Goal: Task Accomplishment & Management: Manage account settings

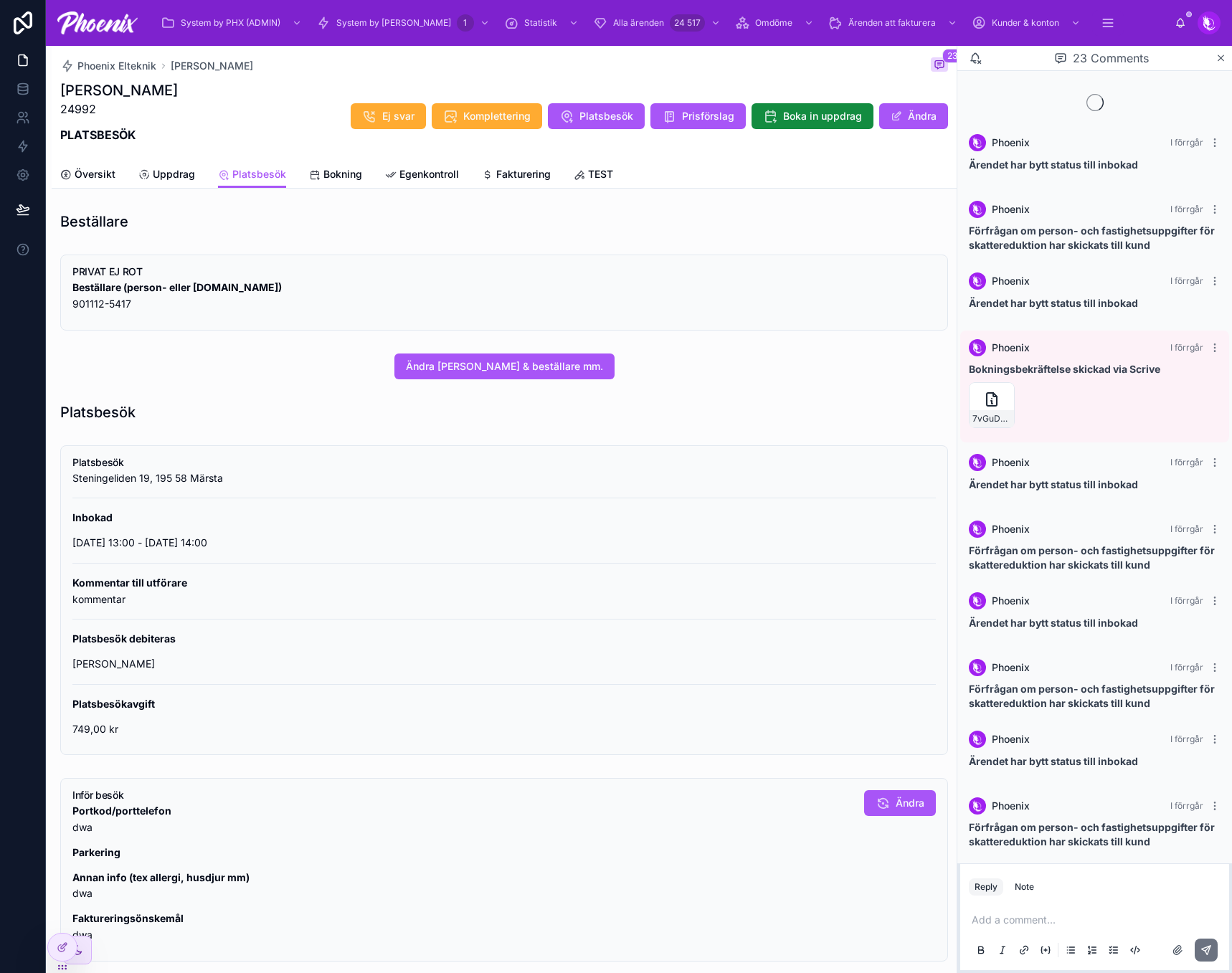
scroll to position [919, 0]
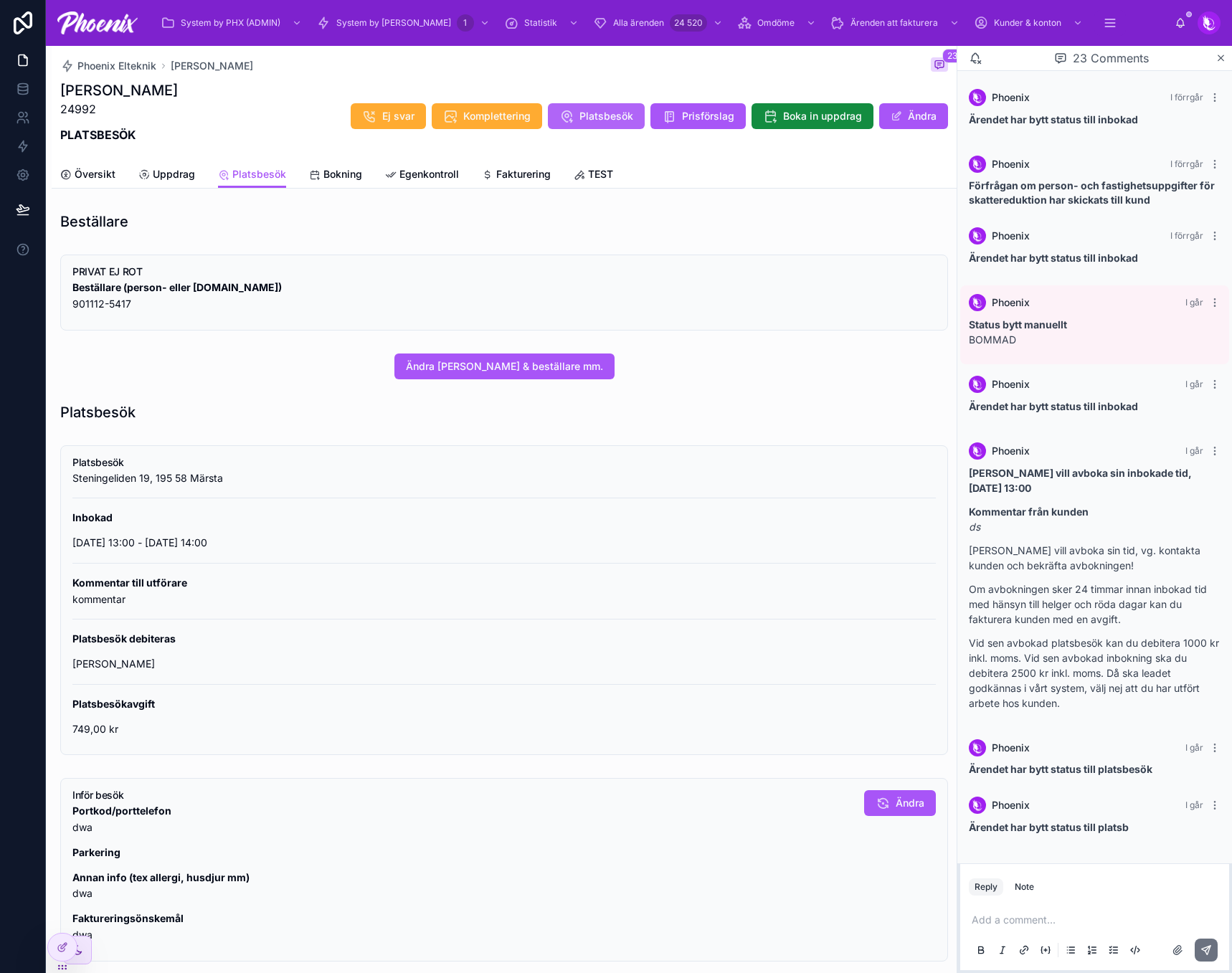
click at [596, 114] on span "Platsbesök" at bounding box center [606, 116] width 54 height 15
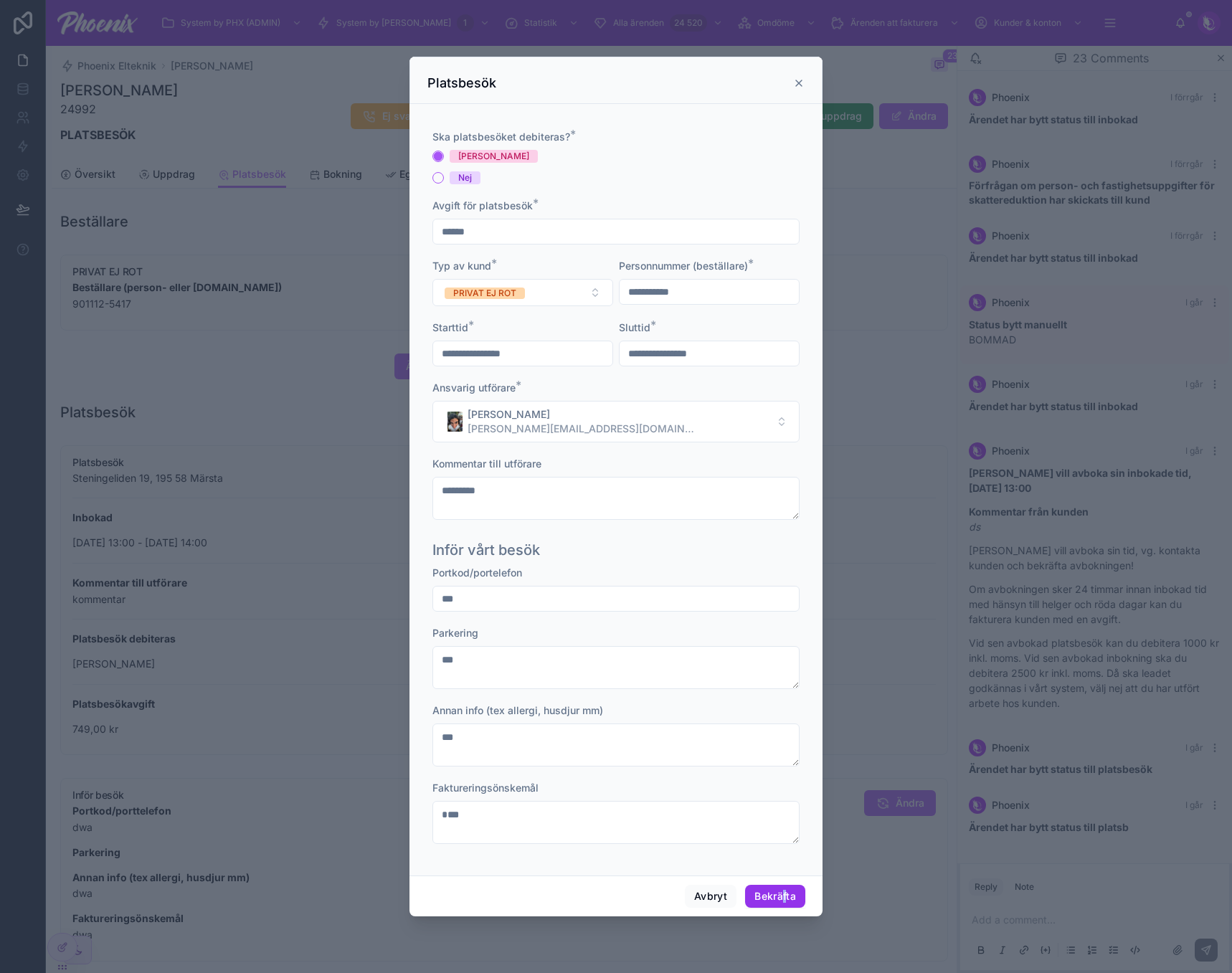
drag, startPoint x: 783, startPoint y: 910, endPoint x: 786, endPoint y: 903, distance: 7.6
click at [786, 873] on div "Avbryt Bekräfta" at bounding box center [616, 896] width 413 height 41
click at [786, 873] on button "Bekräfta" at bounding box center [775, 896] width 60 height 23
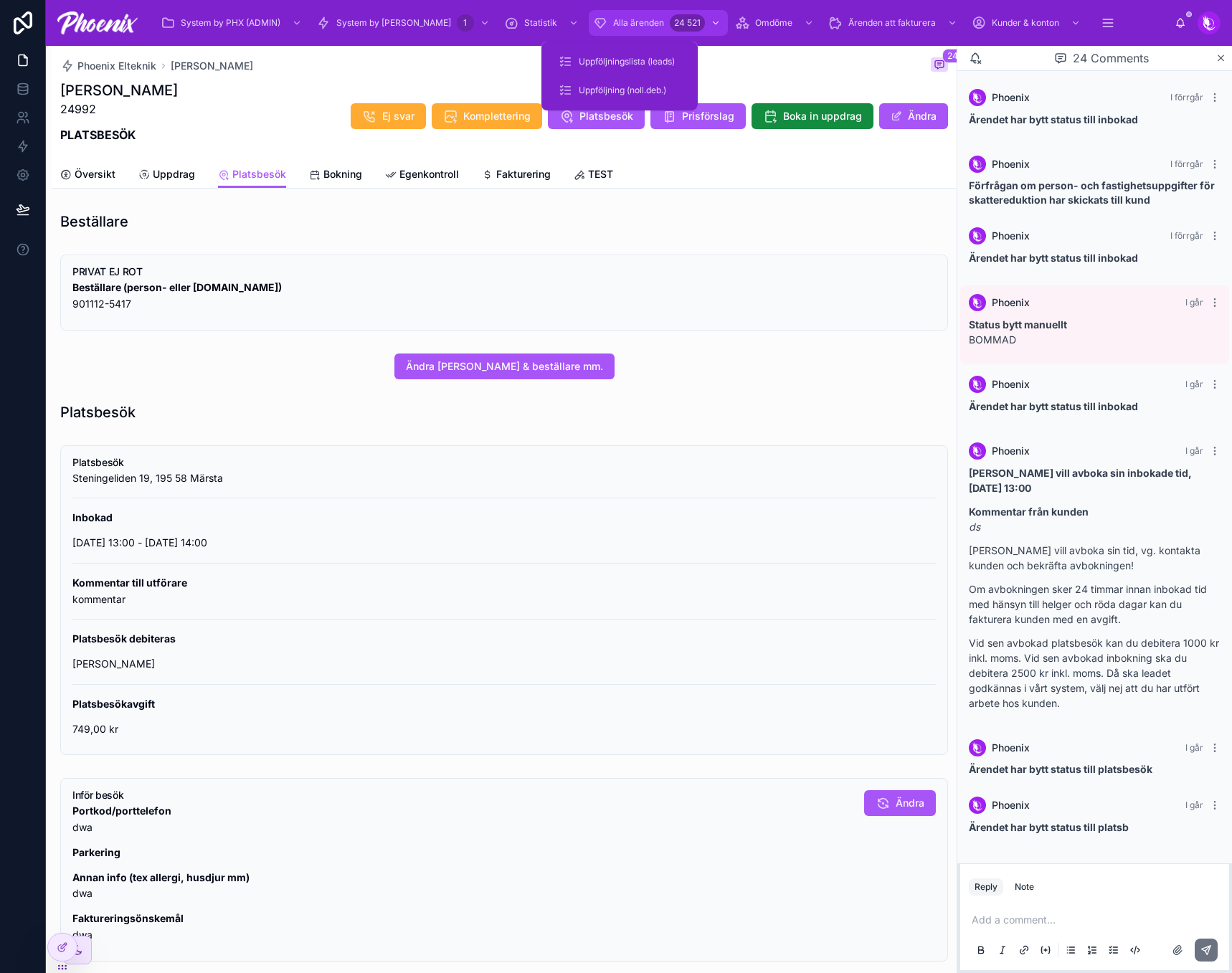
click at [614, 27] on span "Alla ärenden" at bounding box center [639, 23] width 51 height 11
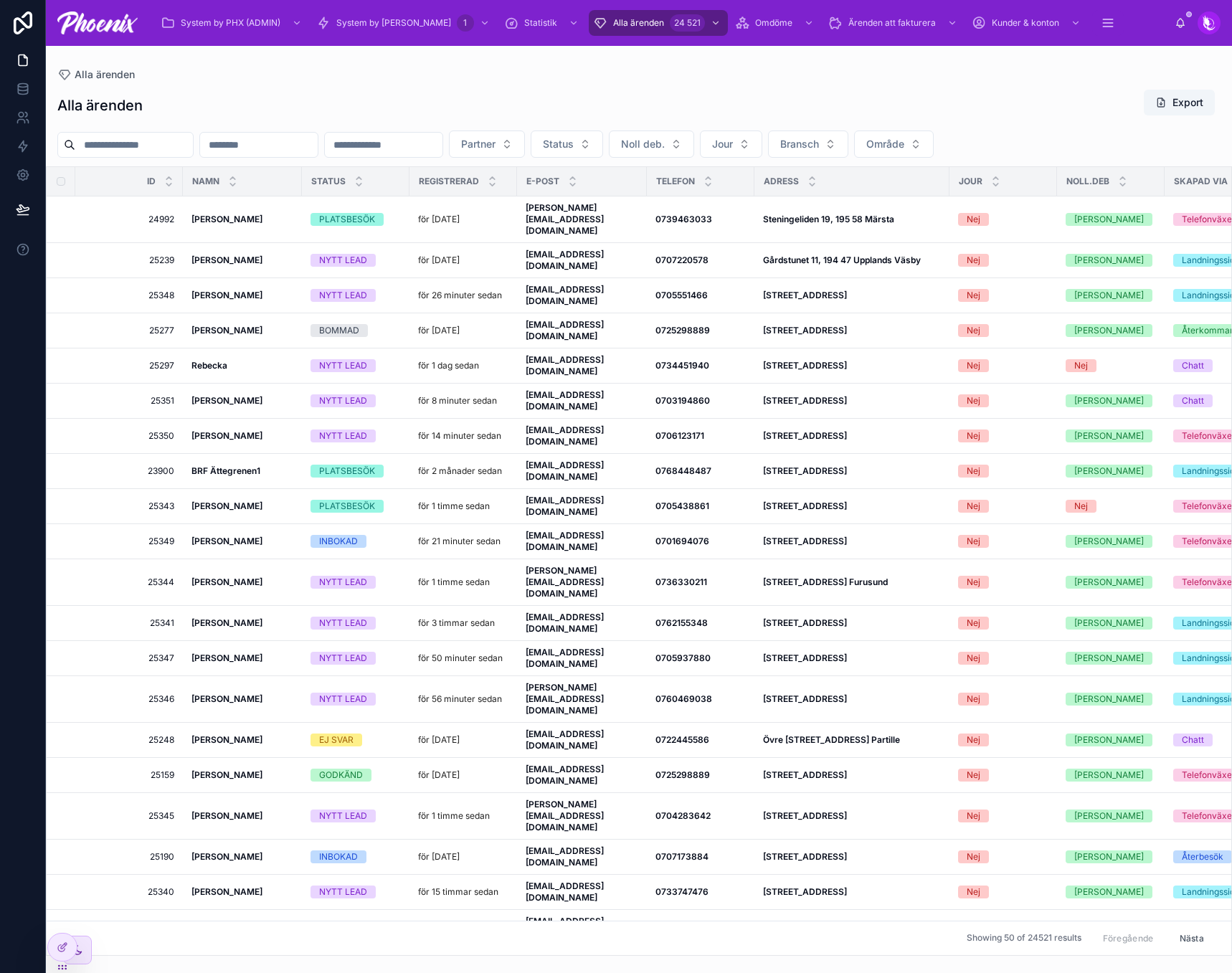
drag, startPoint x: 173, startPoint y: 161, endPoint x: 177, endPoint y: 149, distance: 12.6
click at [176, 152] on div "Alla ärenden Export Partner Status Noll deb. Jour Bransch Område ID NAMN Status…" at bounding box center [639, 518] width 1186 height 876
click at [177, 149] on input "text" at bounding box center [134, 145] width 118 height 20
paste input "*********"
type input "*********"
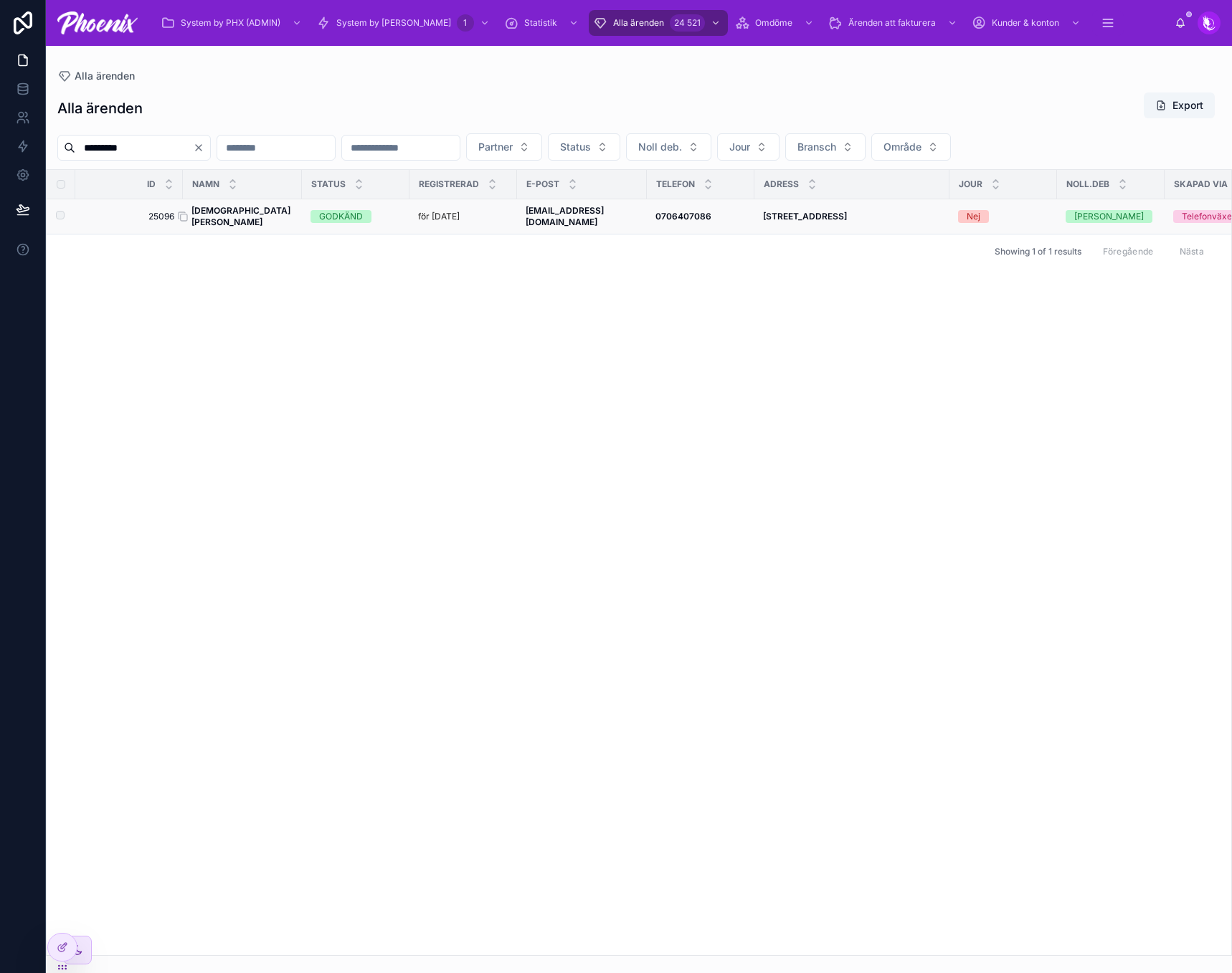
click at [222, 221] on span "Christian Arby" at bounding box center [242, 216] width 102 height 23
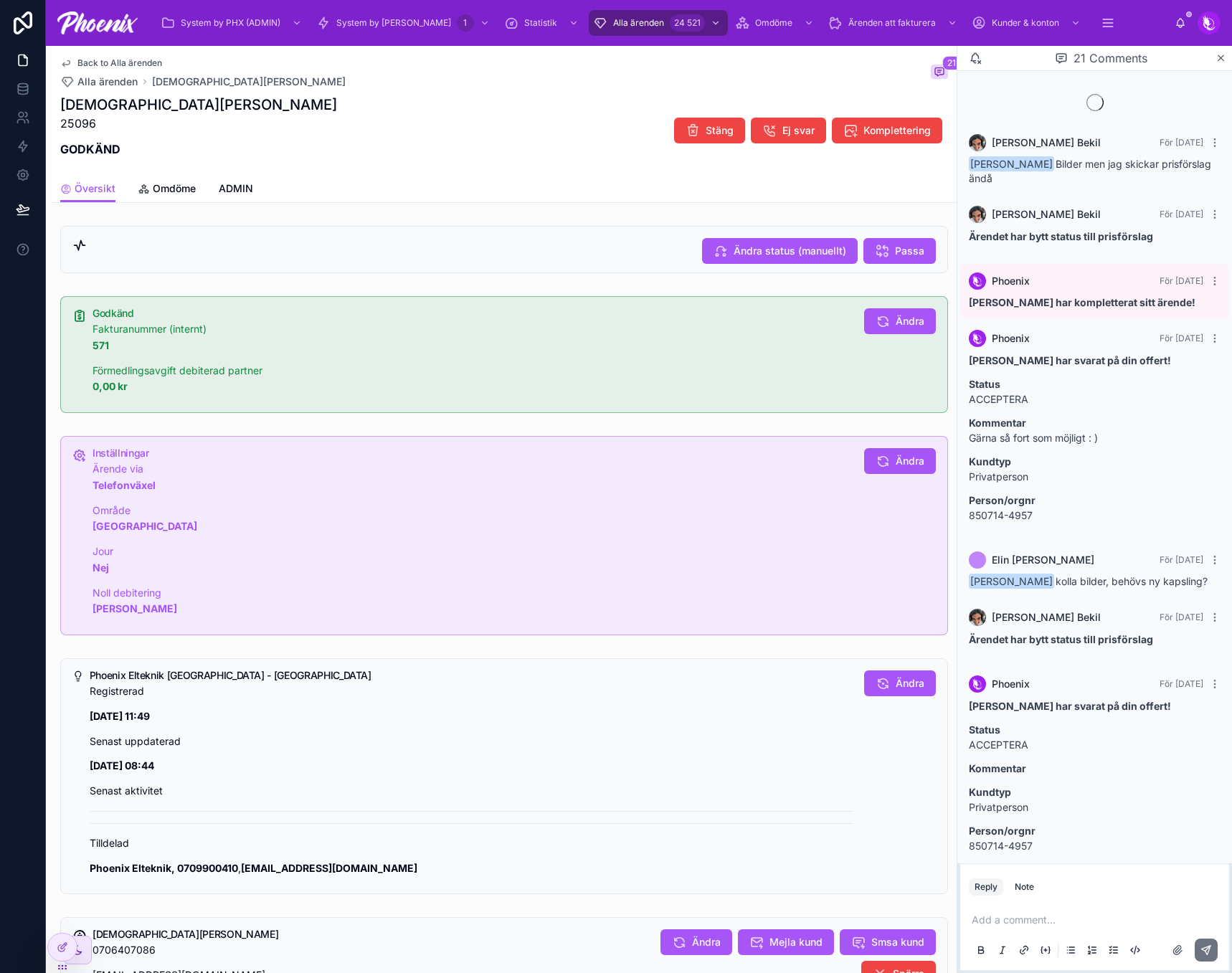
scroll to position [1140, 0]
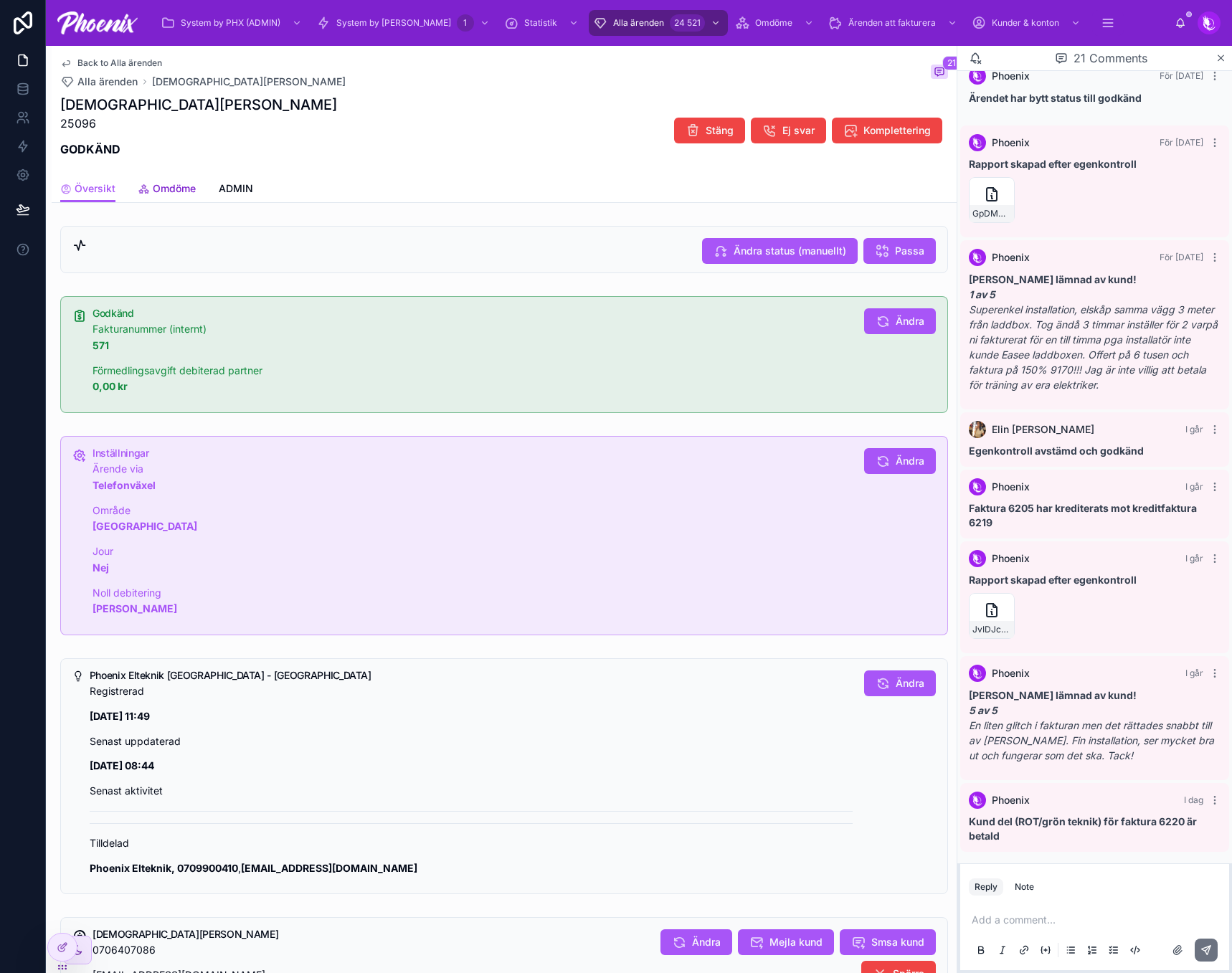
click at [176, 190] on span "Omdöme" at bounding box center [174, 189] width 43 height 15
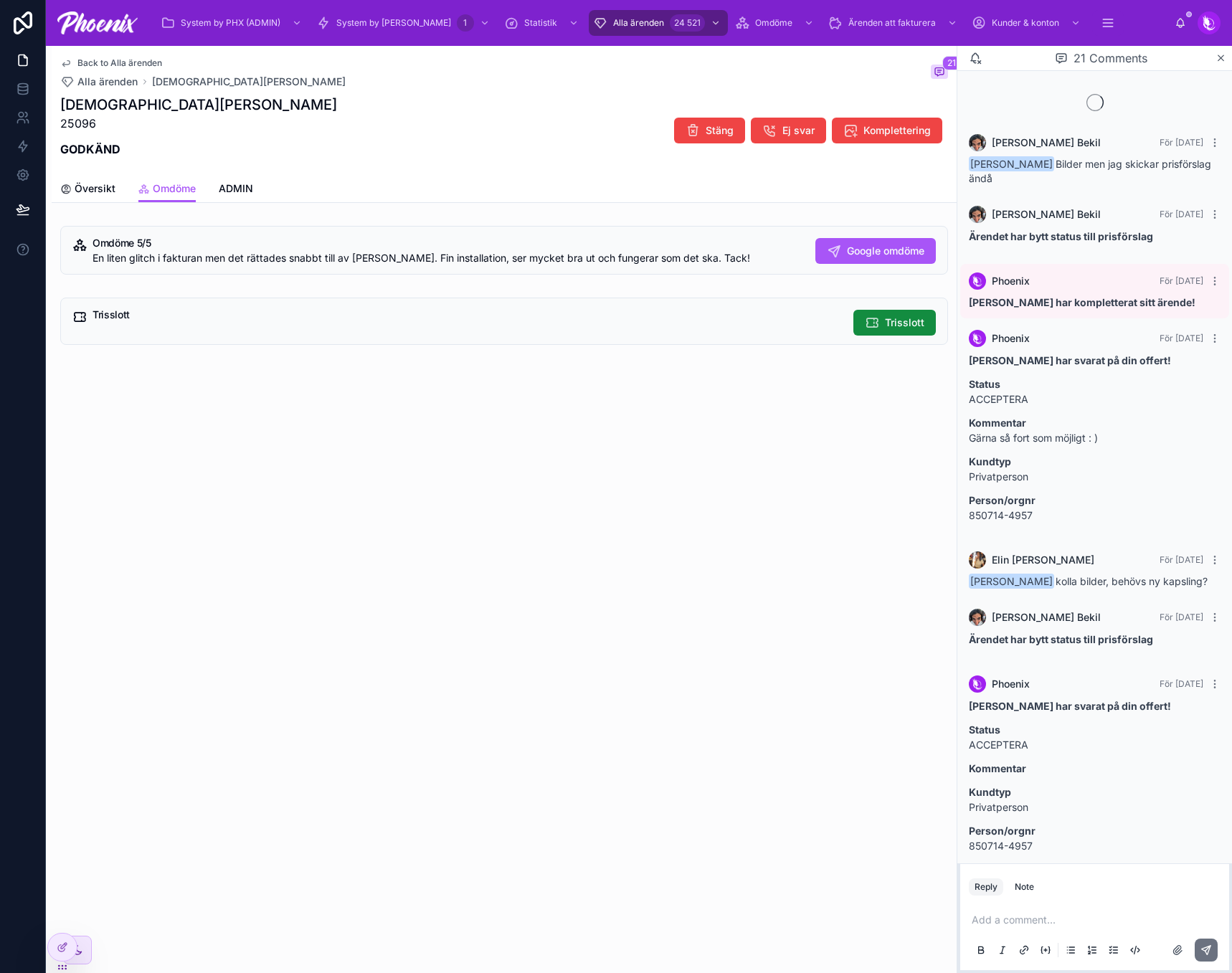
scroll to position [1140, 0]
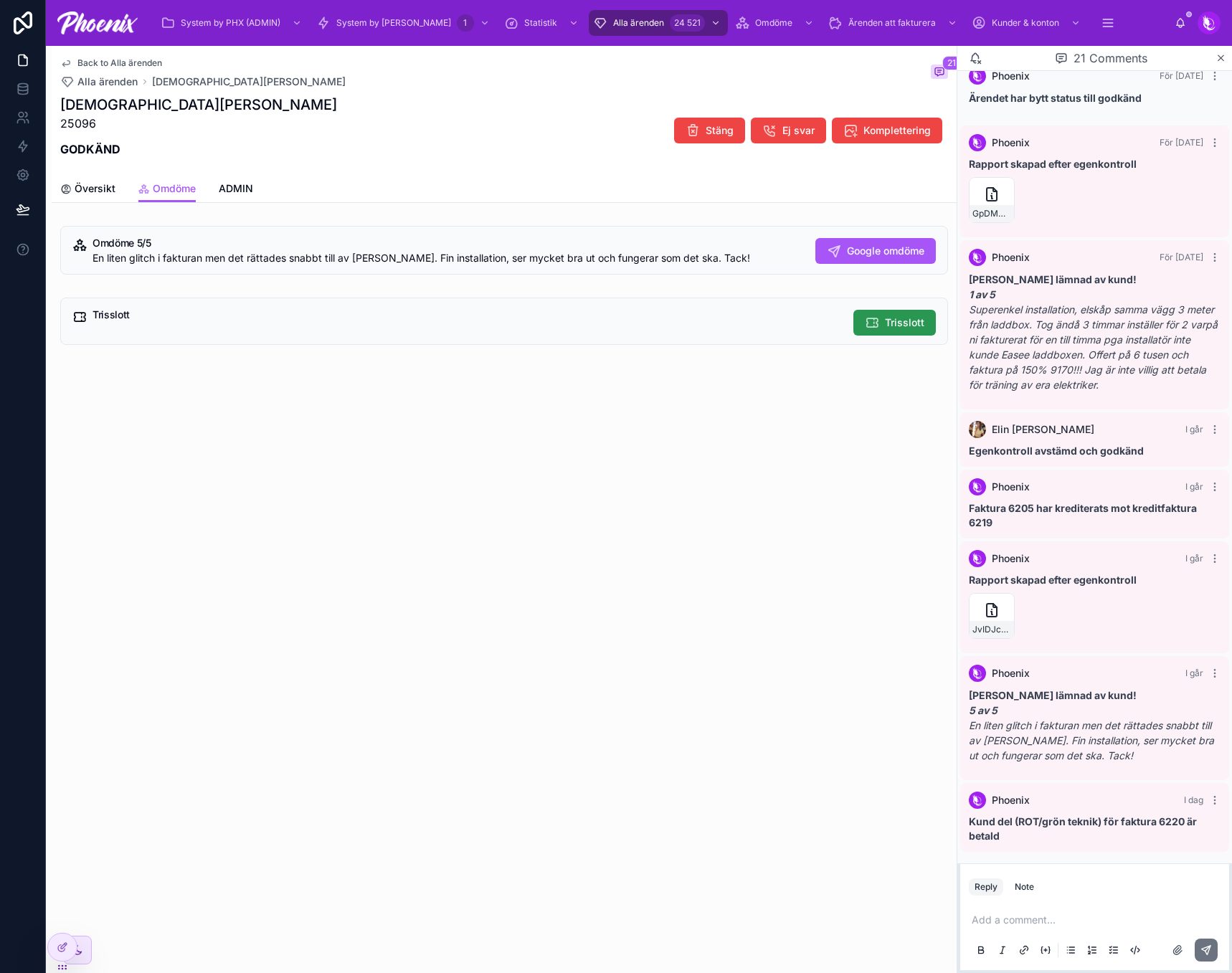
drag, startPoint x: 879, startPoint y: 308, endPoint x: 880, endPoint y: 318, distance: 10.0
click at [879, 311] on div "Trisslott Trisslott" at bounding box center [504, 321] width 888 height 47
click at [879, 319] on icon at bounding box center [873, 323] width 15 height 15
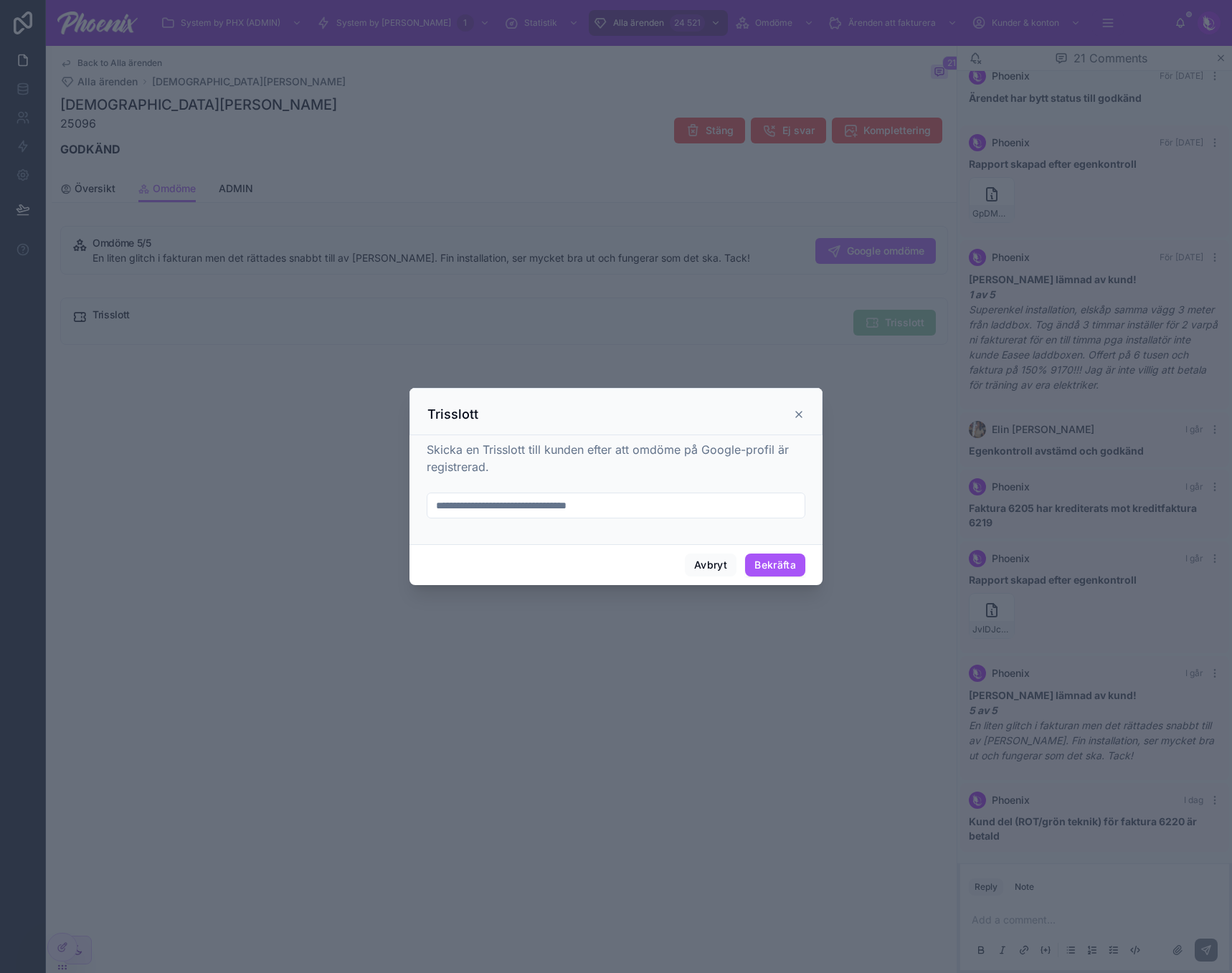
click at [507, 502] on input "text" at bounding box center [616, 506] width 377 height 20
paste input "**********"
type input "**********"
click at [777, 565] on button "Bekräfta" at bounding box center [775, 565] width 60 height 23
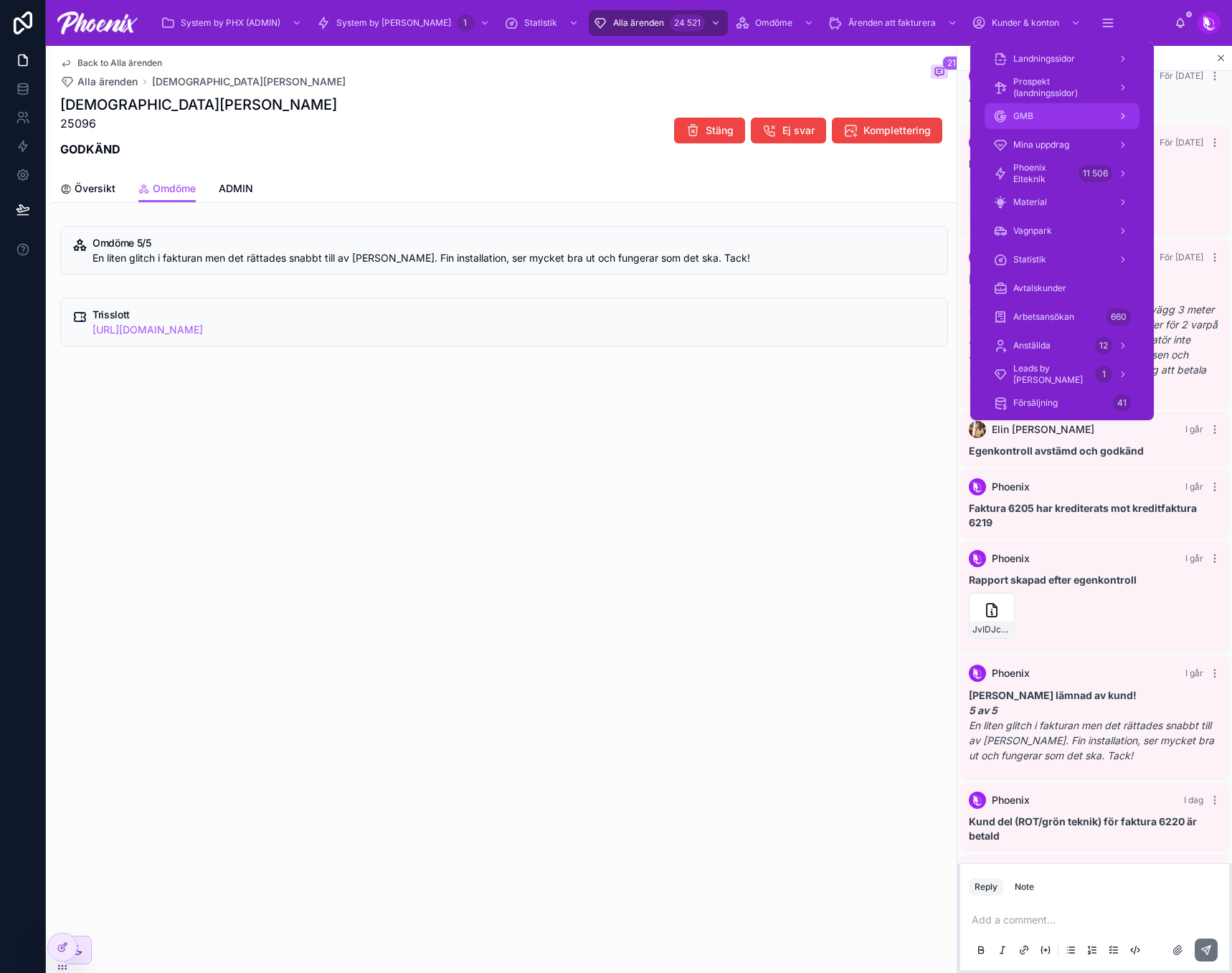
click at [1078, 113] on div "GMB" at bounding box center [1062, 116] width 138 height 23
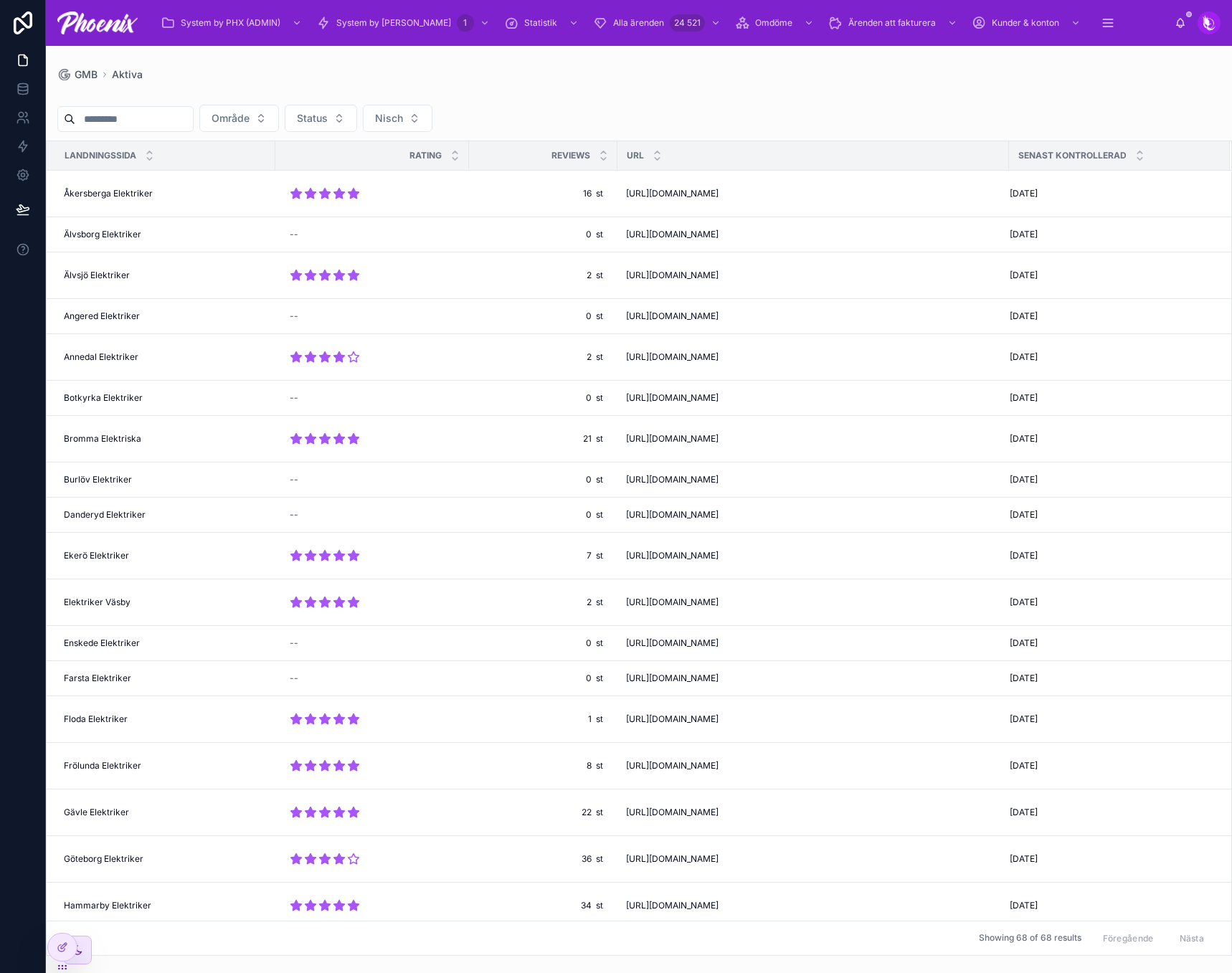
click at [191, 112] on input "text" at bounding box center [134, 118] width 118 height 20
click at [274, 87] on div "Område Status Nisch Landningssida rating reviews URL Senast kontrollerad Åkersb…" at bounding box center [639, 518] width 1186 height 876
click at [177, 114] on input "text" at bounding box center [134, 118] width 118 height 20
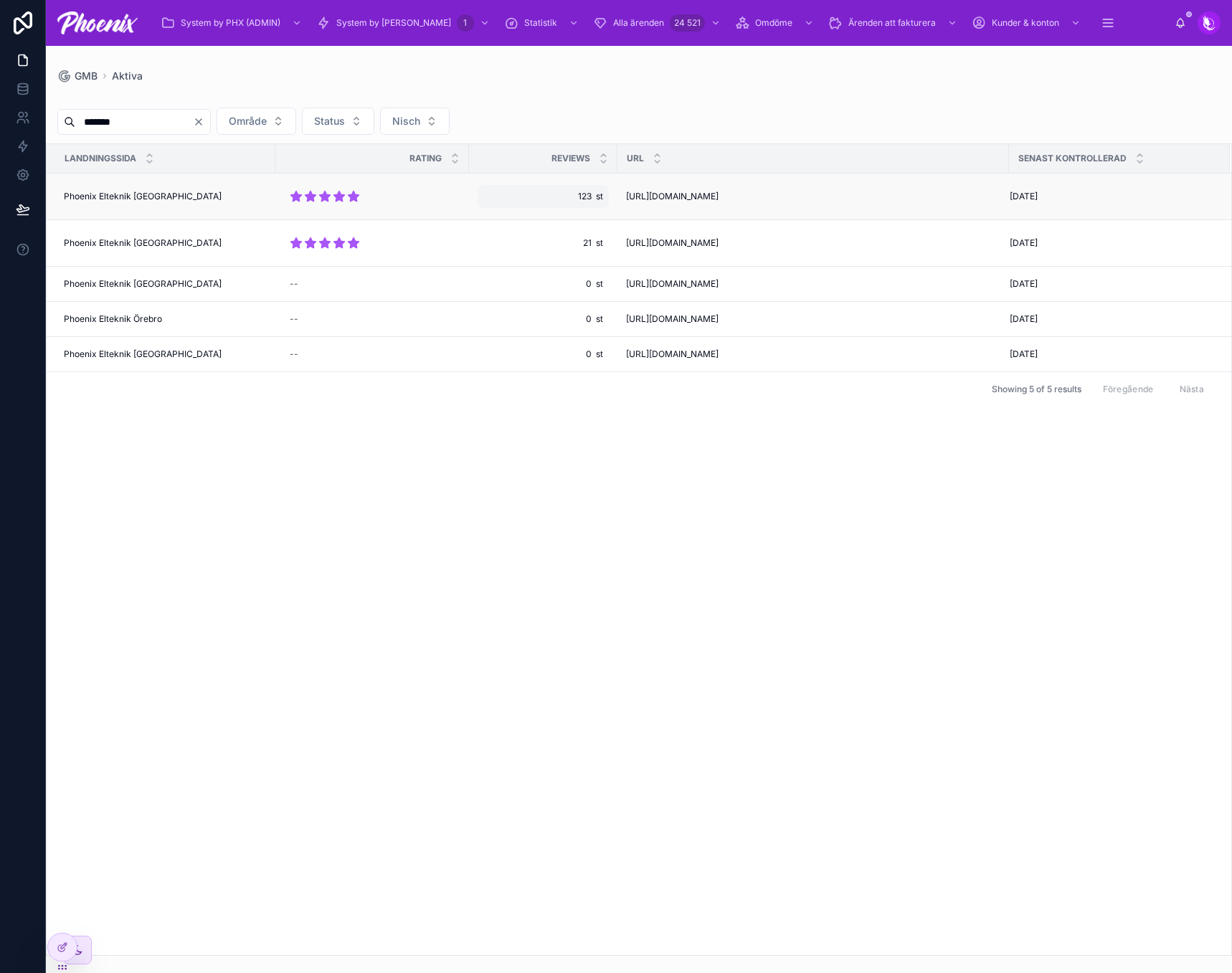
type input "*******"
click at [581, 204] on div "123 st 123 st" at bounding box center [543, 197] width 132 height 23
type input "******"
click button "submit" at bounding box center [658, 216] width 17 height 17
click at [549, 482] on div "Landningssida rating reviews URL Senast kontrollerad Phoenix Elteknik Stockholm…" at bounding box center [639, 549] width 1185 height 811
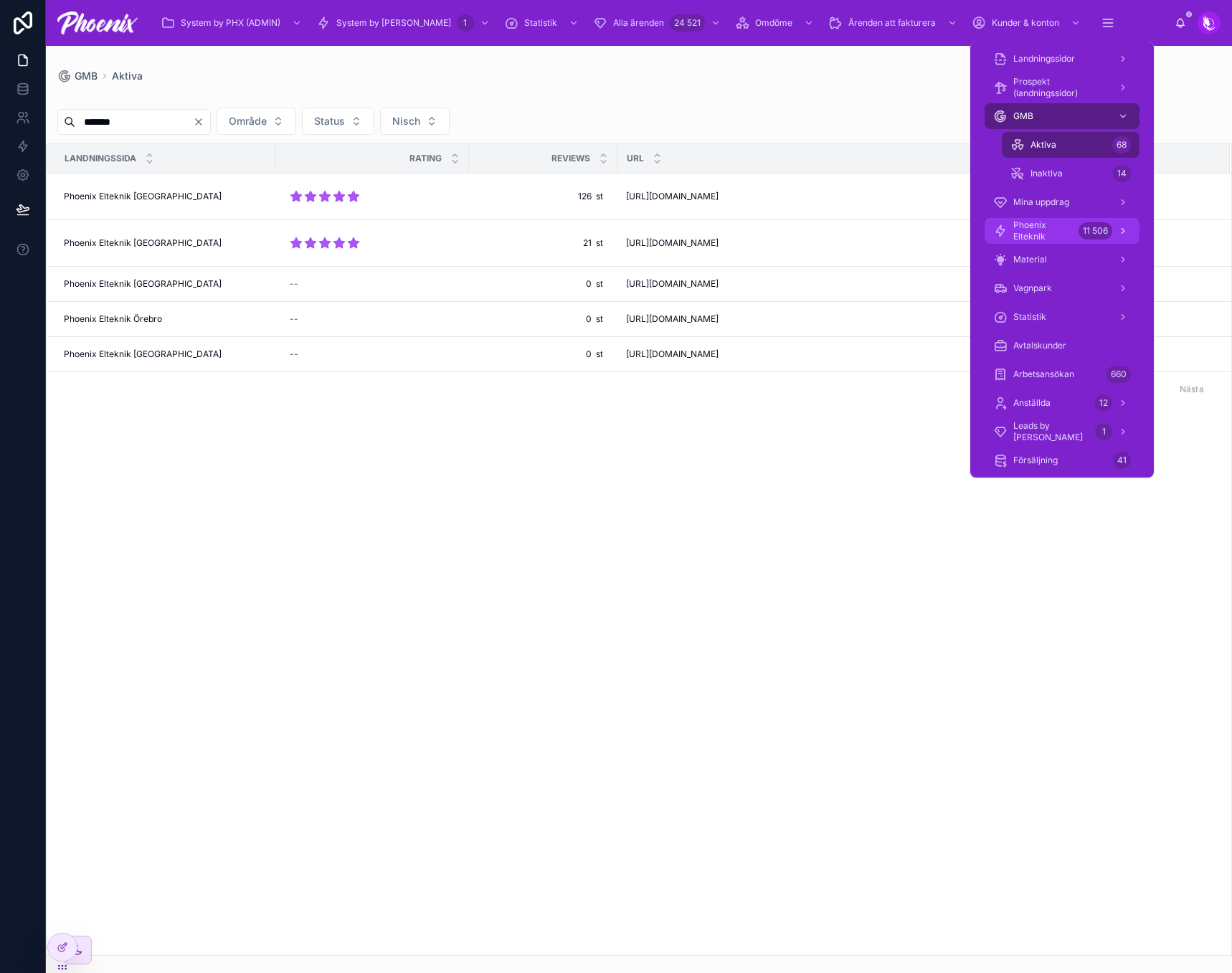
click at [1028, 226] on span "Phoenix Elteknik" at bounding box center [1043, 231] width 60 height 23
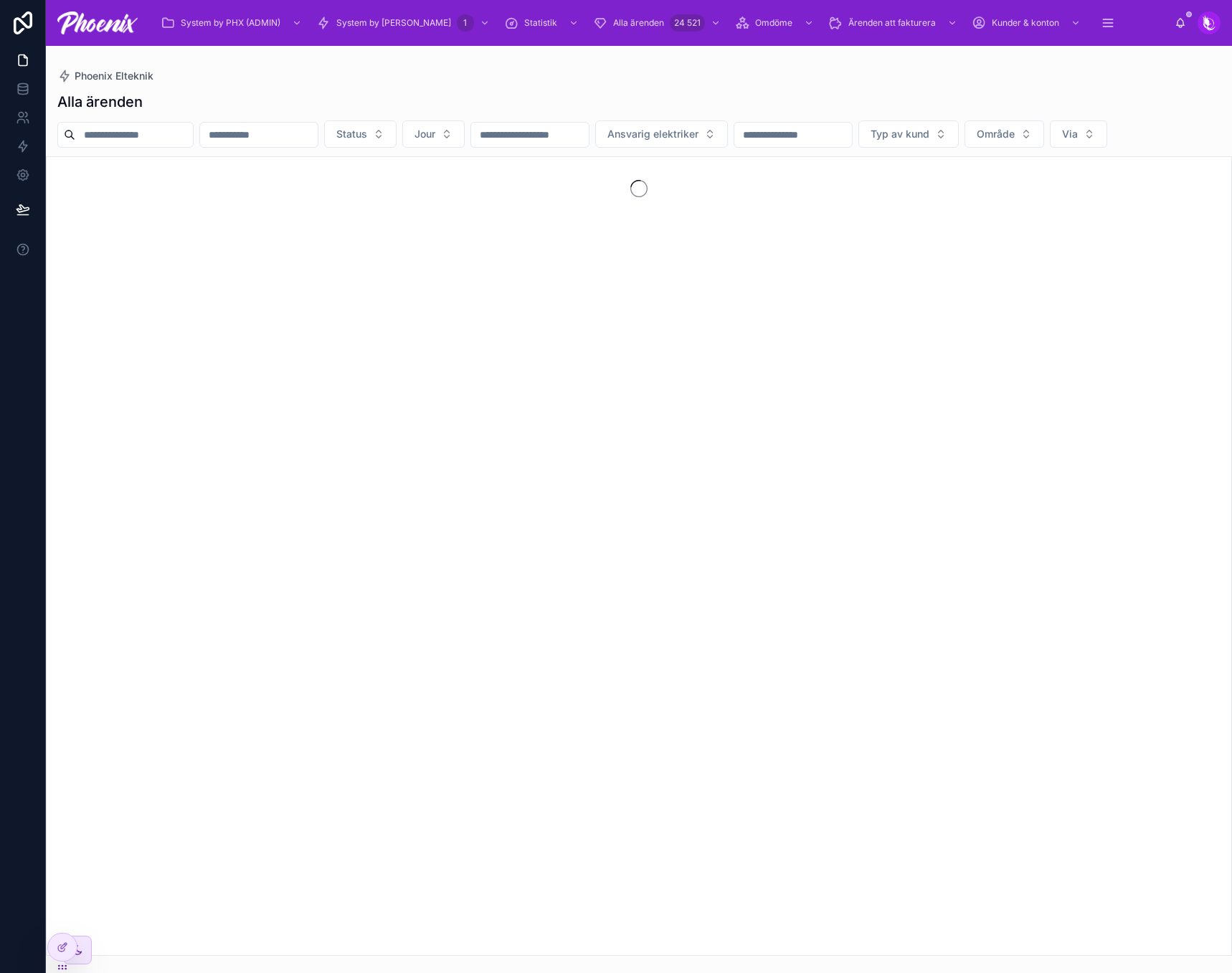
drag, startPoint x: 127, startPoint y: 137, endPoint x: 309, endPoint y: 162, distance: 183.7
click at [127, 137] on input "text" at bounding box center [134, 135] width 118 height 20
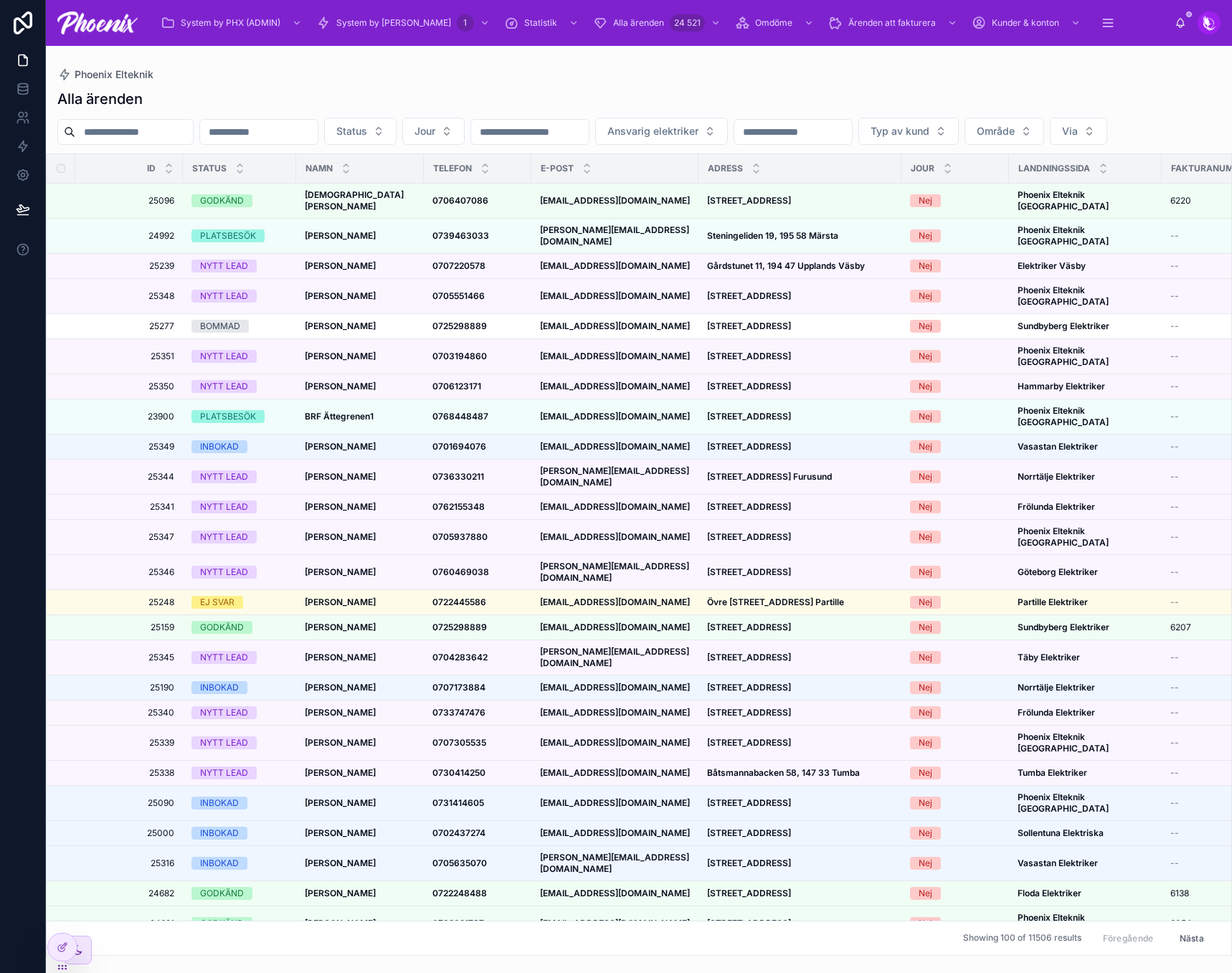
click at [589, 139] on input "text" at bounding box center [530, 132] width 118 height 20
paste input "****"
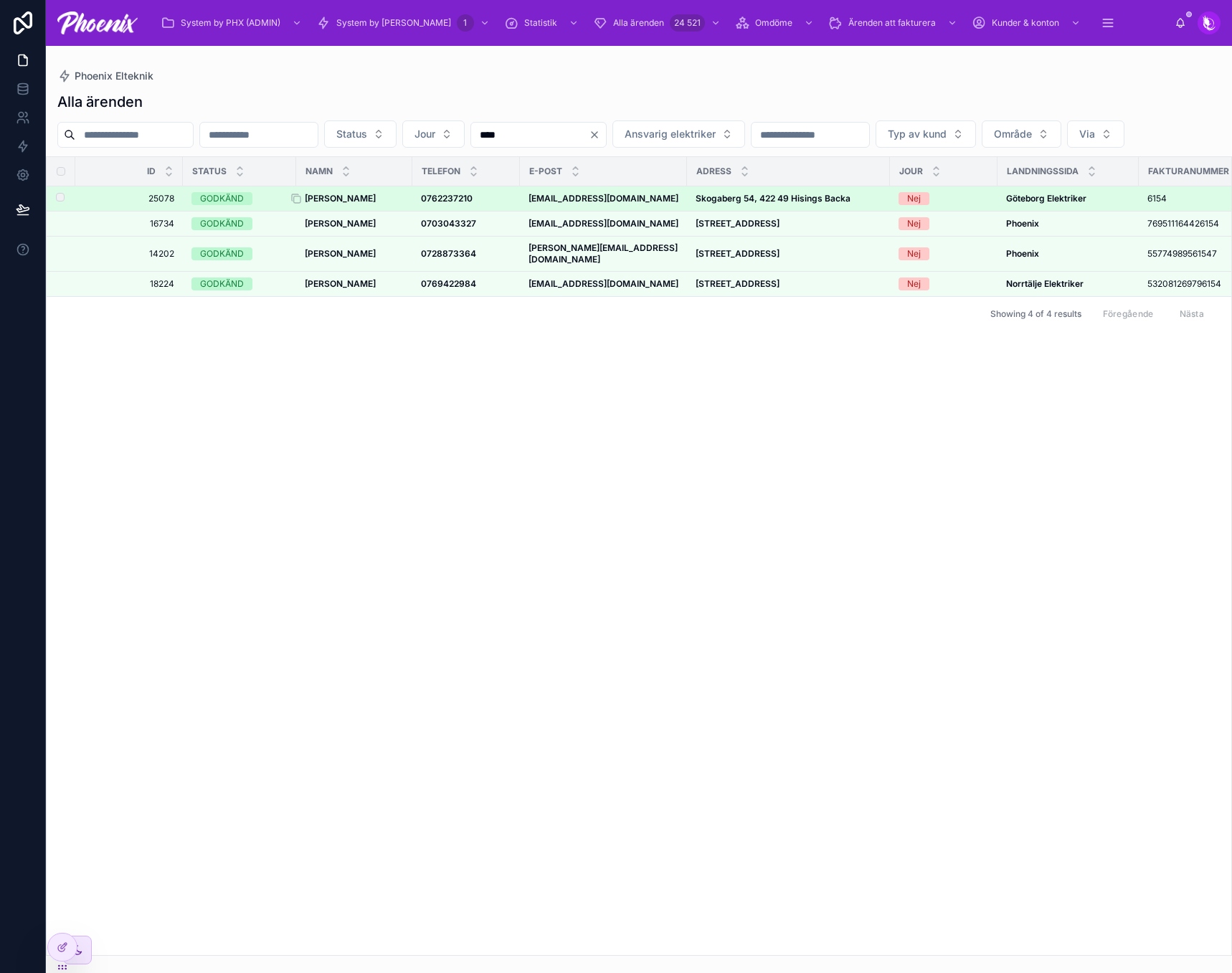
type input "****"
click at [344, 203] on strong "Nahid Jahanzad" at bounding box center [340, 198] width 71 height 11
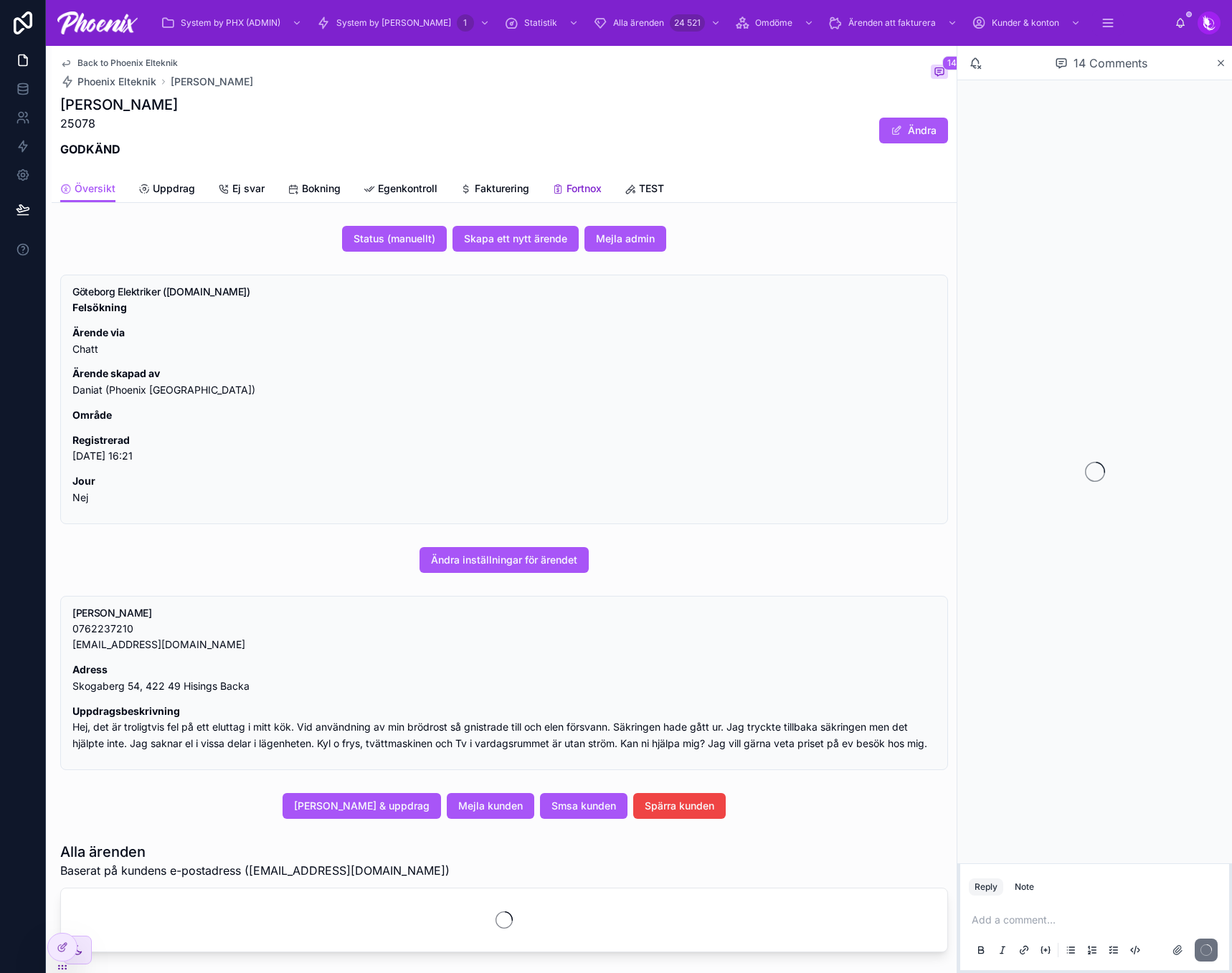
click at [572, 177] on link "Fortnox" at bounding box center [577, 190] width 50 height 29
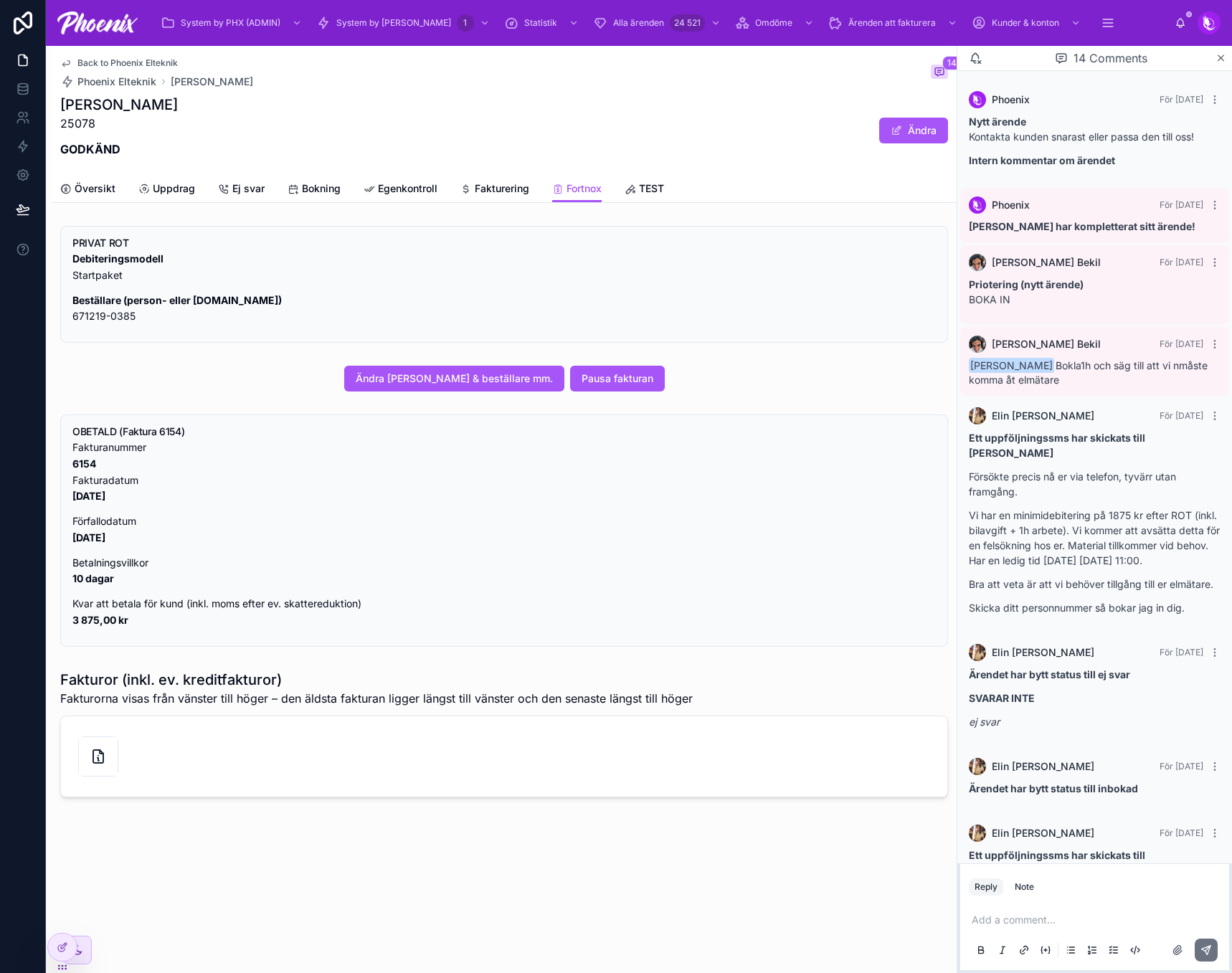
scroll to position [874, 0]
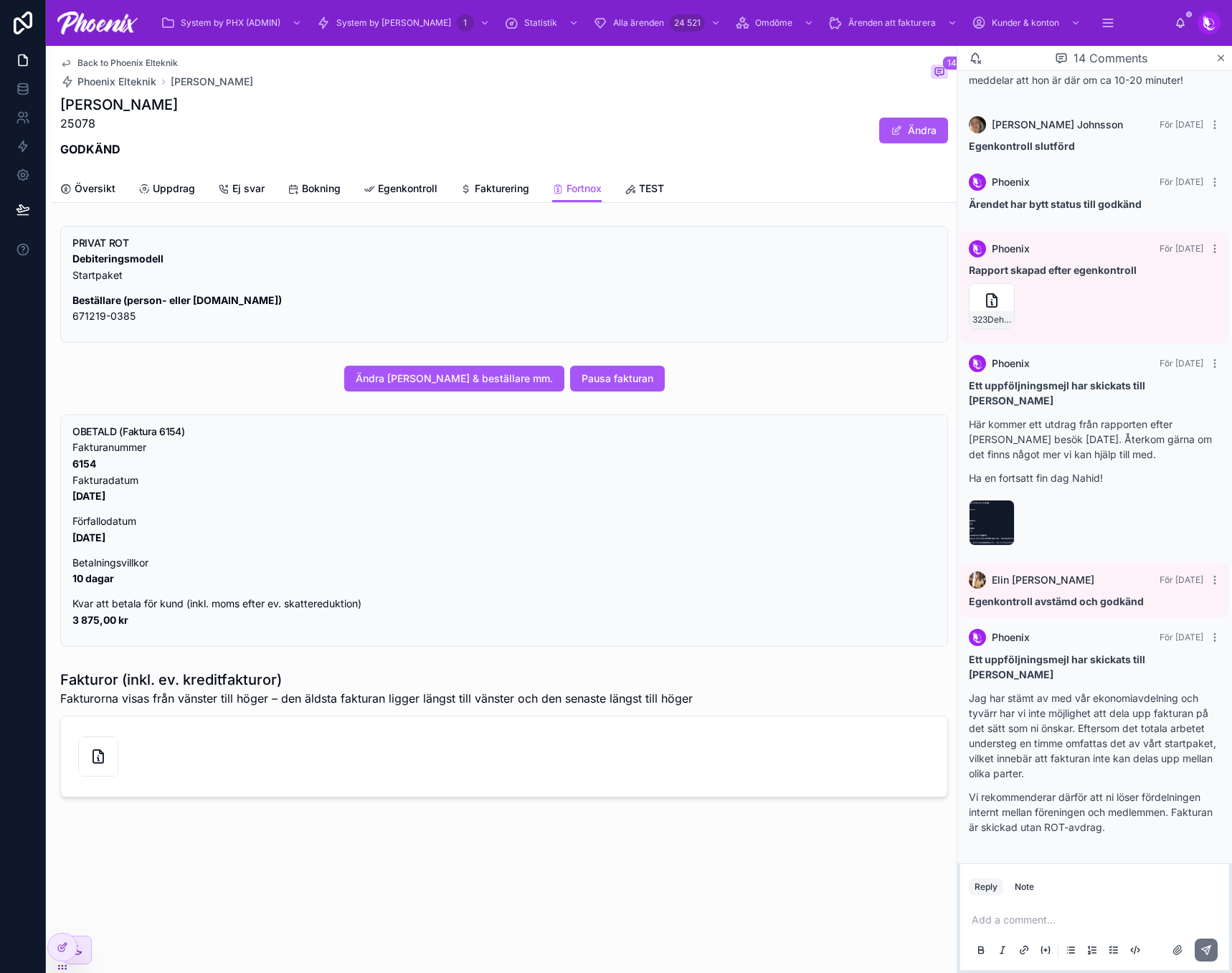
click at [90, 455] on p "Fakturanummer 6154 Fakturadatum 2025-08-19" at bounding box center [504, 472] width 864 height 65
click at [83, 463] on strong "6154" at bounding box center [84, 463] width 24 height 12
copy strong "6154"
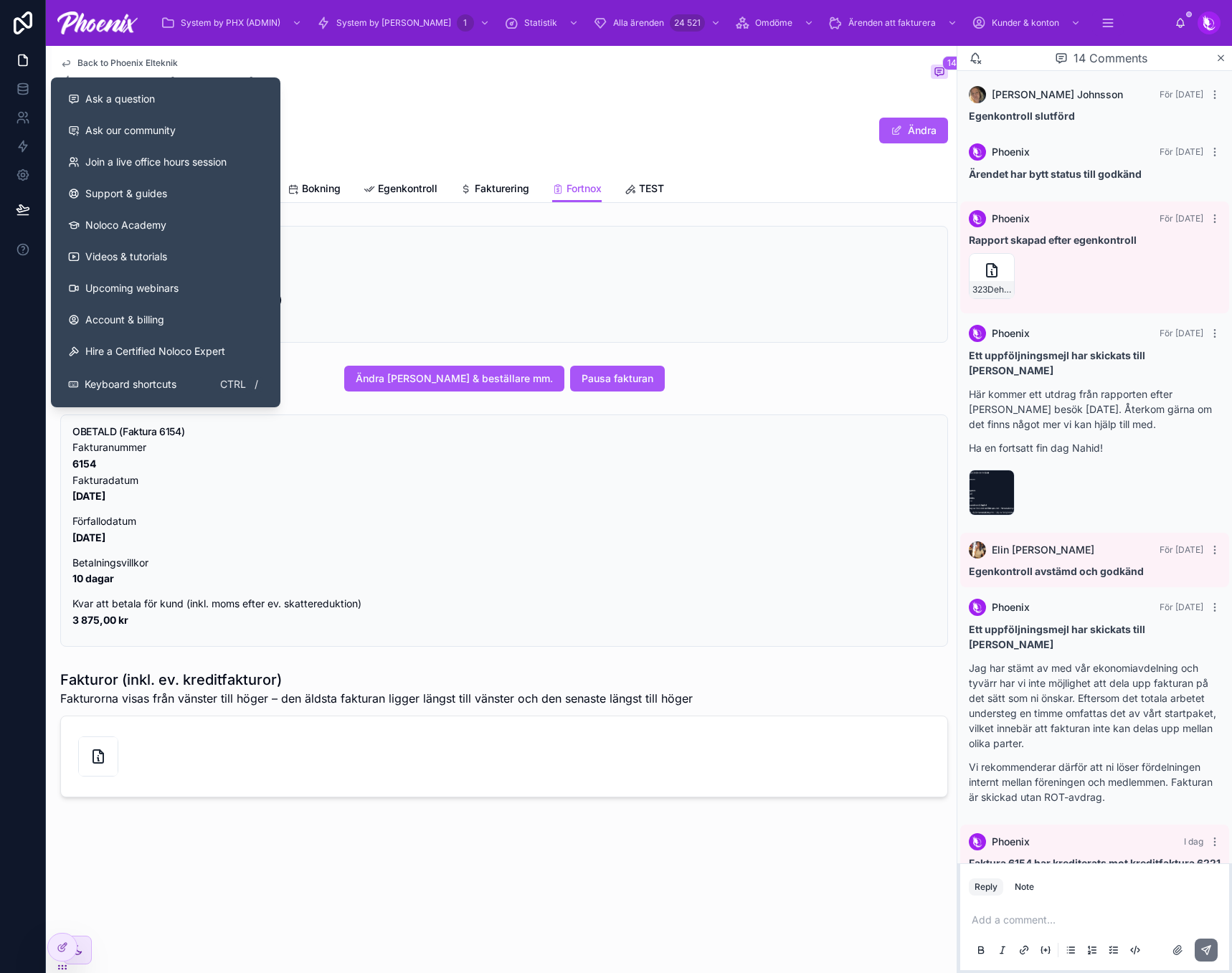
click at [375, 105] on div "Nahid Jahanzad 25078 GODKÄND Ändra" at bounding box center [504, 131] width 888 height 72
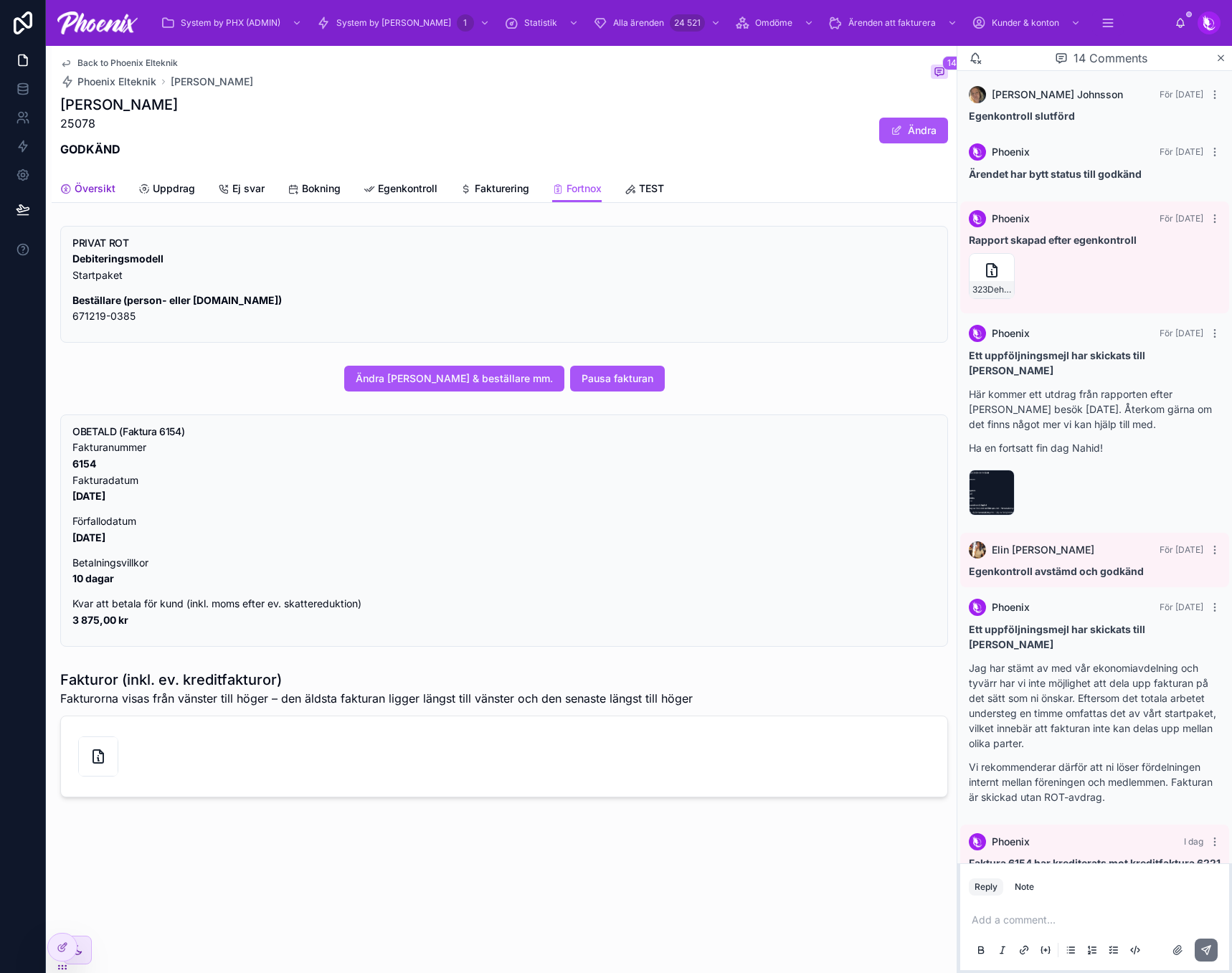
click at [104, 188] on span "Översikt" at bounding box center [95, 189] width 41 height 15
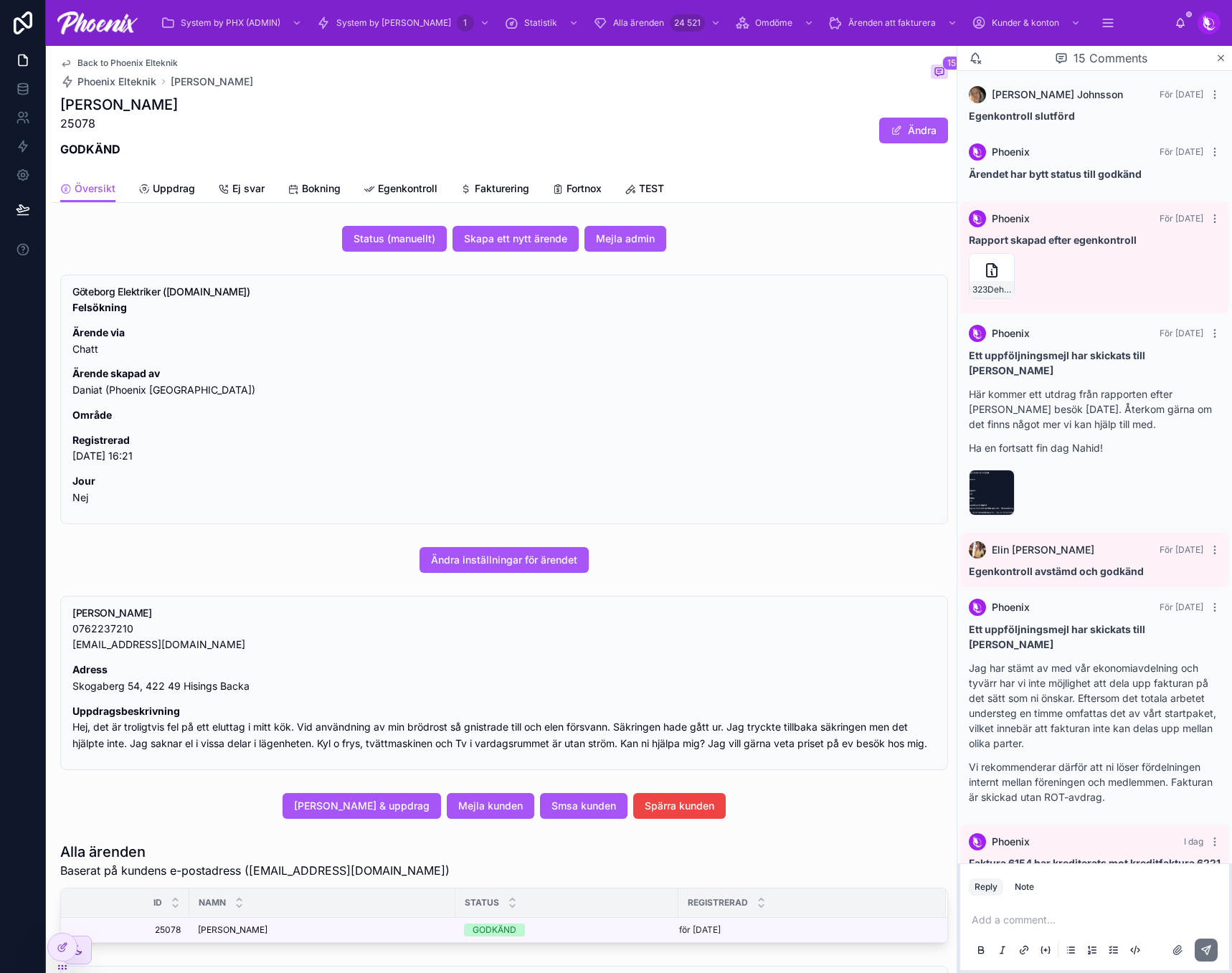
click at [87, 686] on p "Adress Skogaberg 54, 422 49 Hisings Backa" at bounding box center [504, 678] width 864 height 33
drag, startPoint x: 87, startPoint y: 686, endPoint x: 252, endPoint y: 688, distance: 165.0
click at [252, 688] on p "Adress Skogaberg 54, 422 49 Hisings Backa" at bounding box center [504, 678] width 864 height 33
copy div "Skogaberg 54, 422 49 Hisings Backa"
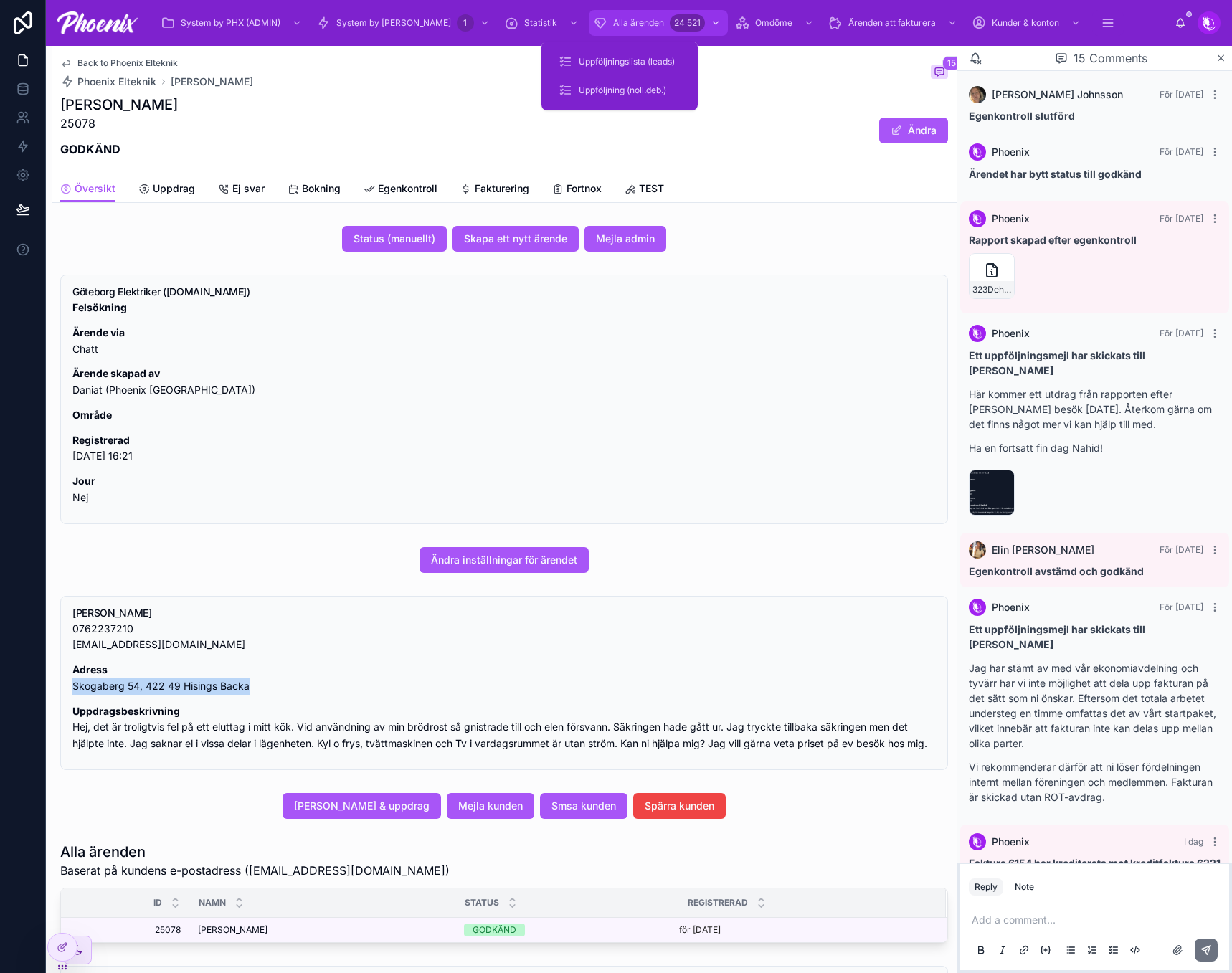
click at [614, 27] on span "Alla ärenden" at bounding box center [639, 23] width 51 height 11
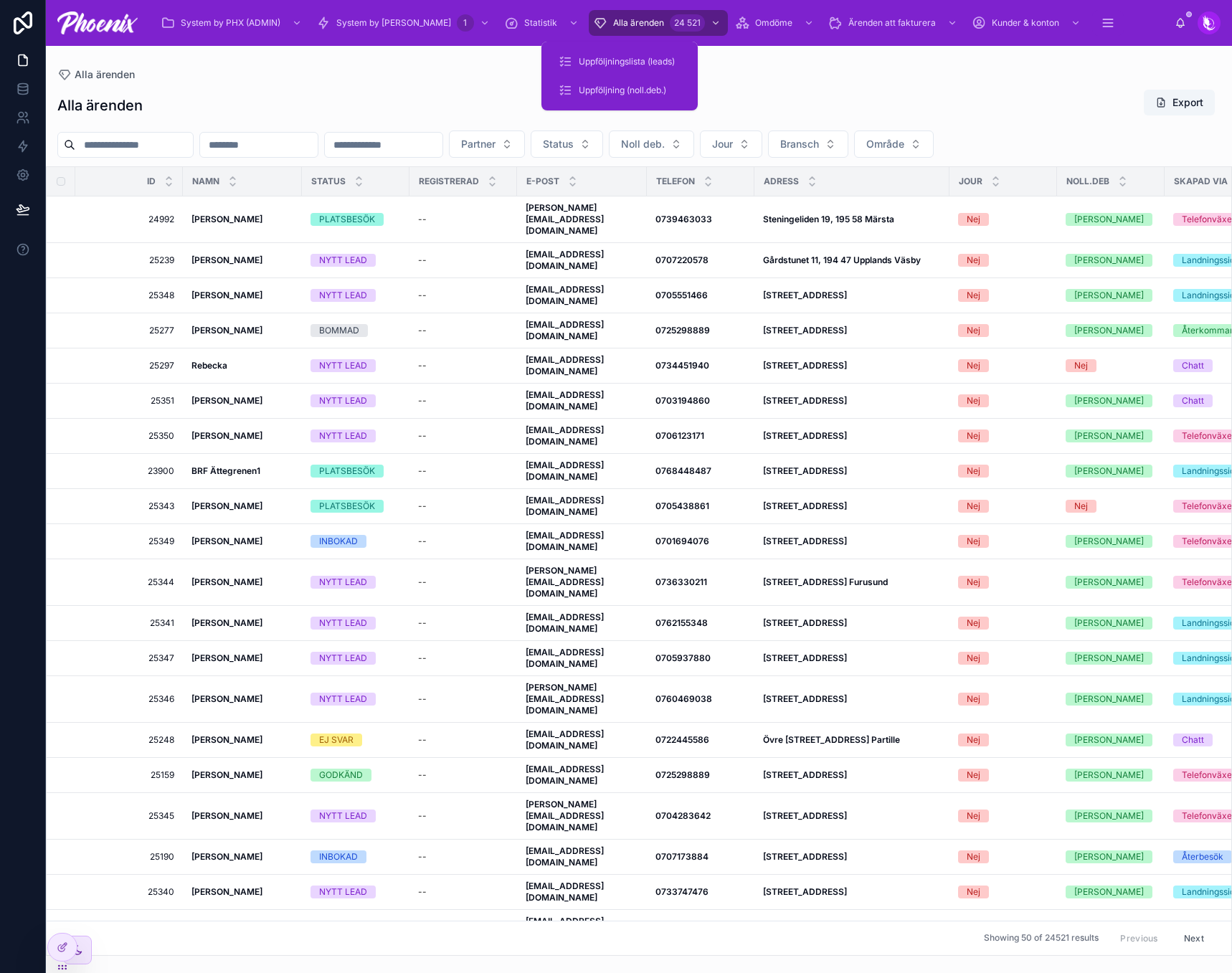
click at [126, 136] on input "text" at bounding box center [134, 145] width 118 height 20
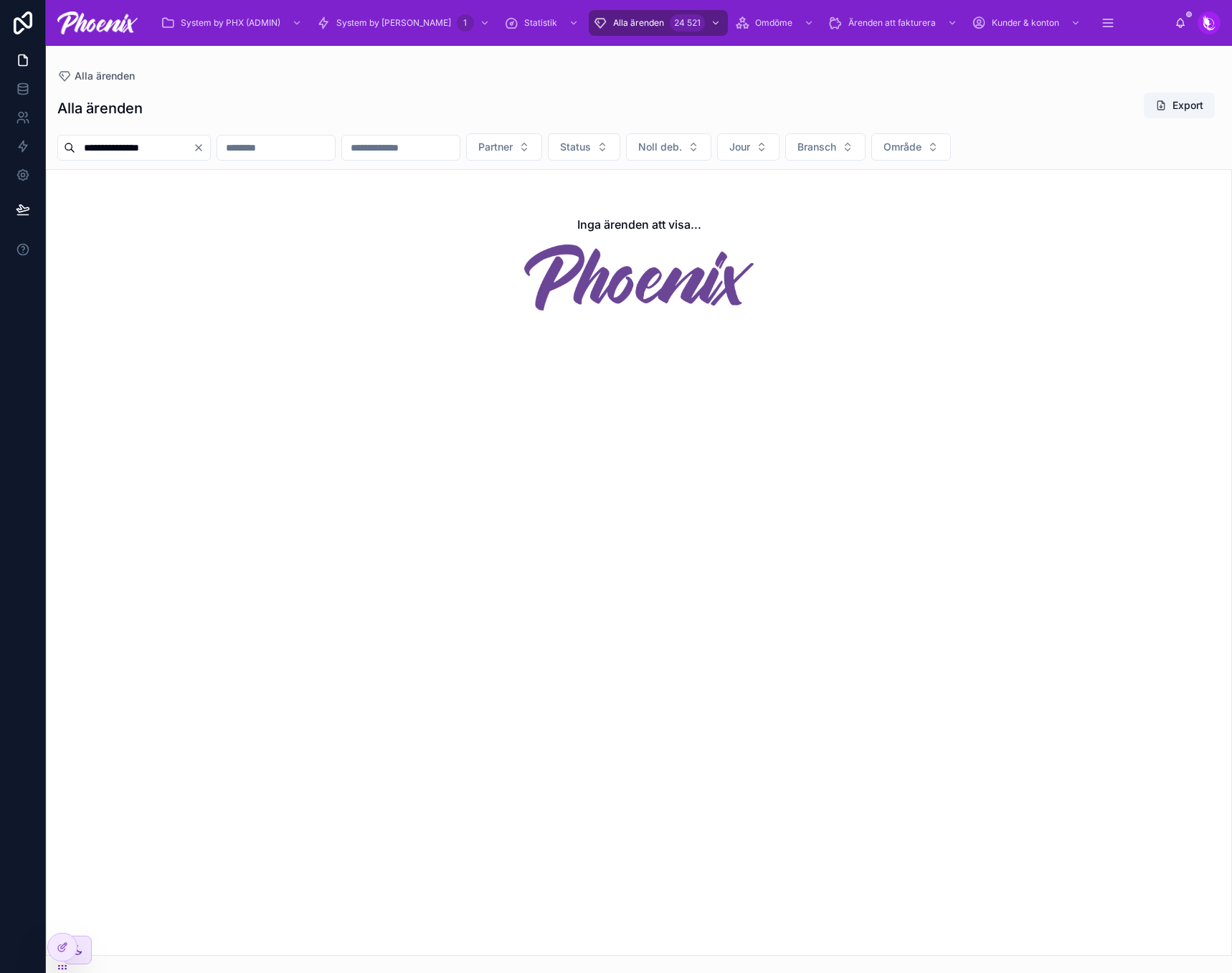
type input "**********"
drag, startPoint x: 603, startPoint y: 96, endPoint x: 633, endPoint y: 85, distance: 32.0
click at [603, 96] on div "Alla ärenden Export" at bounding box center [639, 108] width 1163 height 33
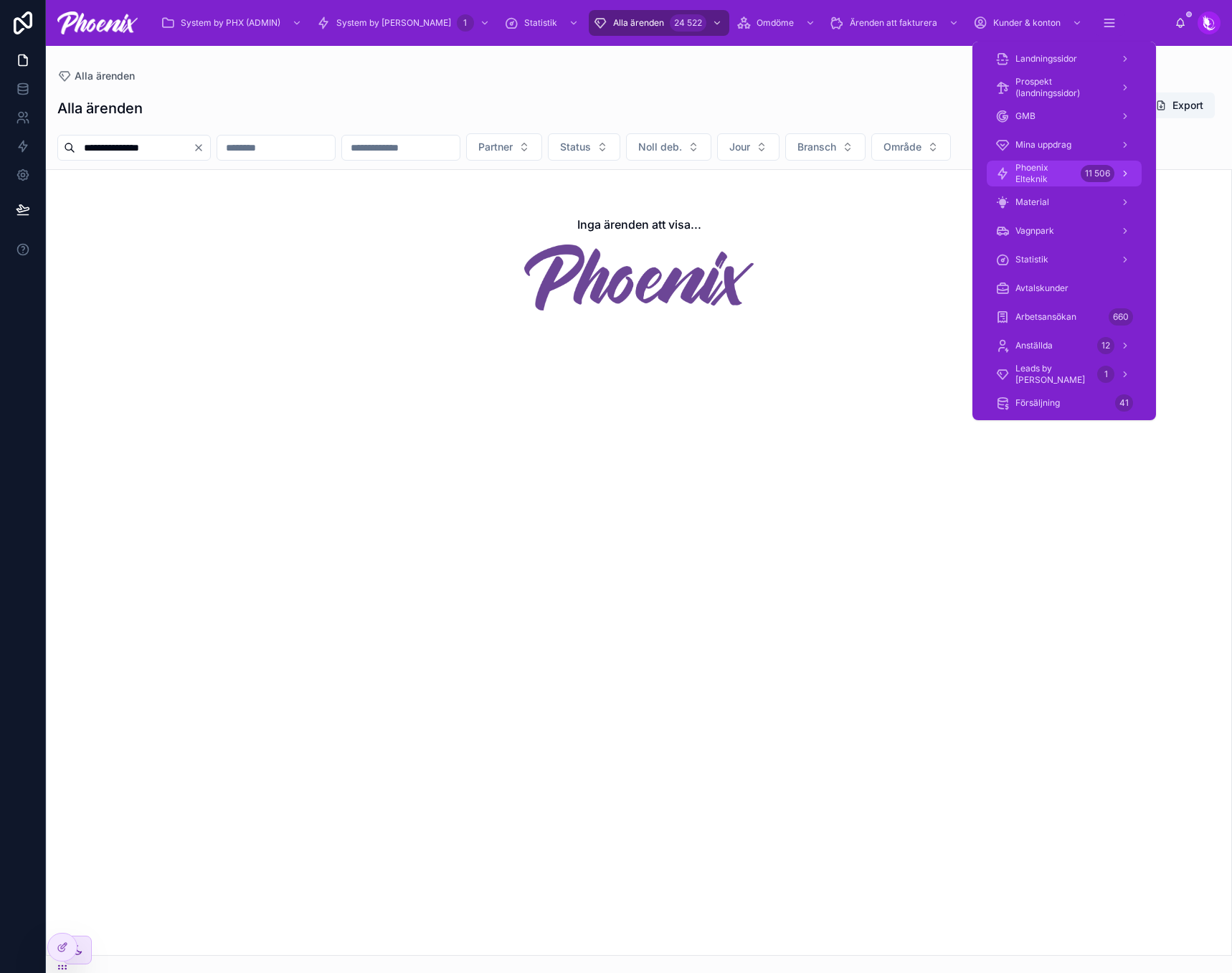
click at [1060, 167] on span "Phoenix Elteknik" at bounding box center [1045, 173] width 60 height 23
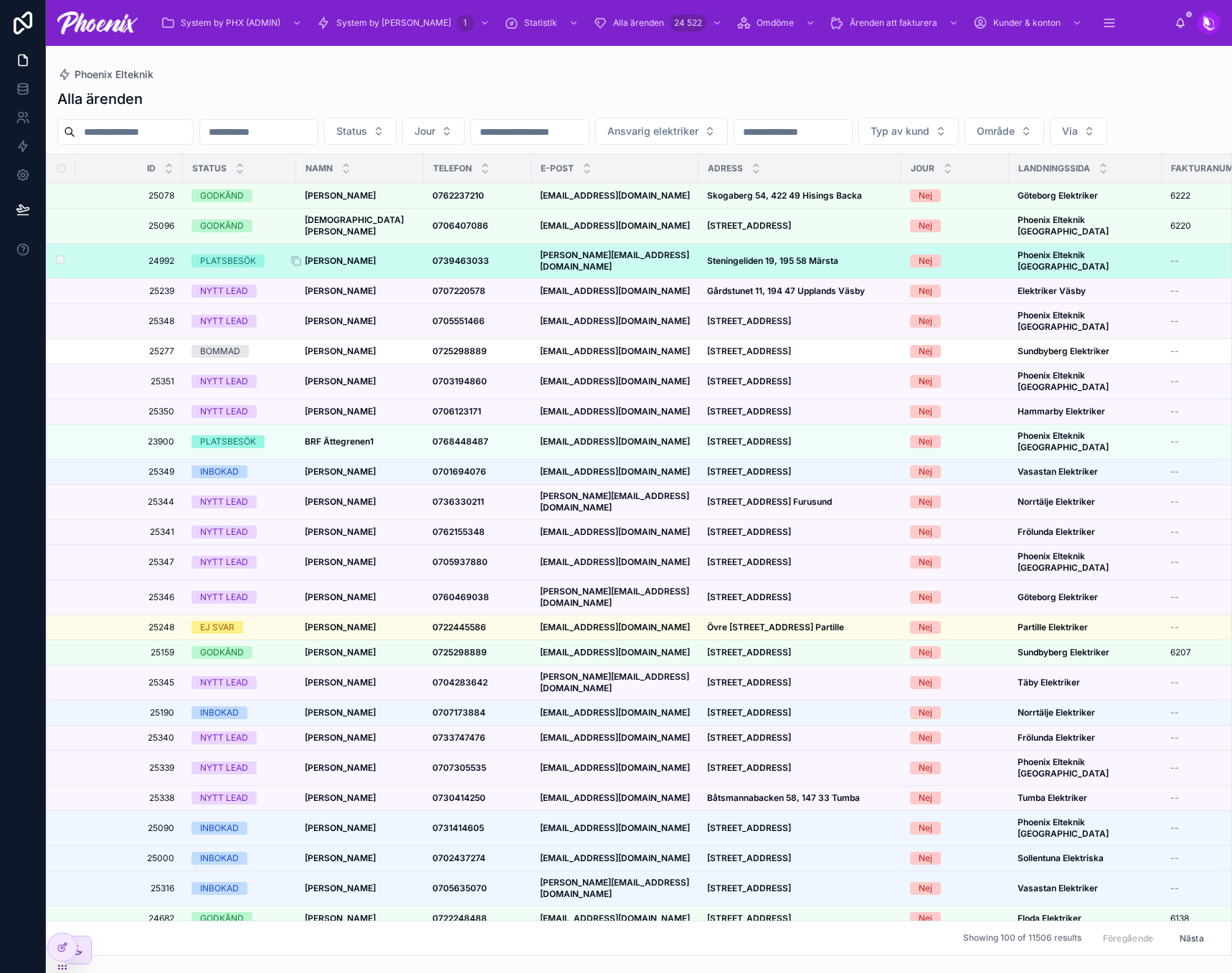
click at [355, 266] on strong "[PERSON_NAME]" at bounding box center [340, 261] width 71 height 11
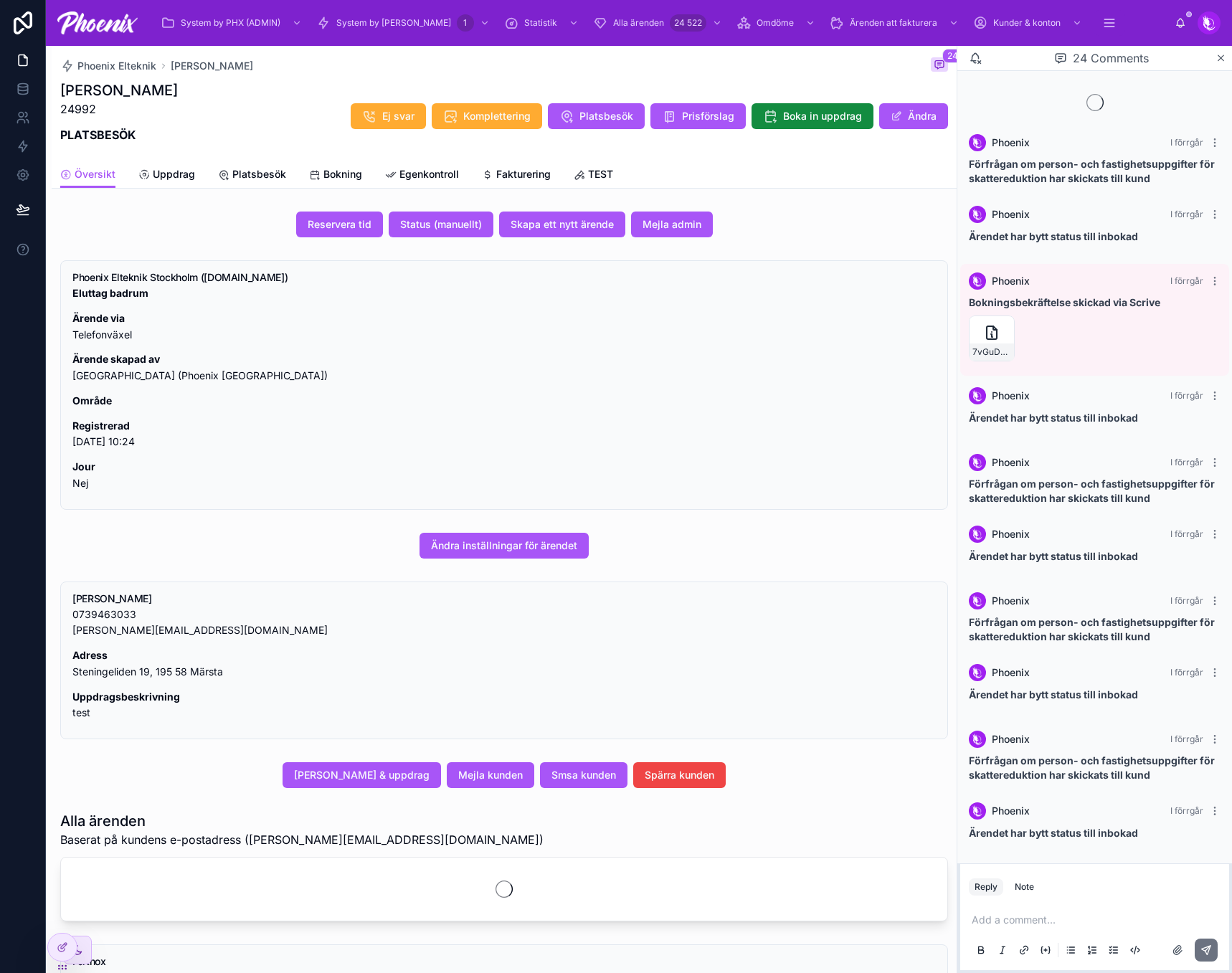
scroll to position [919, 0]
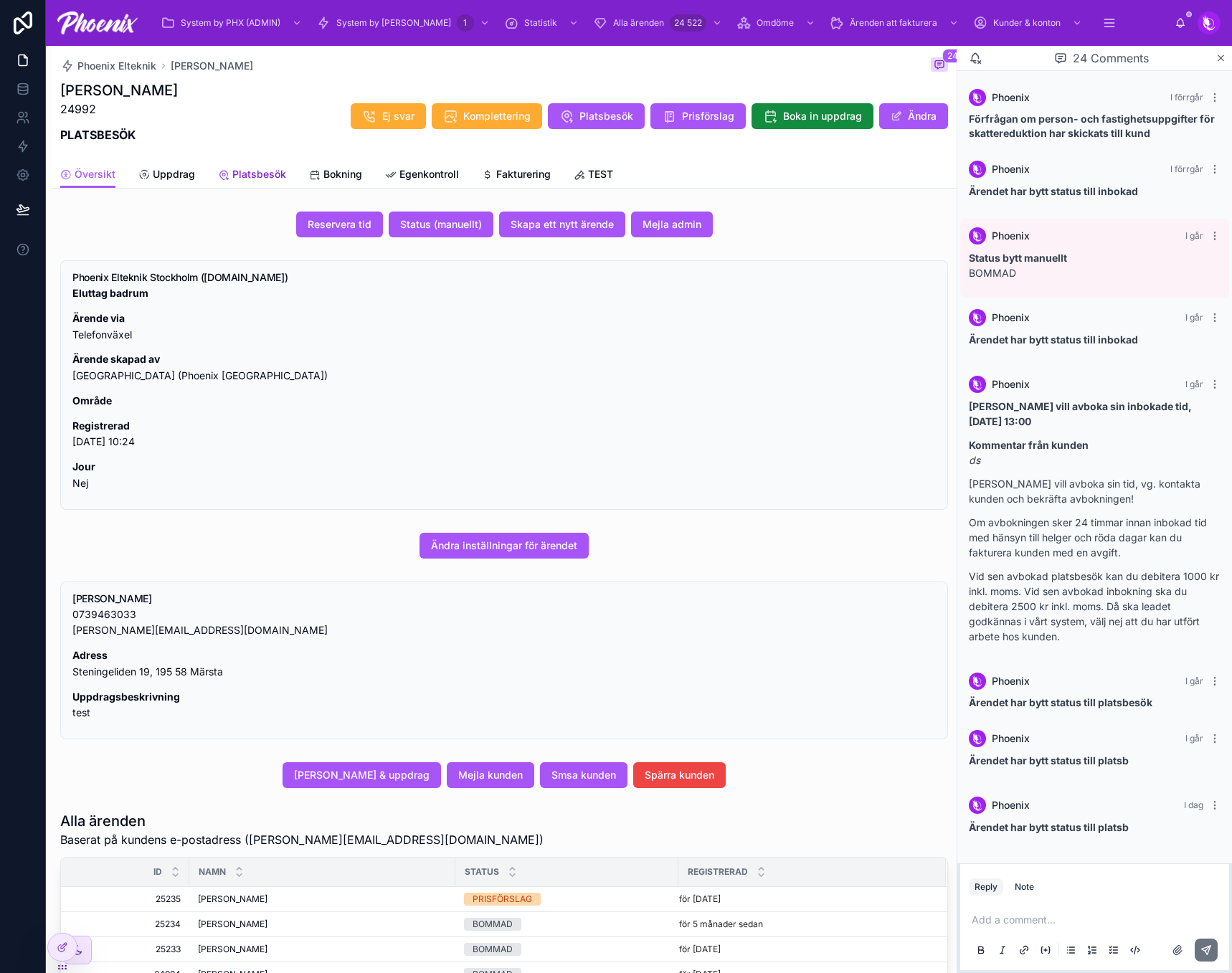
click at [265, 167] on span "Platsbesök" at bounding box center [259, 175] width 54 height 15
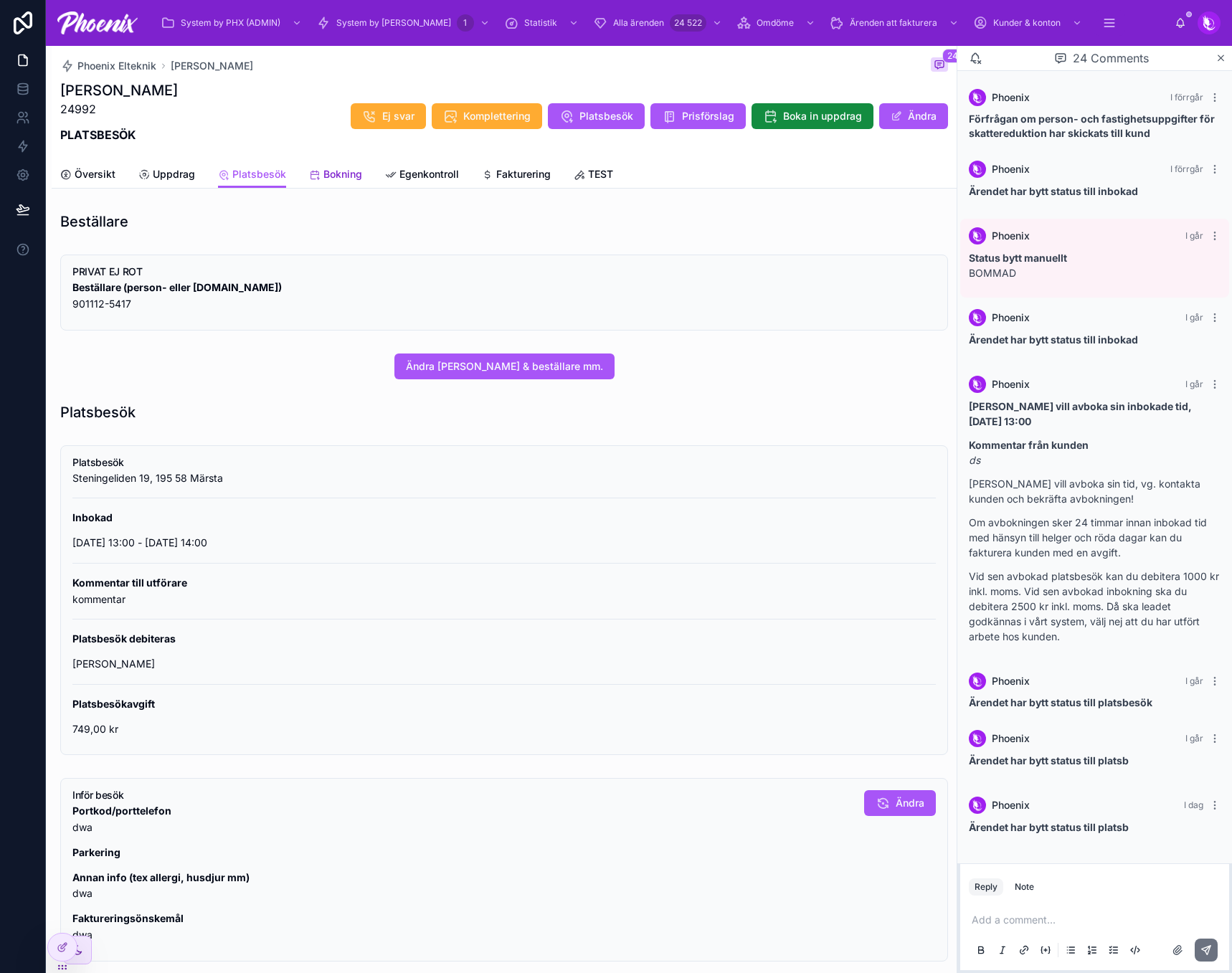
click at [348, 179] on span "Bokning" at bounding box center [342, 175] width 38 height 15
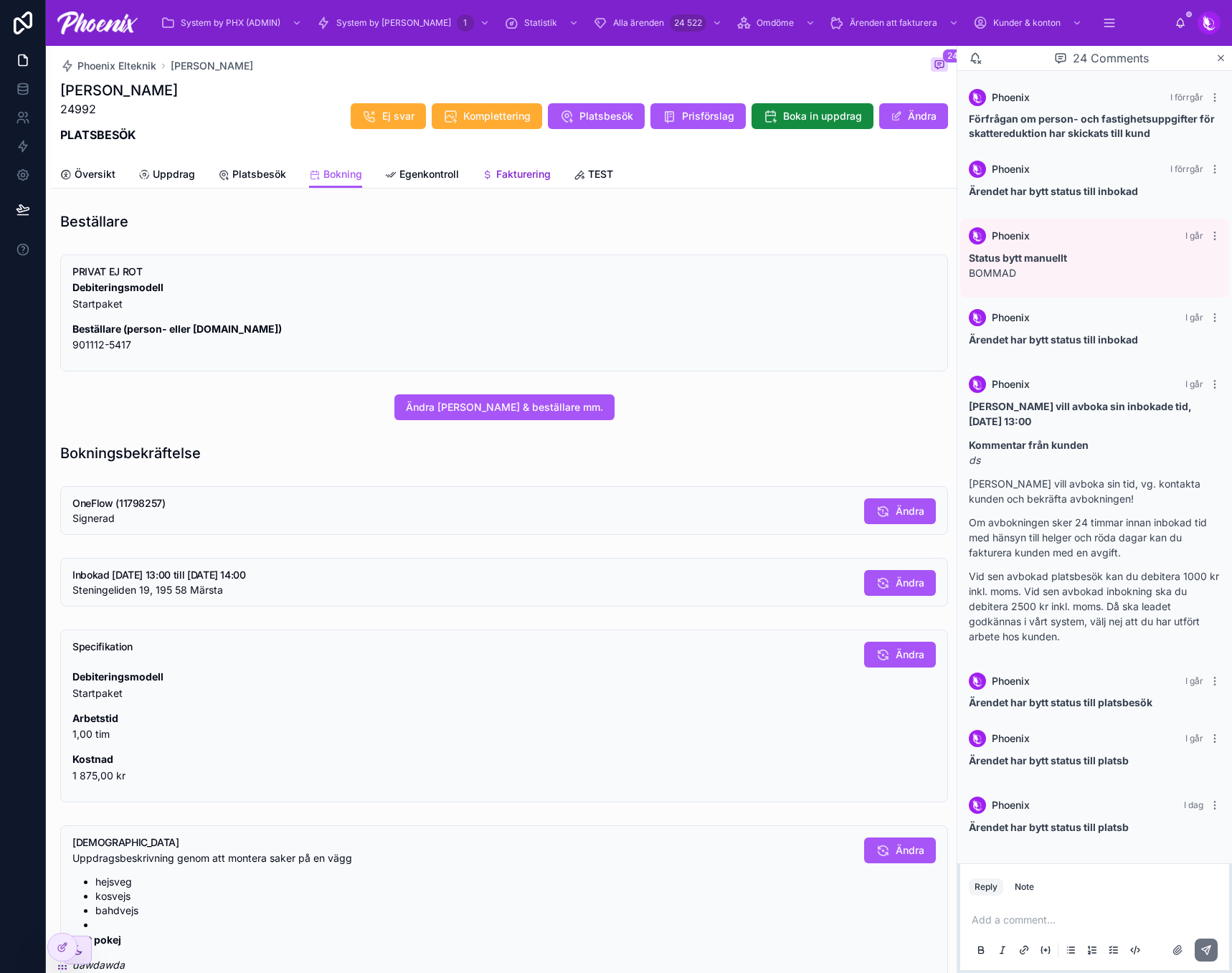
click at [502, 166] on link "Fakturering" at bounding box center [516, 176] width 69 height 29
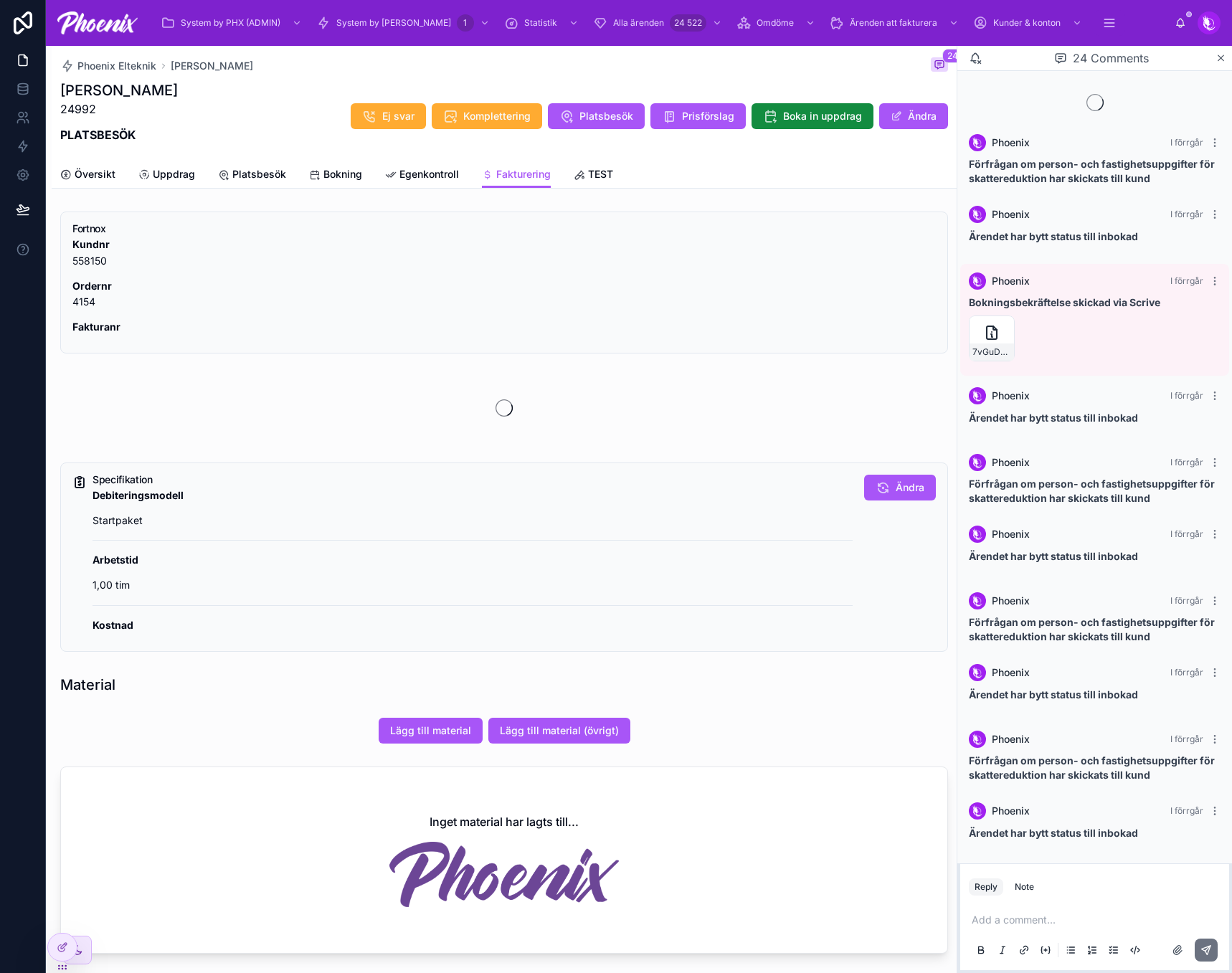
scroll to position [919, 0]
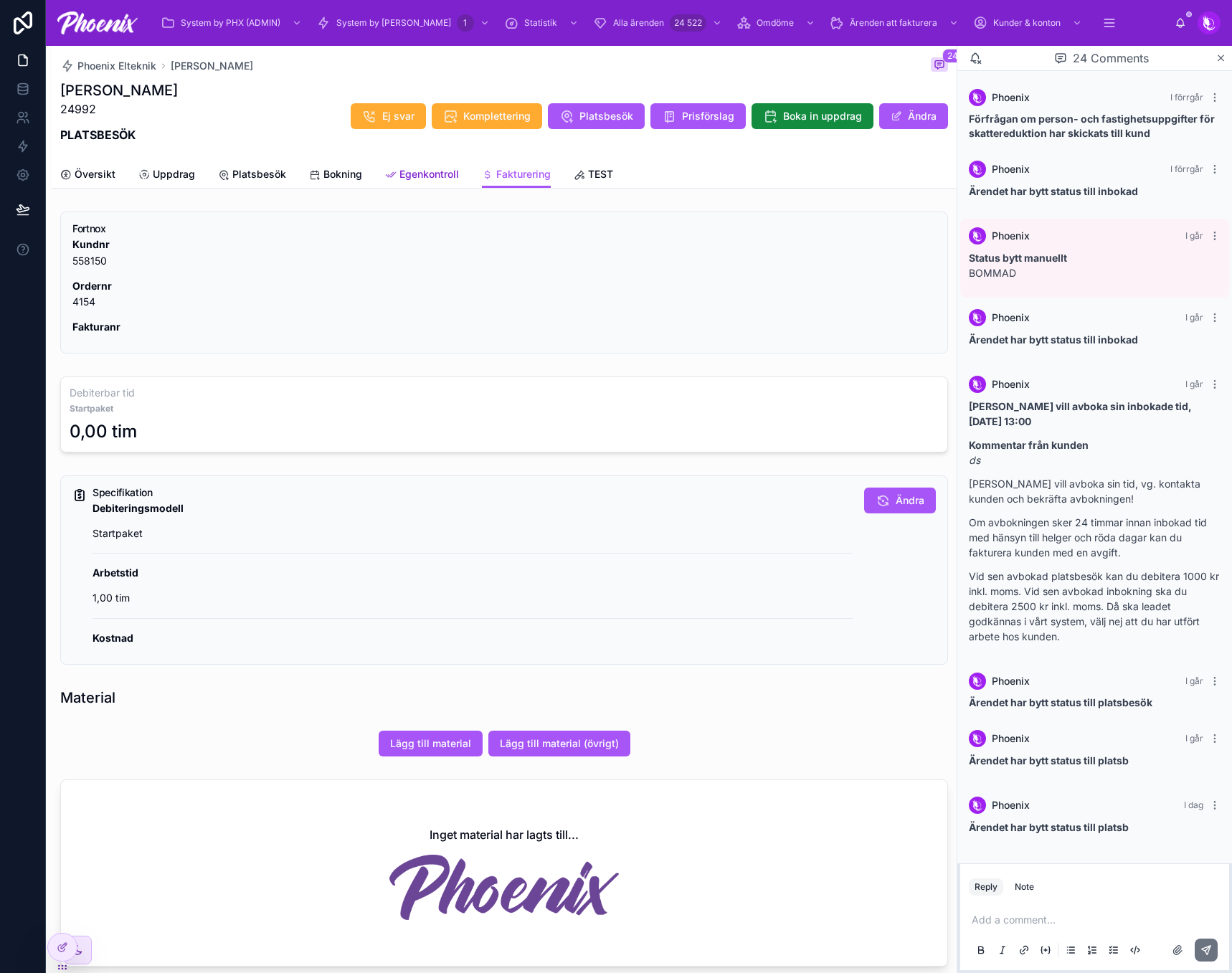
click at [435, 179] on span "Egenkontroll" at bounding box center [429, 175] width 60 height 15
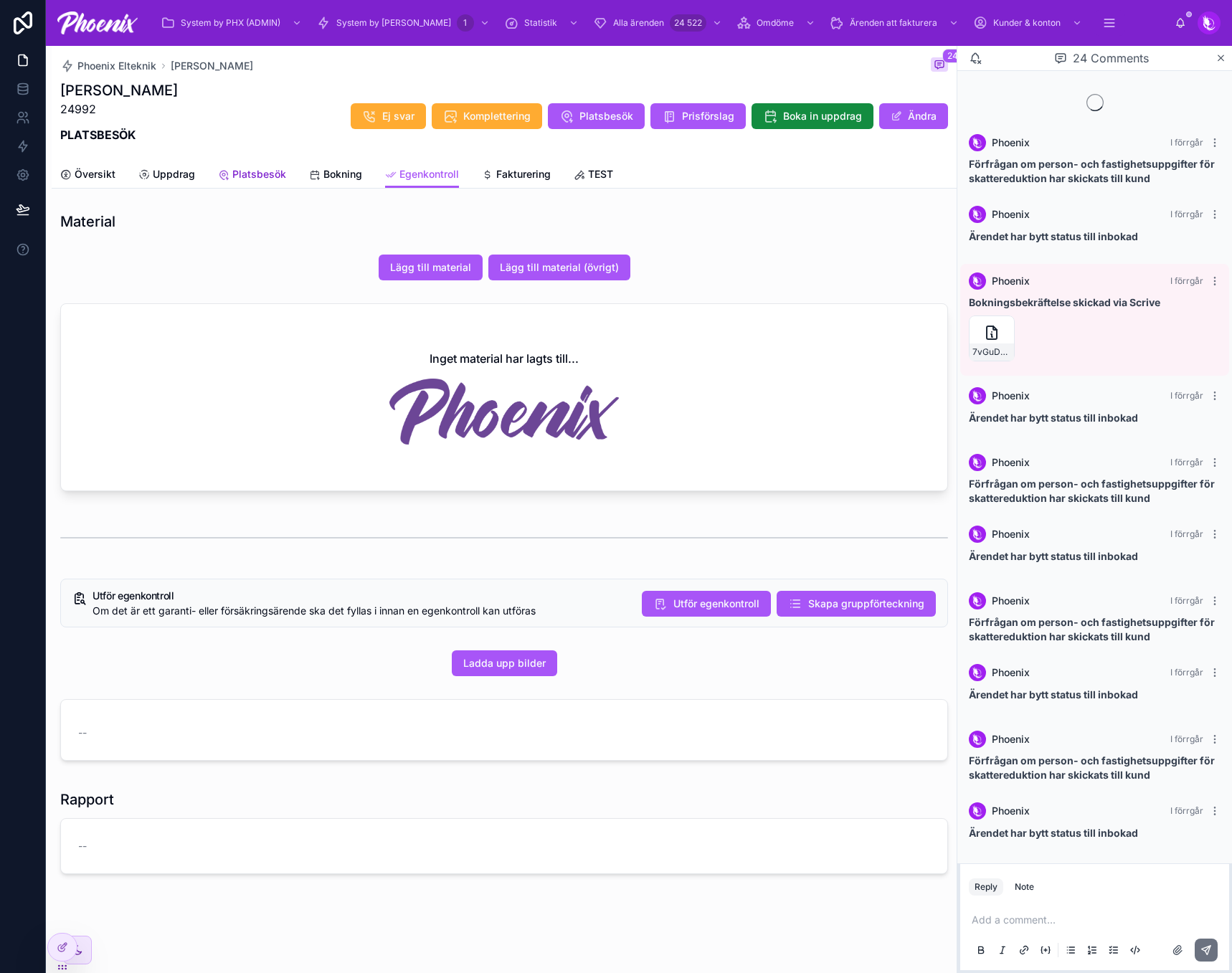
scroll to position [919, 0]
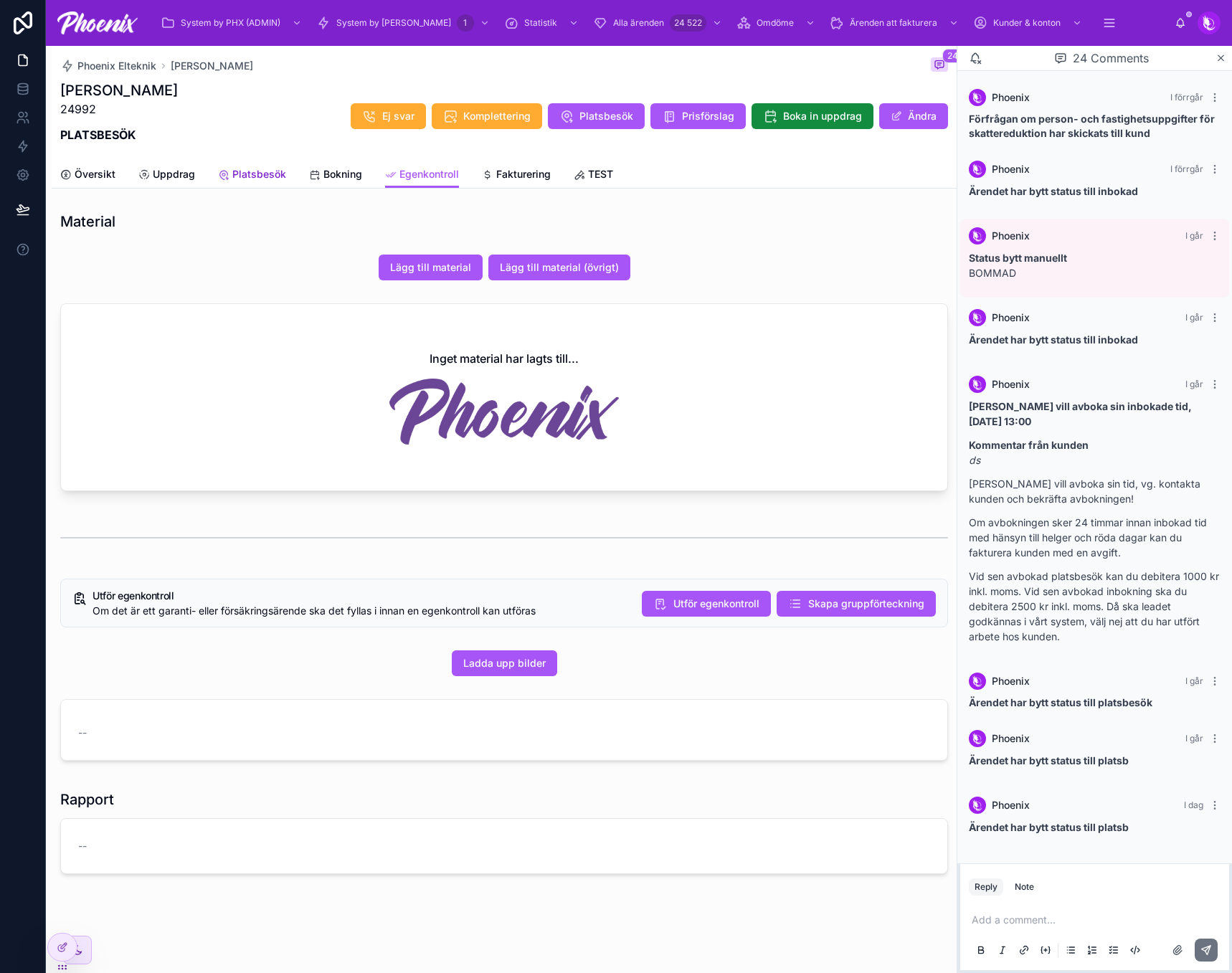
click at [266, 177] on span "Platsbesök" at bounding box center [259, 175] width 54 height 15
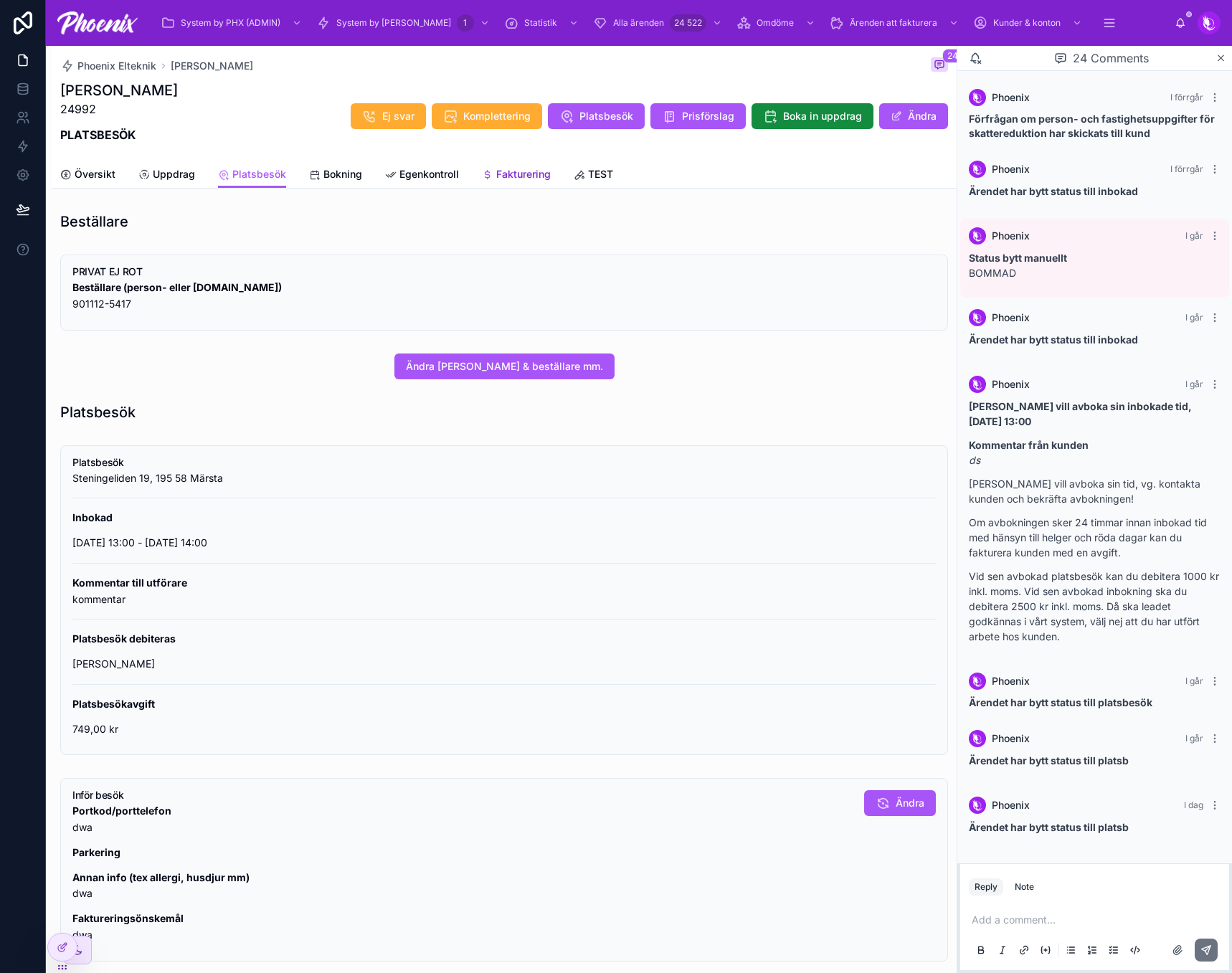
click at [497, 168] on span "Fakturering" at bounding box center [524, 175] width 55 height 15
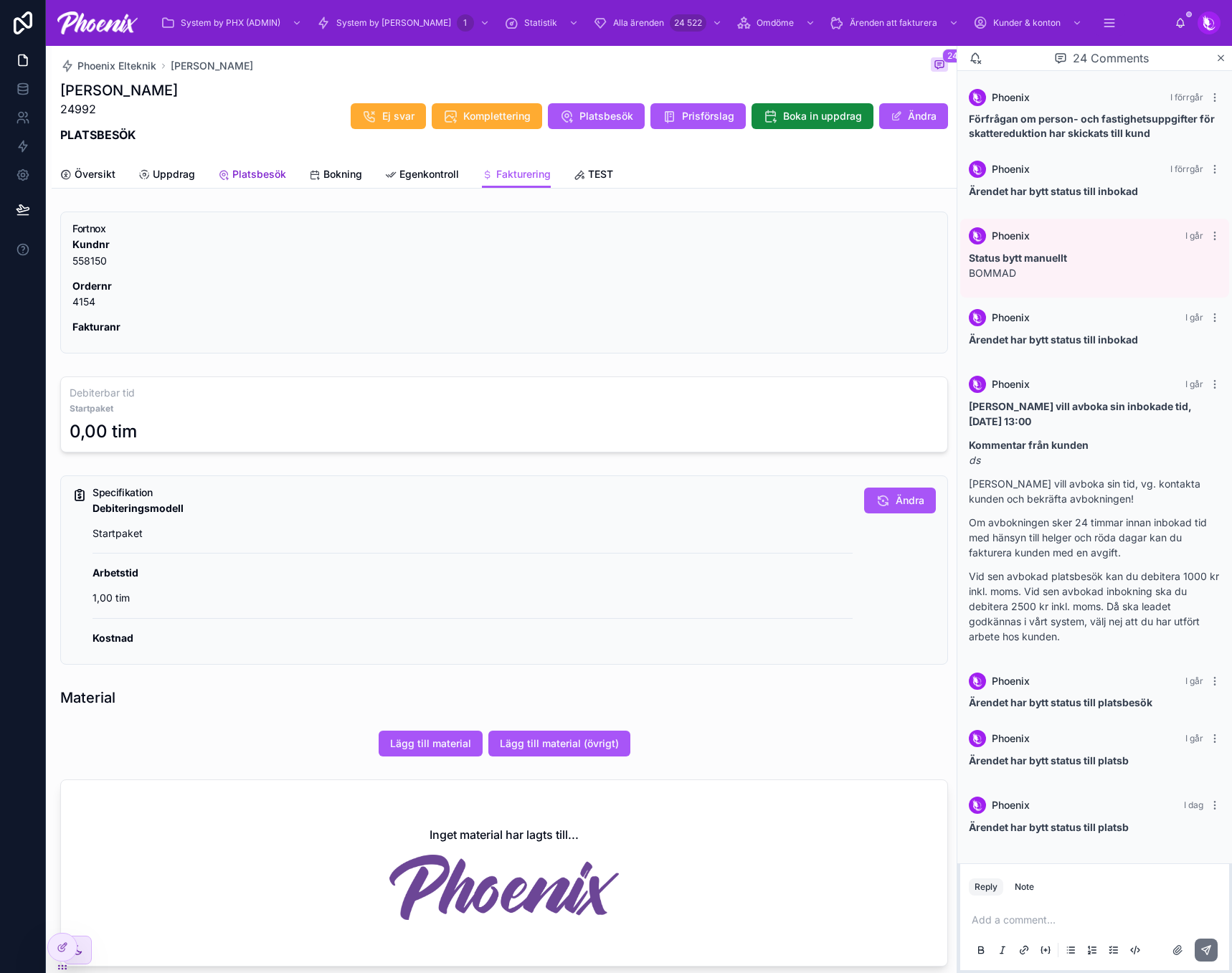
click at [266, 182] on link "Platsbesök" at bounding box center [252, 176] width 68 height 29
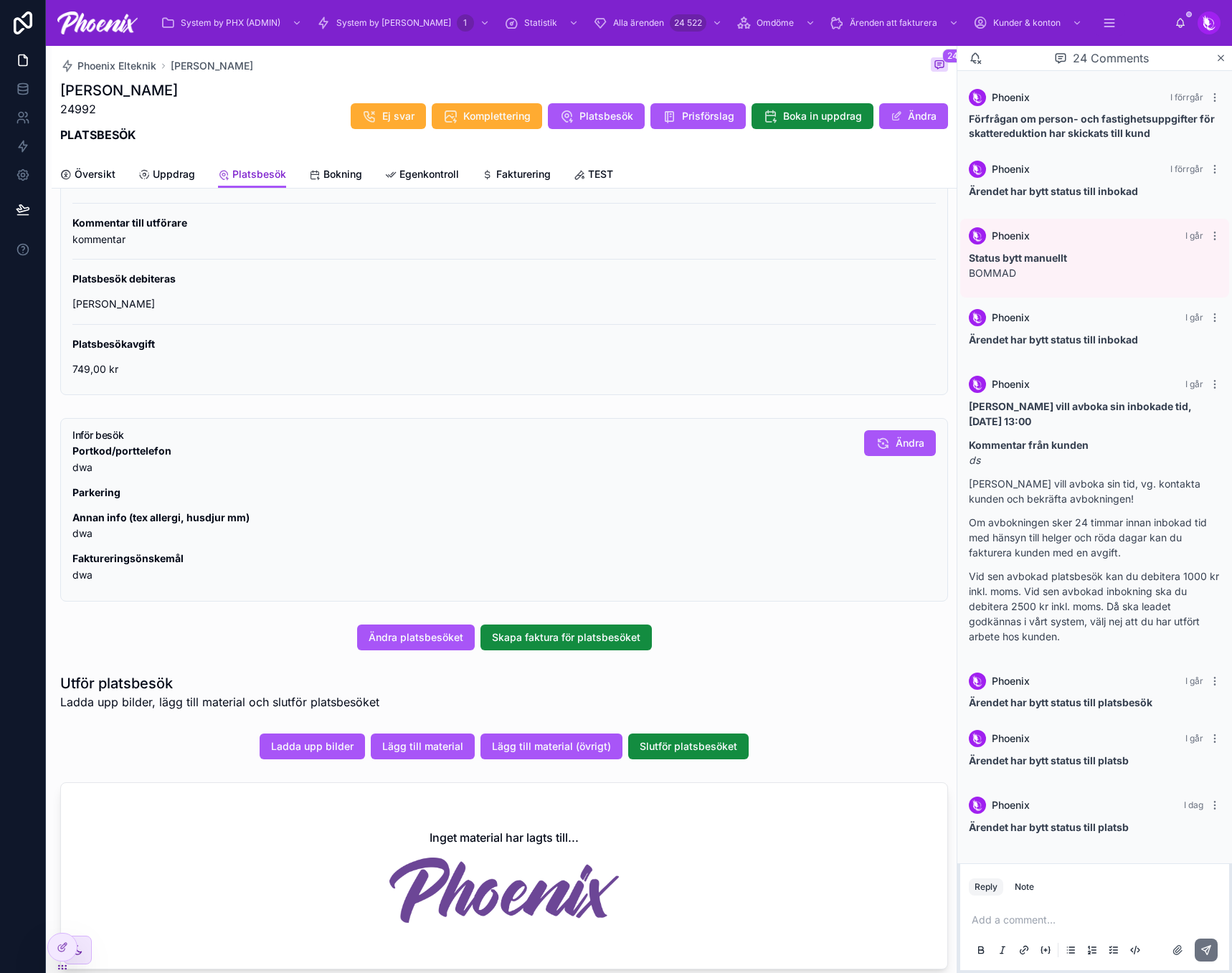
scroll to position [431, 0]
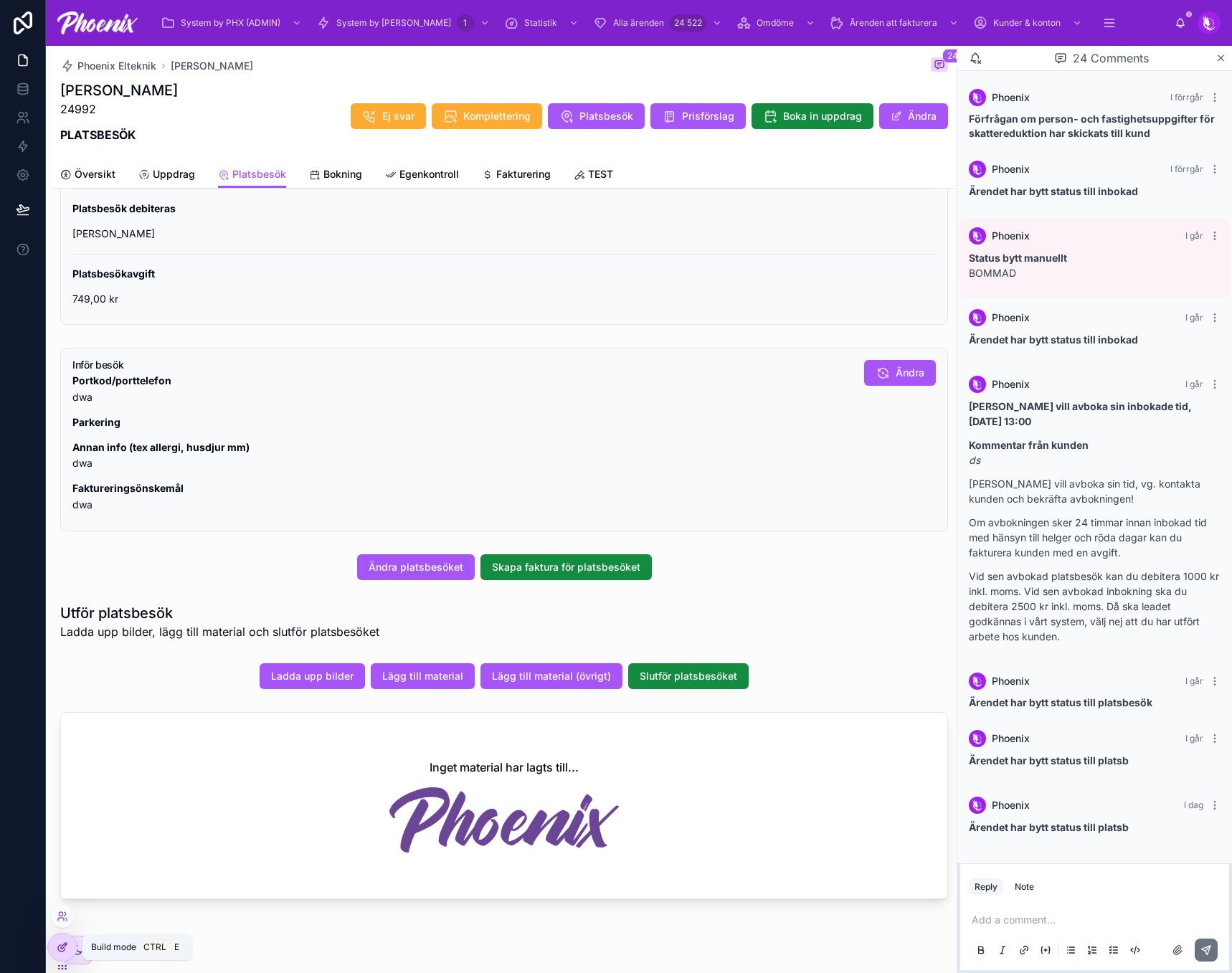
click at [72, 873] on div at bounding box center [62, 947] width 29 height 27
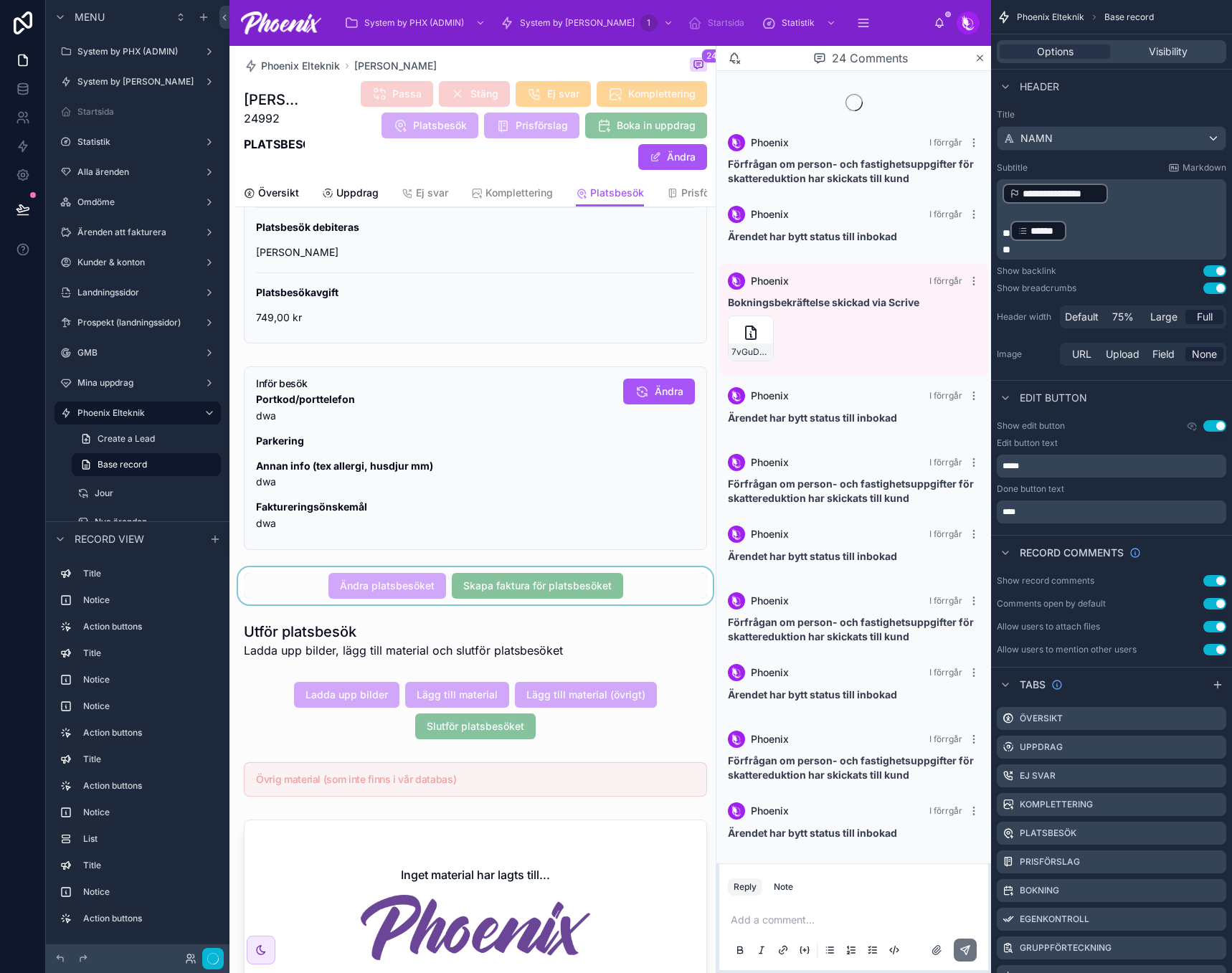
scroll to position [919, 0]
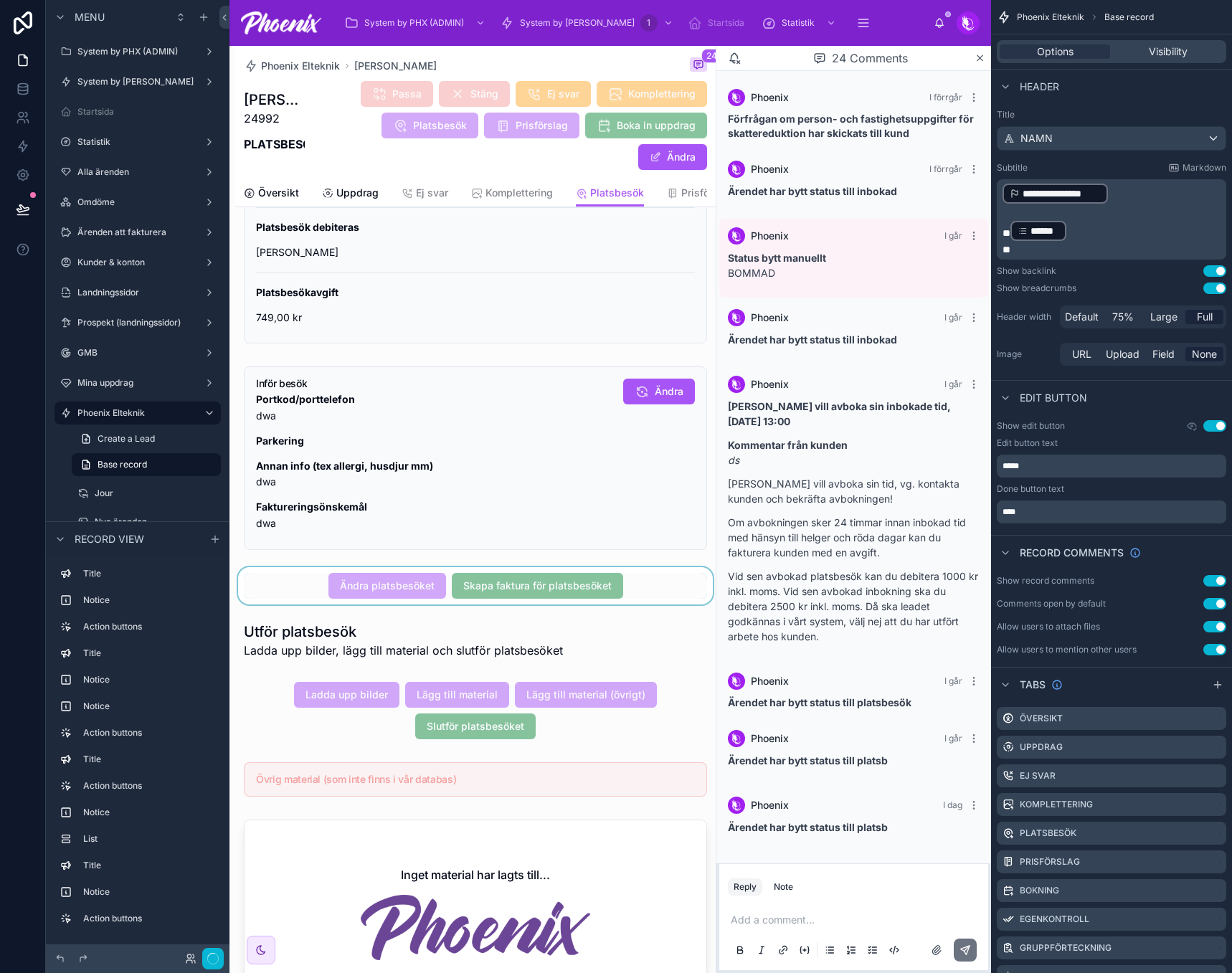
click at [511, 590] on div at bounding box center [475, 586] width 480 height 38
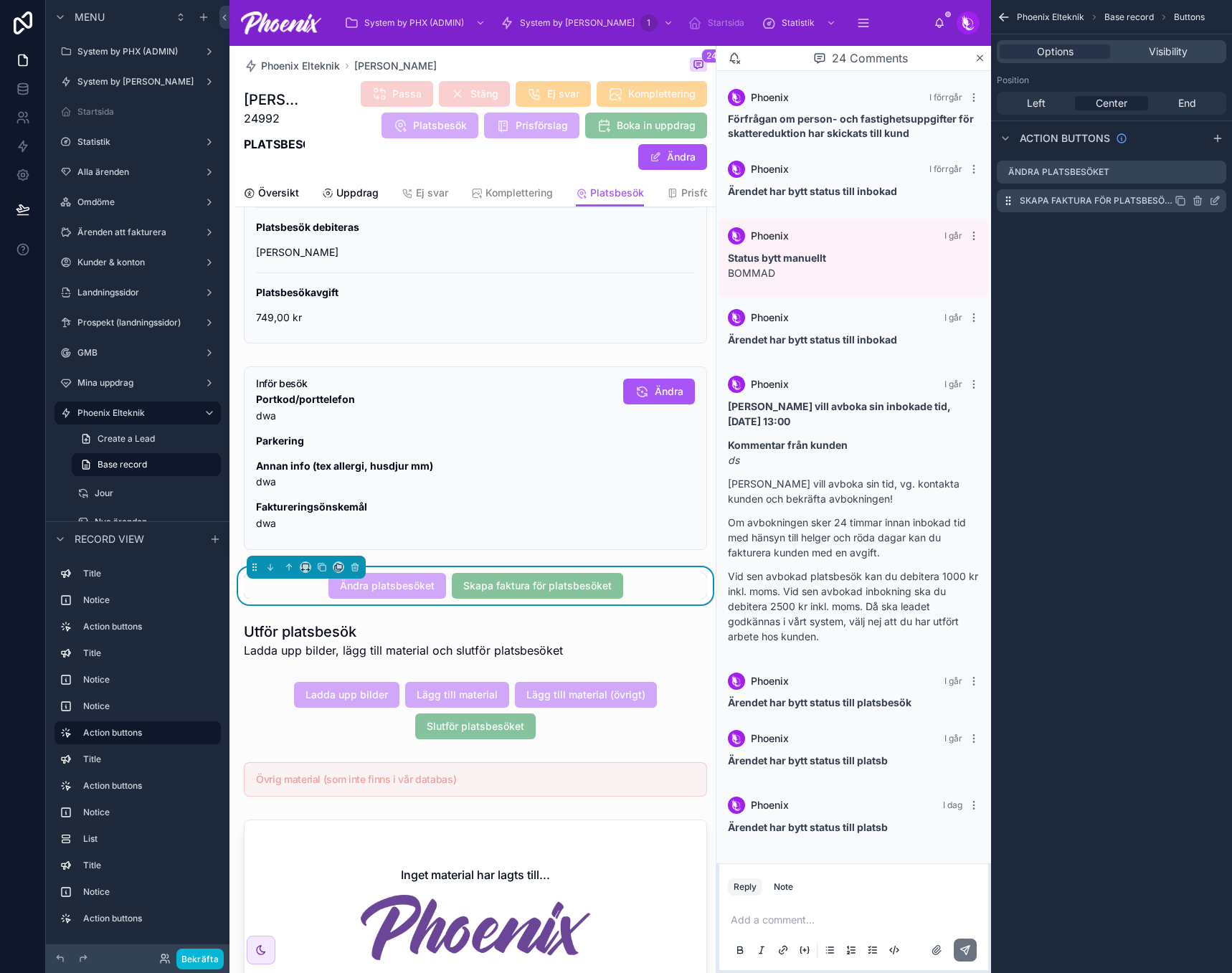
click at [1216, 202] on icon "scrollable content" at bounding box center [1215, 201] width 11 height 11
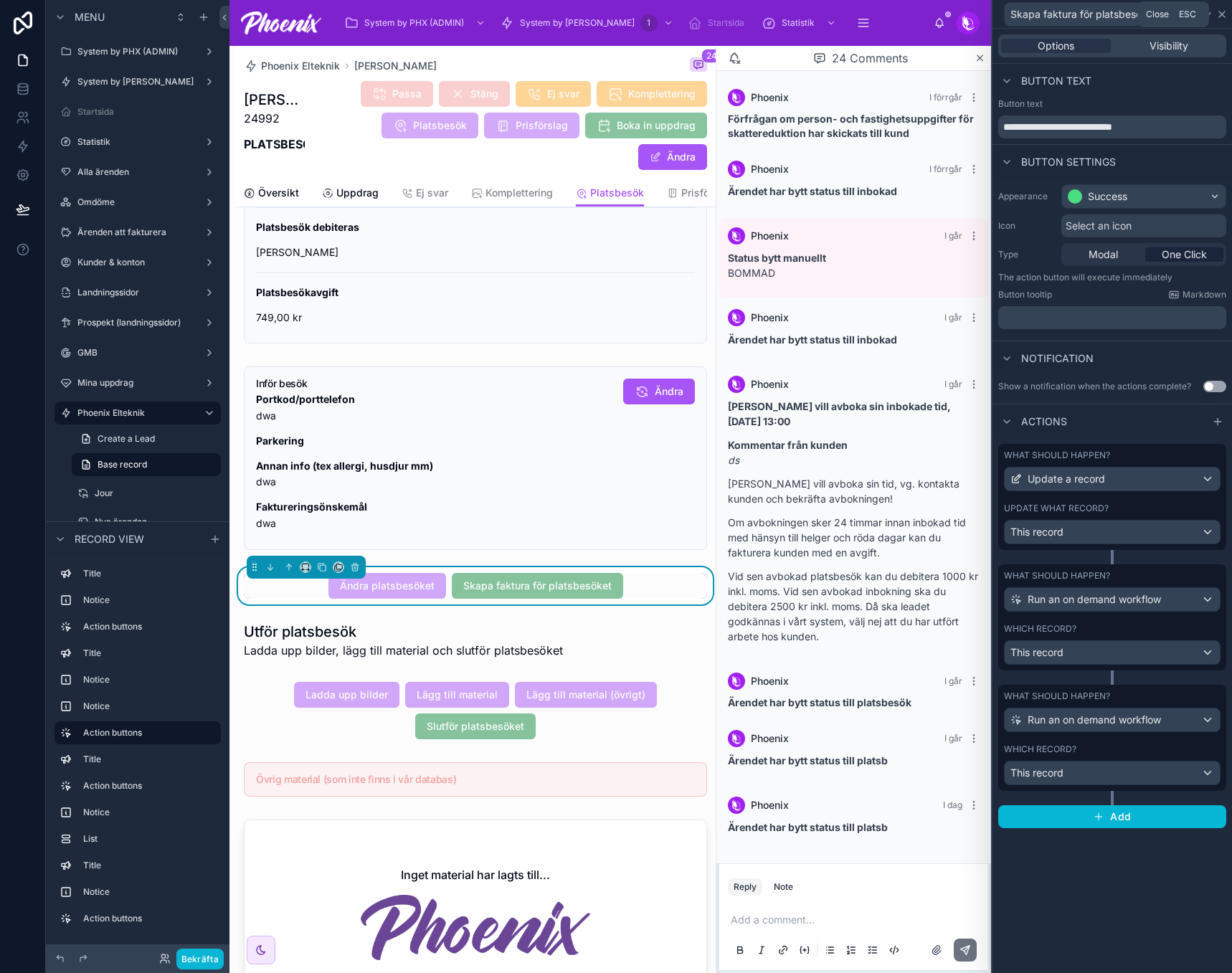
click at [1226, 11] on icon at bounding box center [1222, 15] width 11 height 11
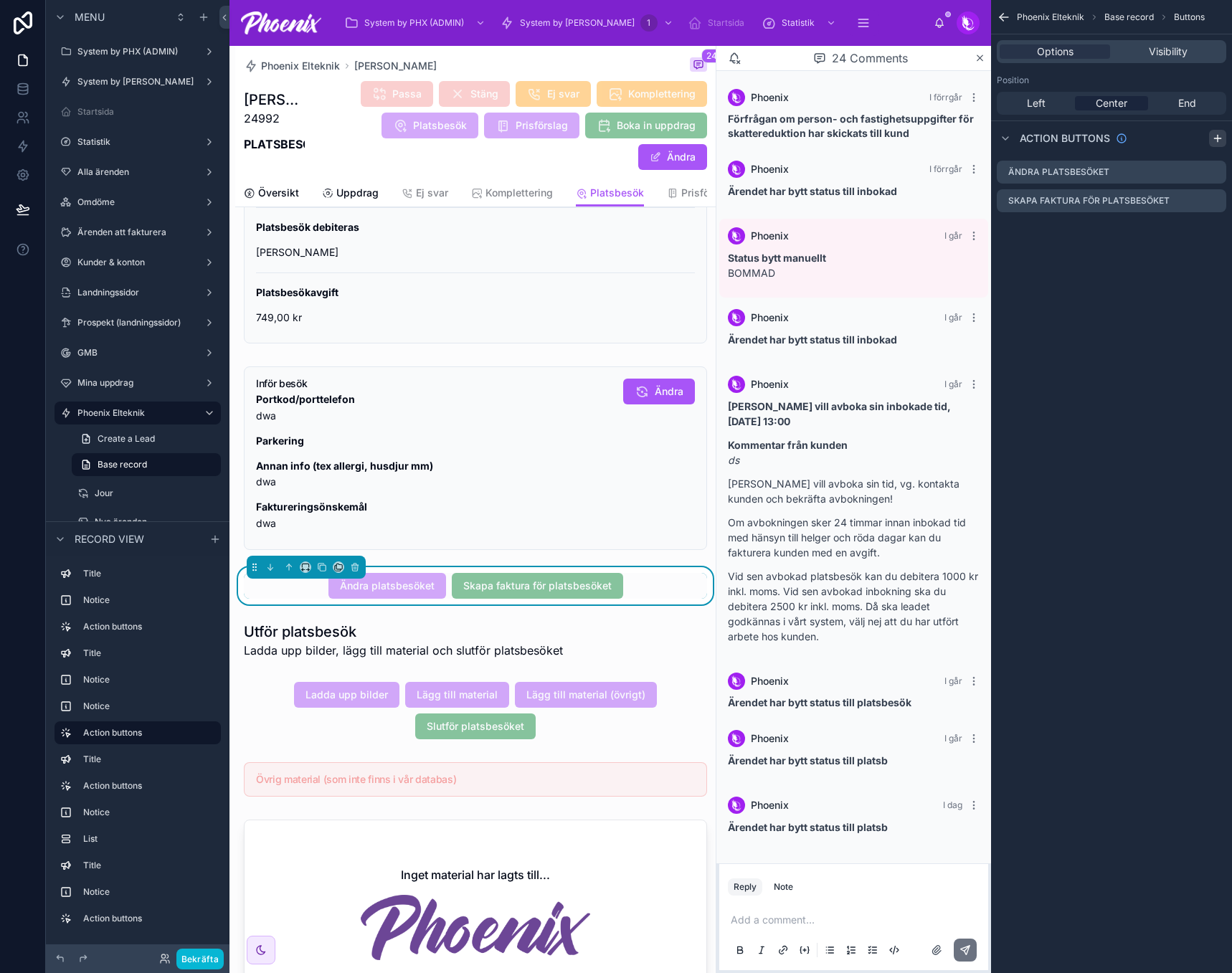
click at [1221, 138] on icon "scrollable content" at bounding box center [1217, 138] width 7 height 0
click at [1215, 229] on icon "scrollable content" at bounding box center [1215, 230] width 11 height 11
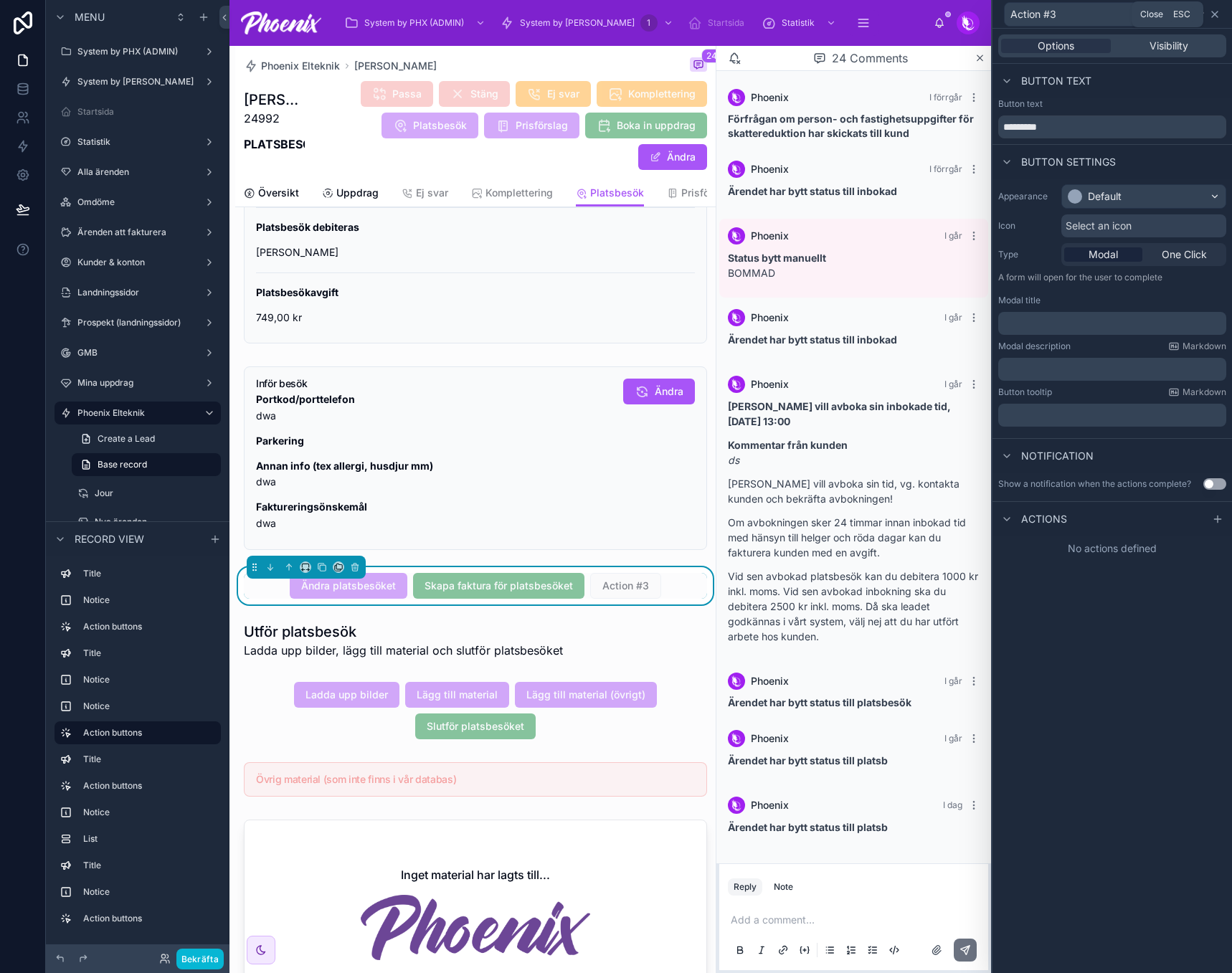
click at [1216, 15] on icon at bounding box center [1215, 15] width 11 height 11
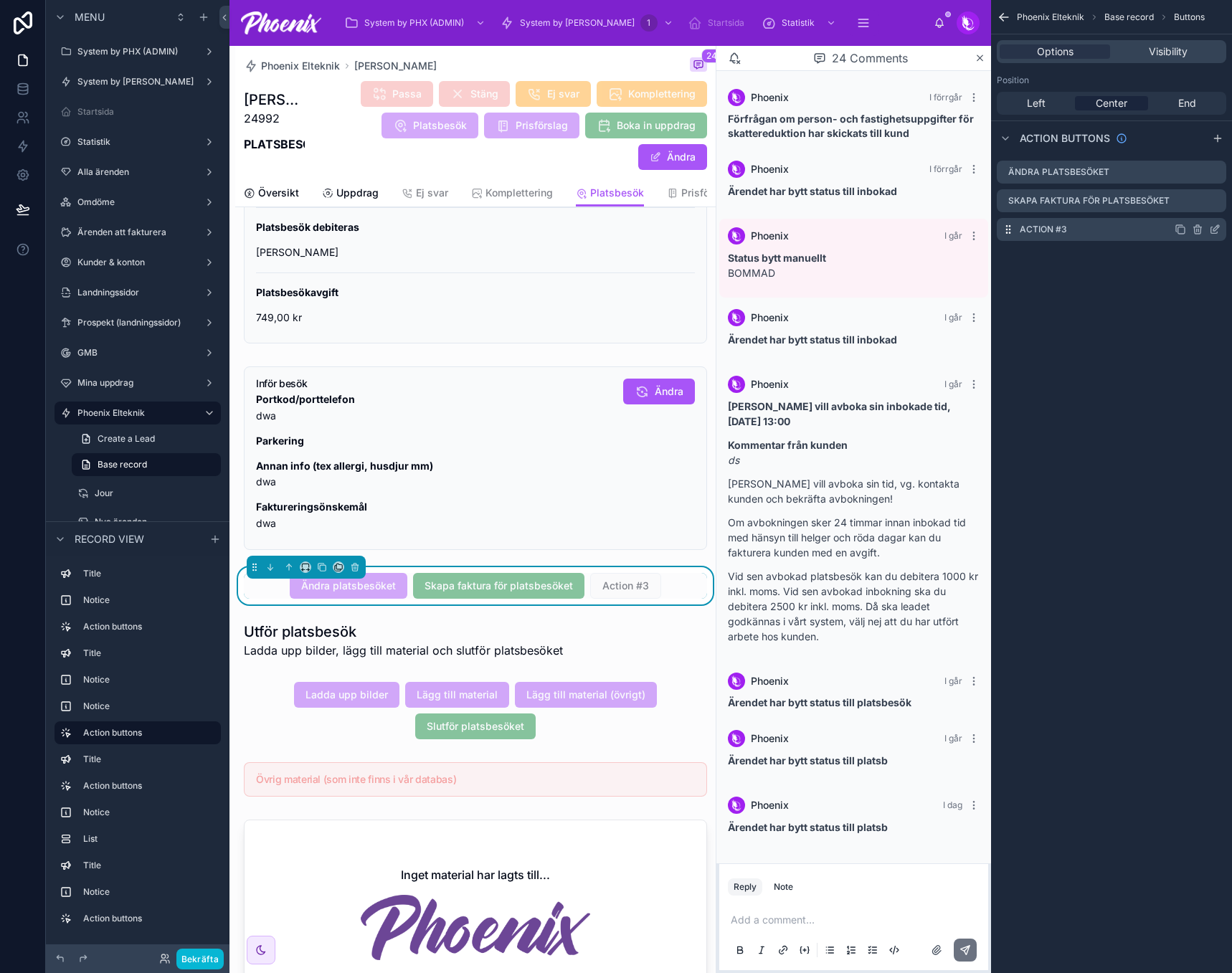
click at [1199, 230] on icon "scrollable content" at bounding box center [1199, 230] width 0 height 3
click at [1194, 204] on icon at bounding box center [1193, 204] width 8 height 0
click at [1181, 203] on icon "scrollable content" at bounding box center [1181, 201] width 11 height 11
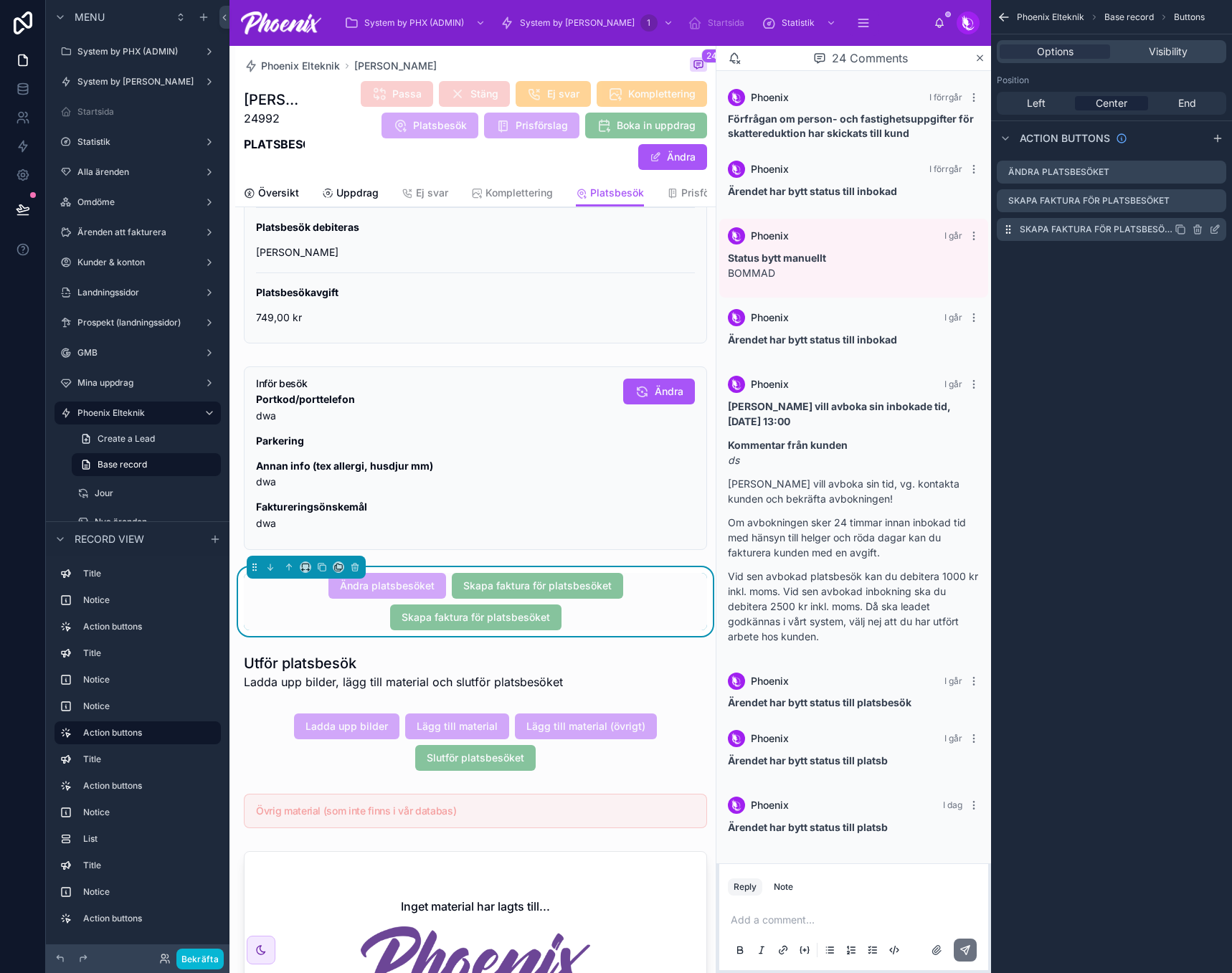
click at [1218, 227] on icon "scrollable content" at bounding box center [1218, 227] width 2 height 2
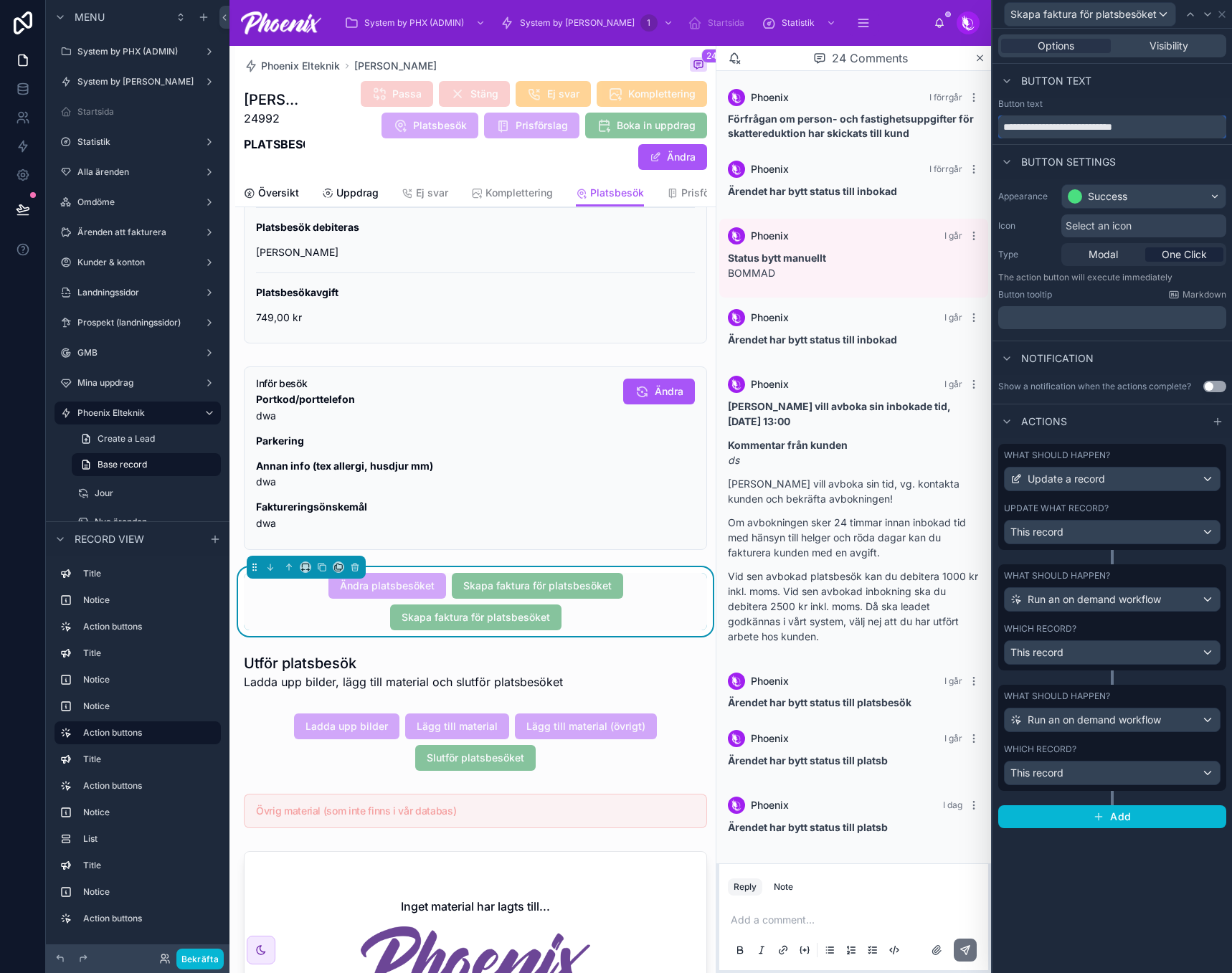
drag, startPoint x: 1075, startPoint y: 127, endPoint x: 1144, endPoint y: 132, distance: 69.2
click at [1144, 132] on input "**********" at bounding box center [1112, 127] width 228 height 23
click at [1137, 127] on input "**********" at bounding box center [1112, 127] width 228 height 23
click at [589, 191] on span "Bokning" at bounding box center [608, 193] width 38 height 15
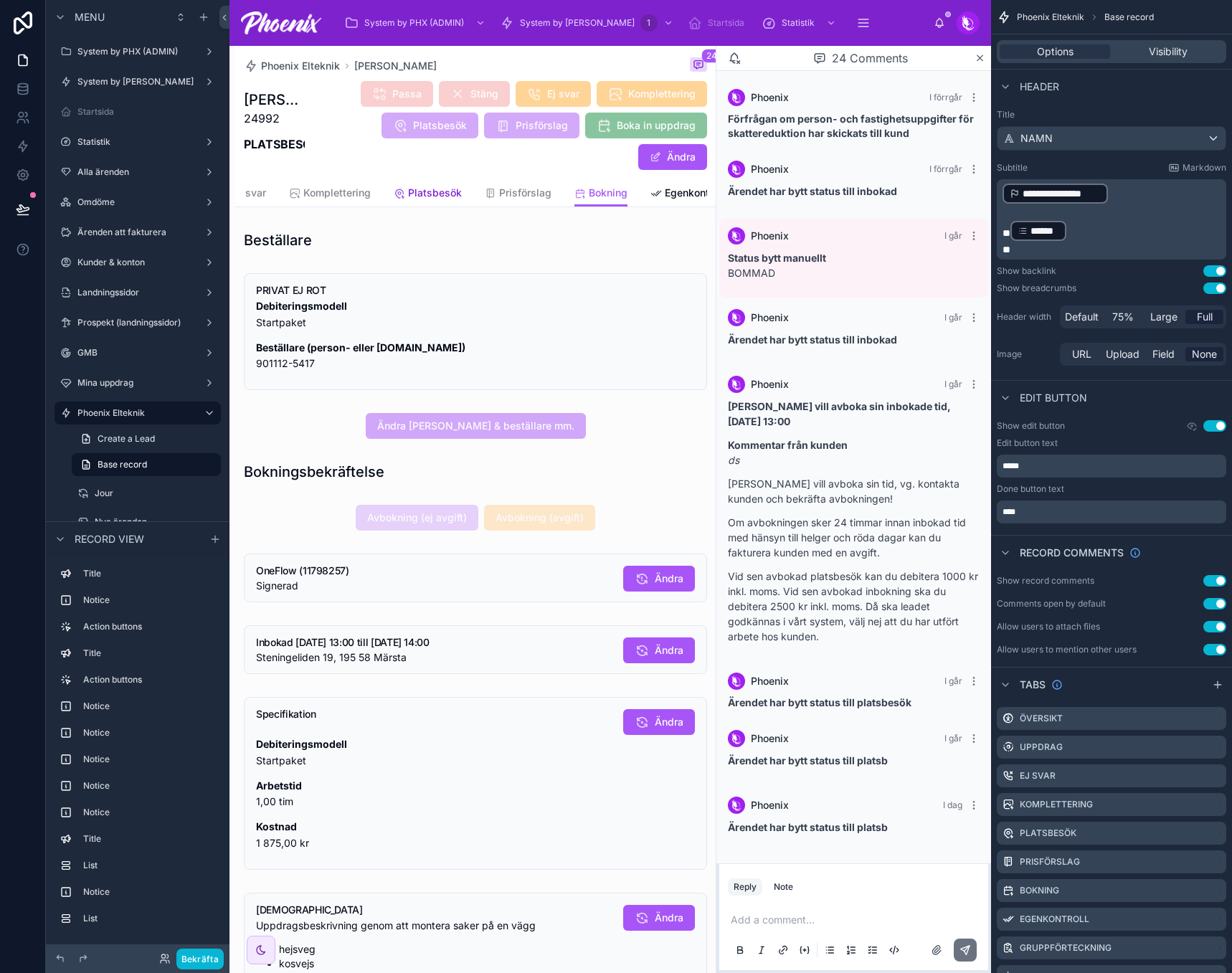
click at [443, 194] on span "Platsbesök" at bounding box center [435, 193] width 54 height 15
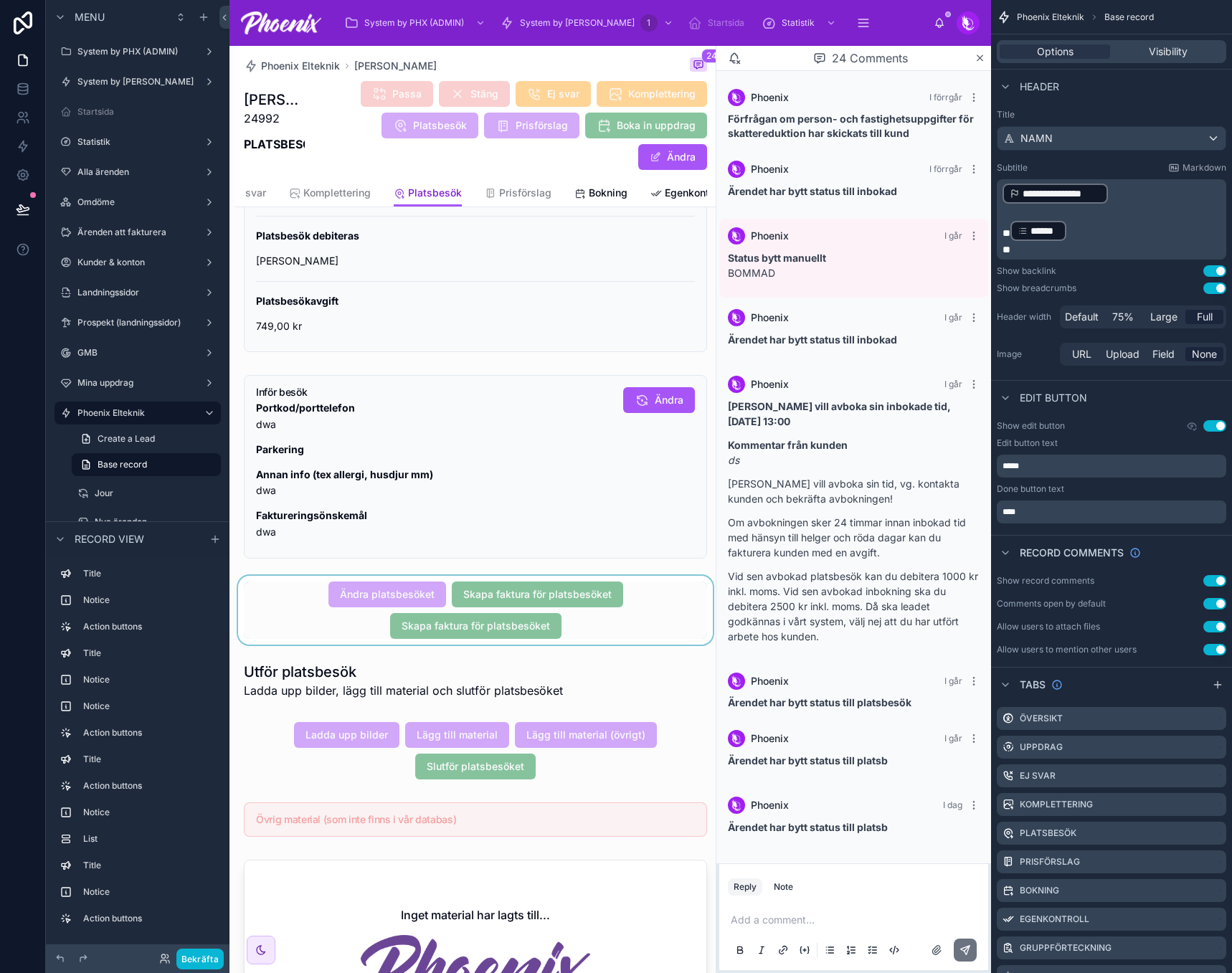
scroll to position [574, 0]
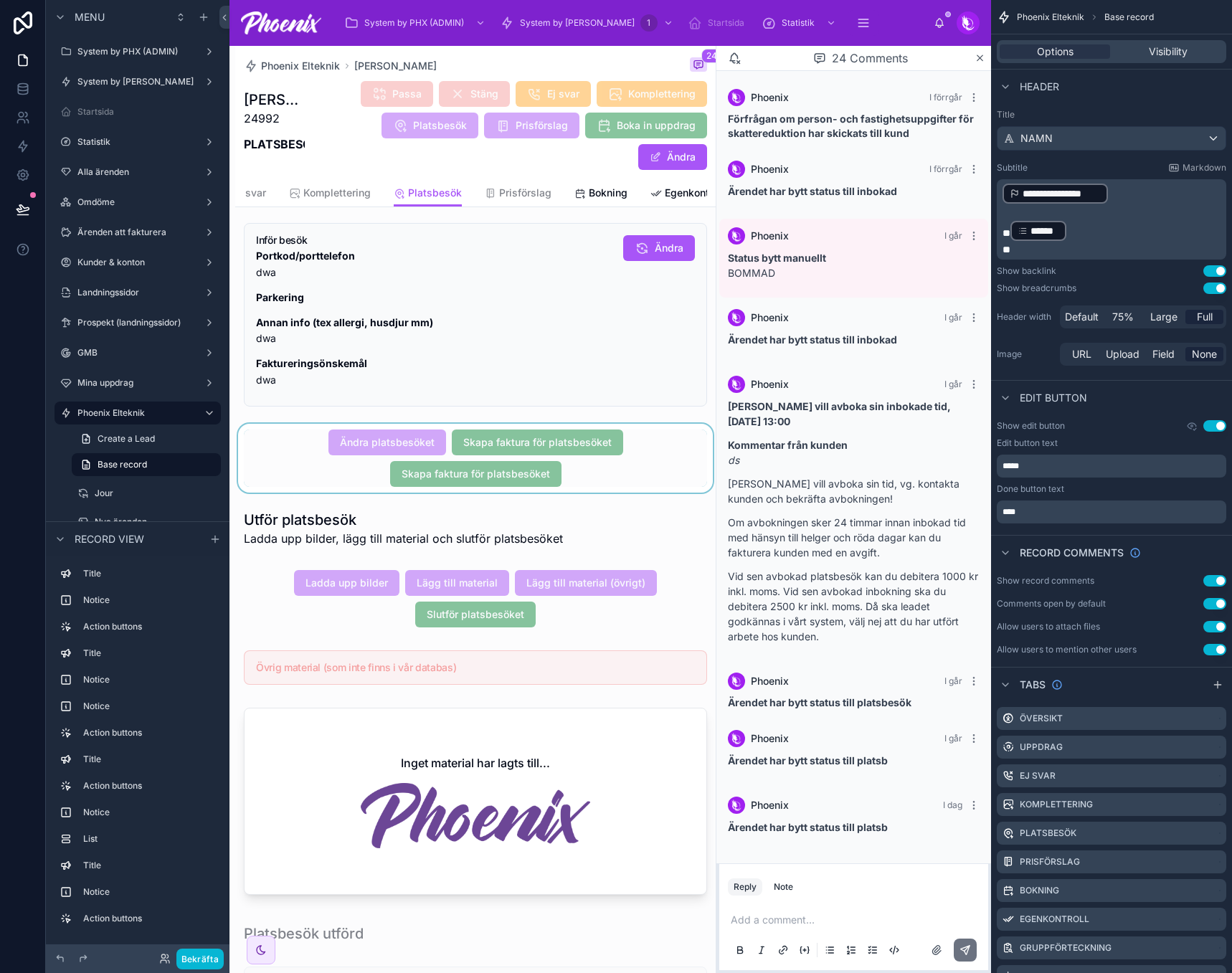
click at [617, 448] on div at bounding box center [475, 458] width 480 height 69
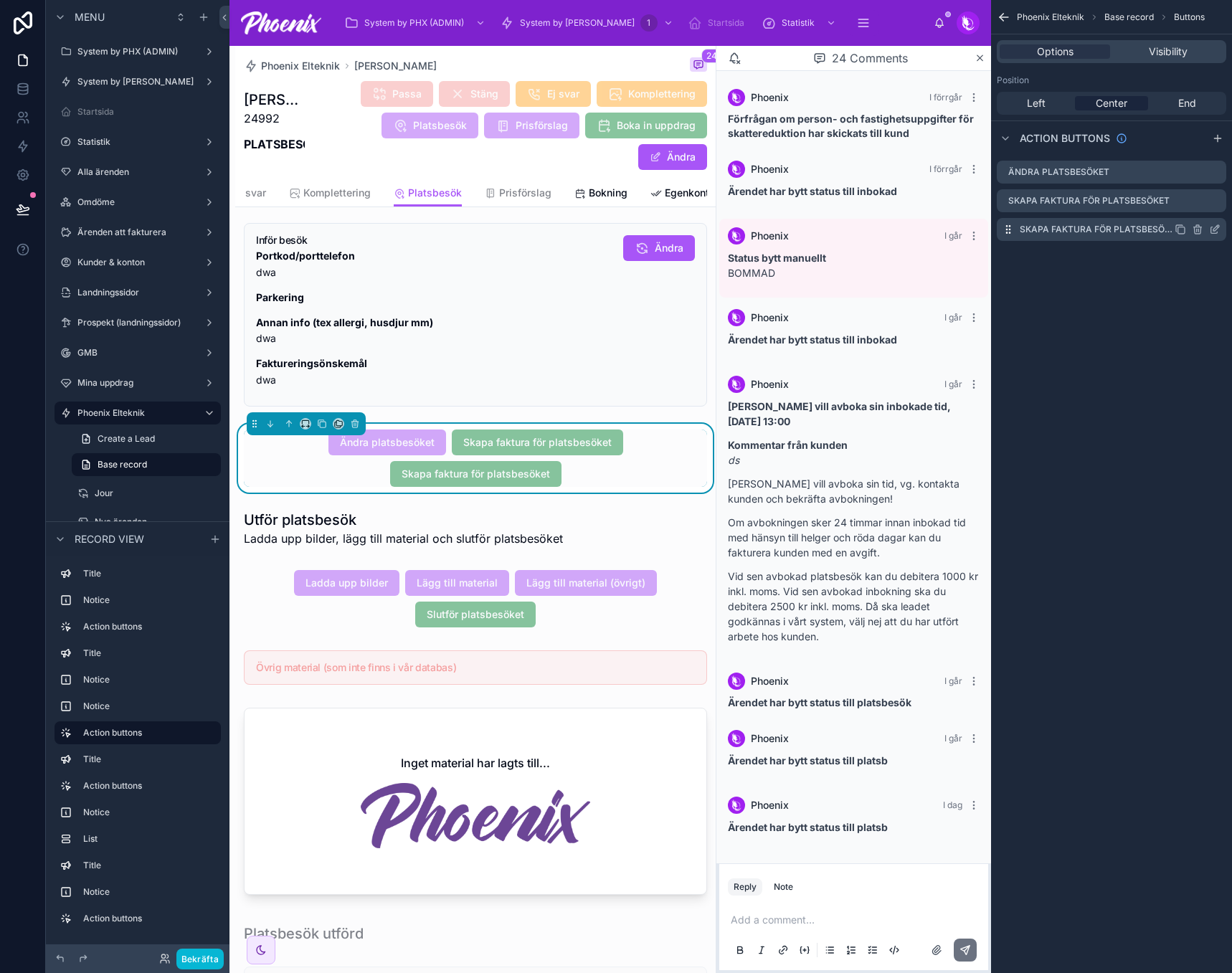
click at [1196, 231] on icon "scrollable content" at bounding box center [1198, 230] width 11 height 11
click at [1192, 211] on icon at bounding box center [1192, 208] width 7 height 7
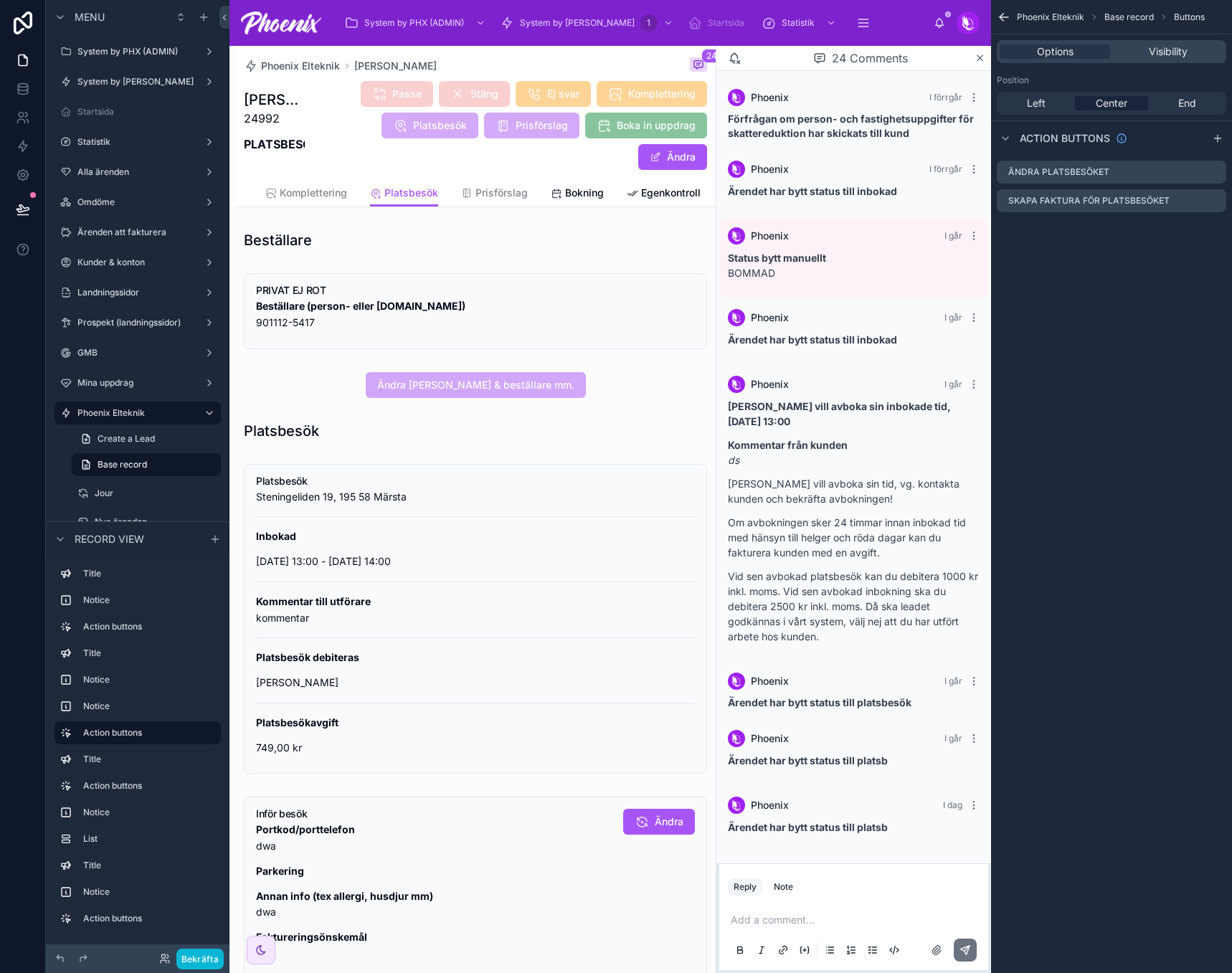
scroll to position [0, 212]
click at [563, 198] on span "Bokning" at bounding box center [578, 193] width 38 height 15
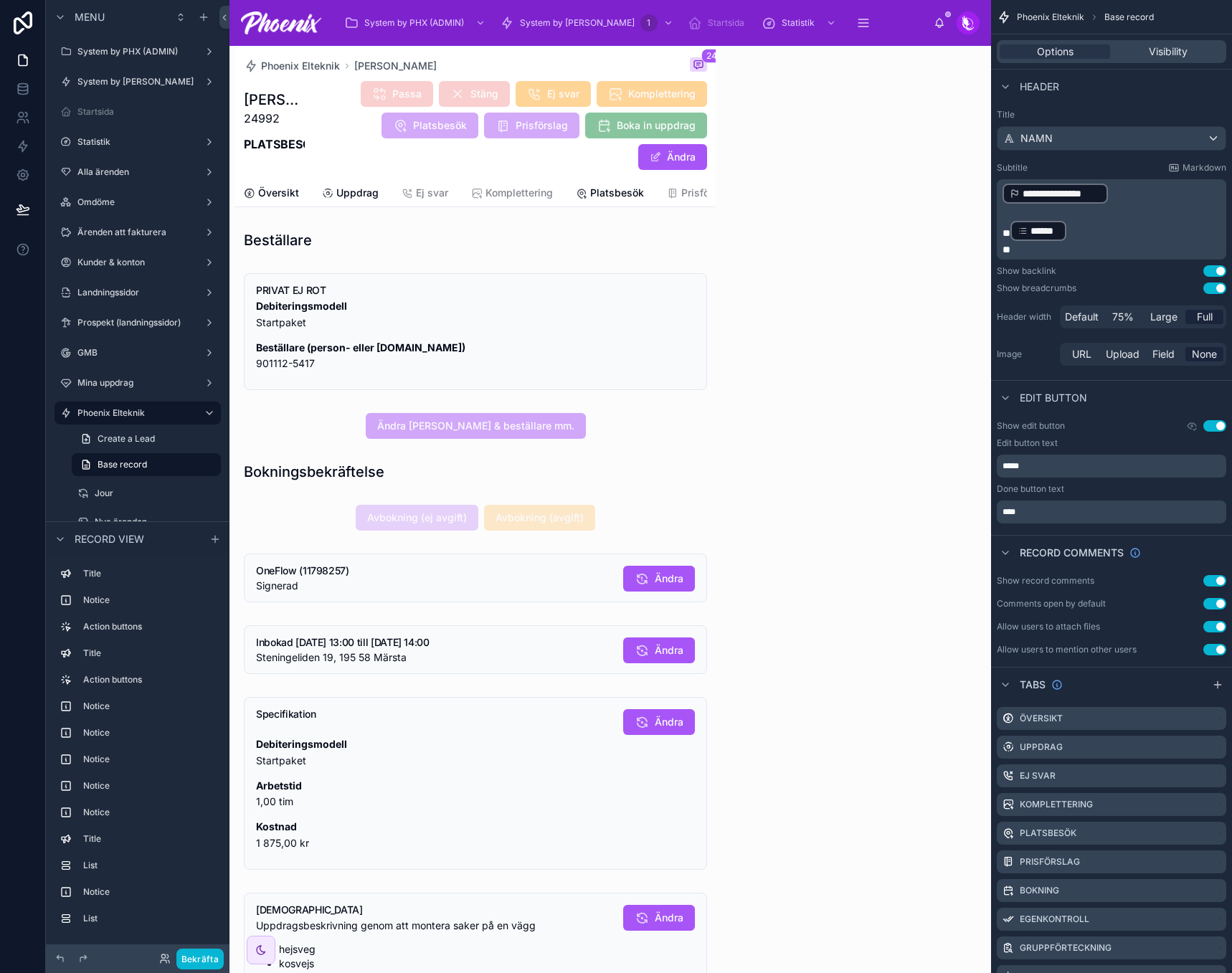
scroll to position [919, 0]
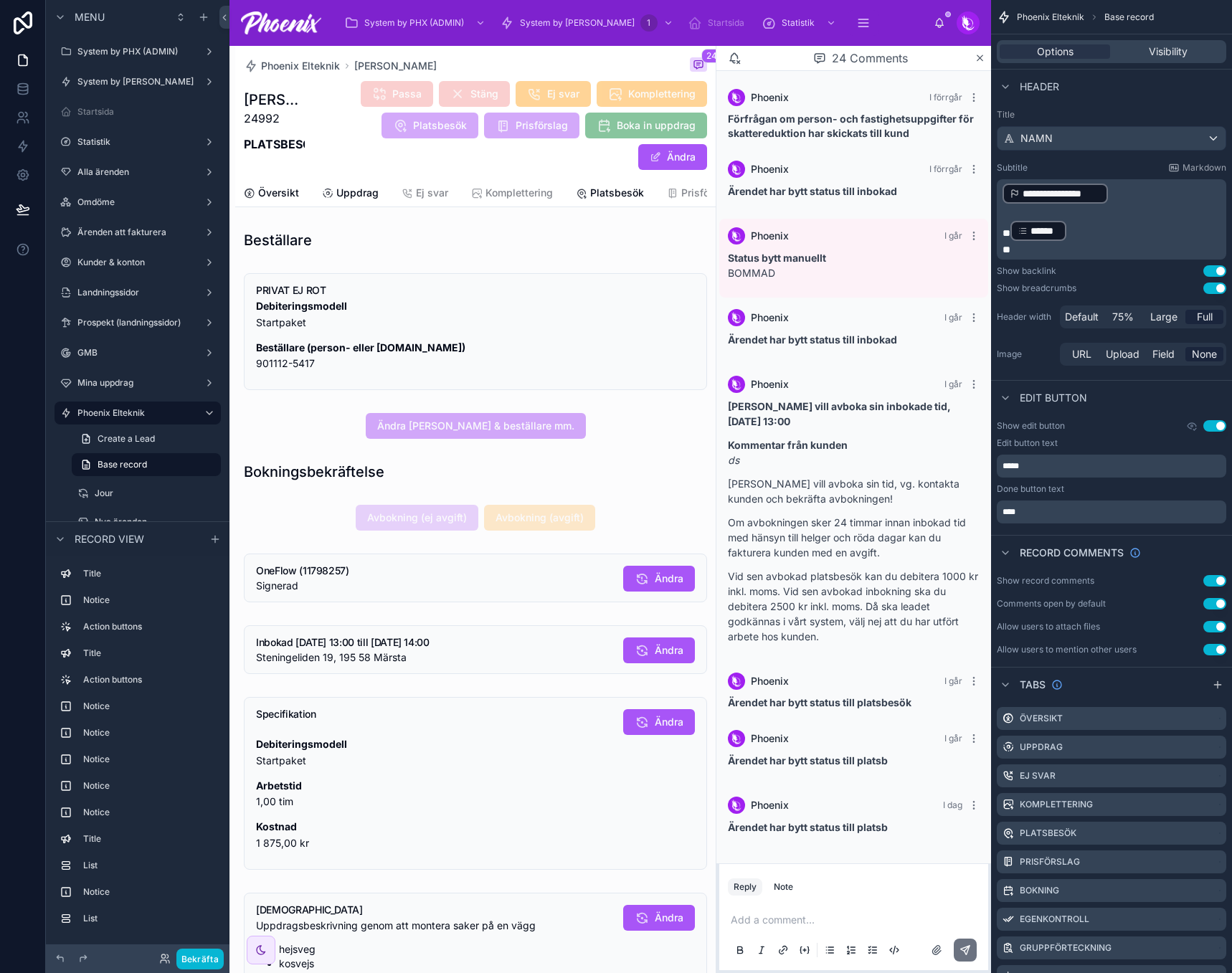
click at [577, 537] on div at bounding box center [475, 518] width 480 height 38
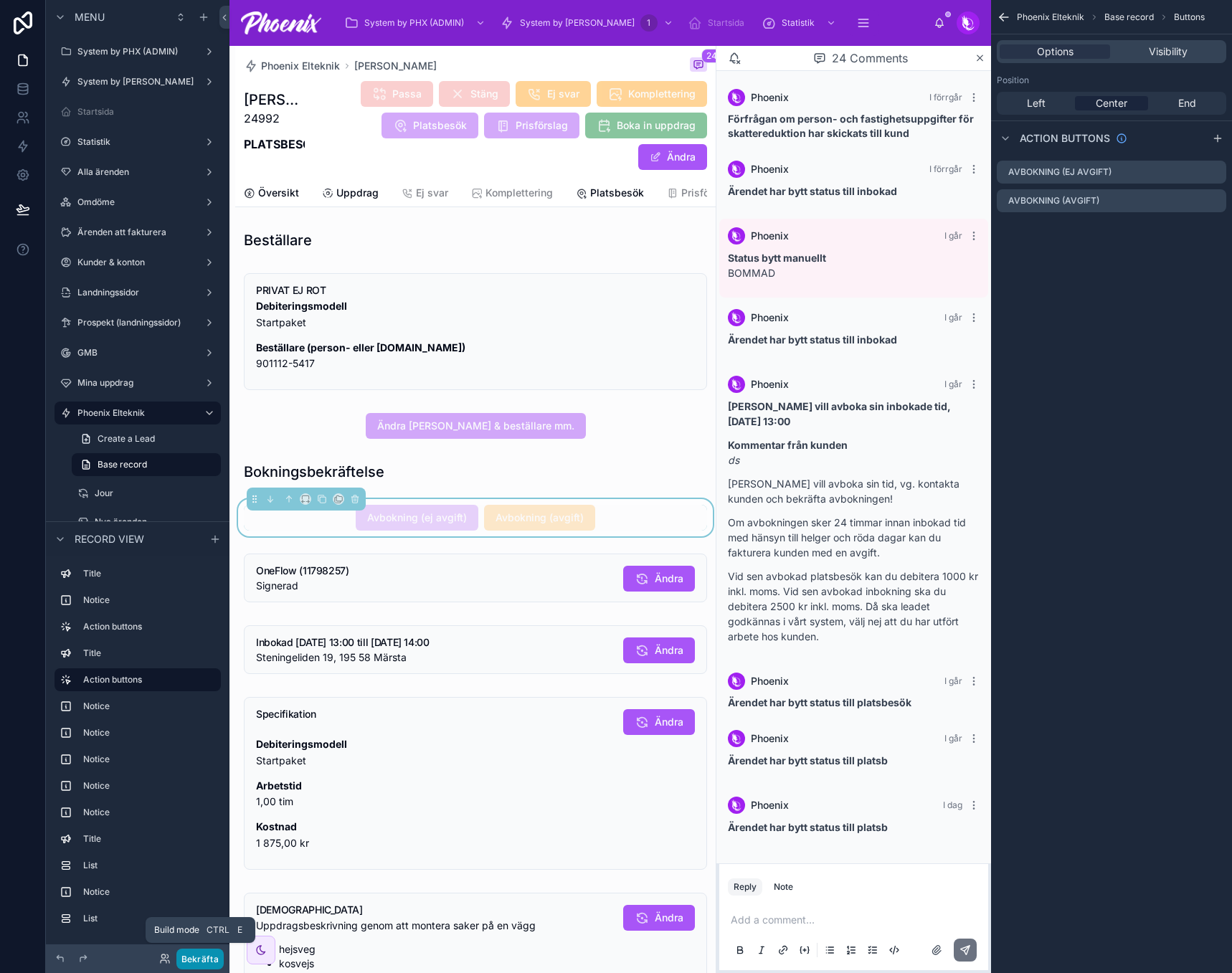
click at [205, 873] on button "Bekräfta" at bounding box center [200, 959] width 47 height 20
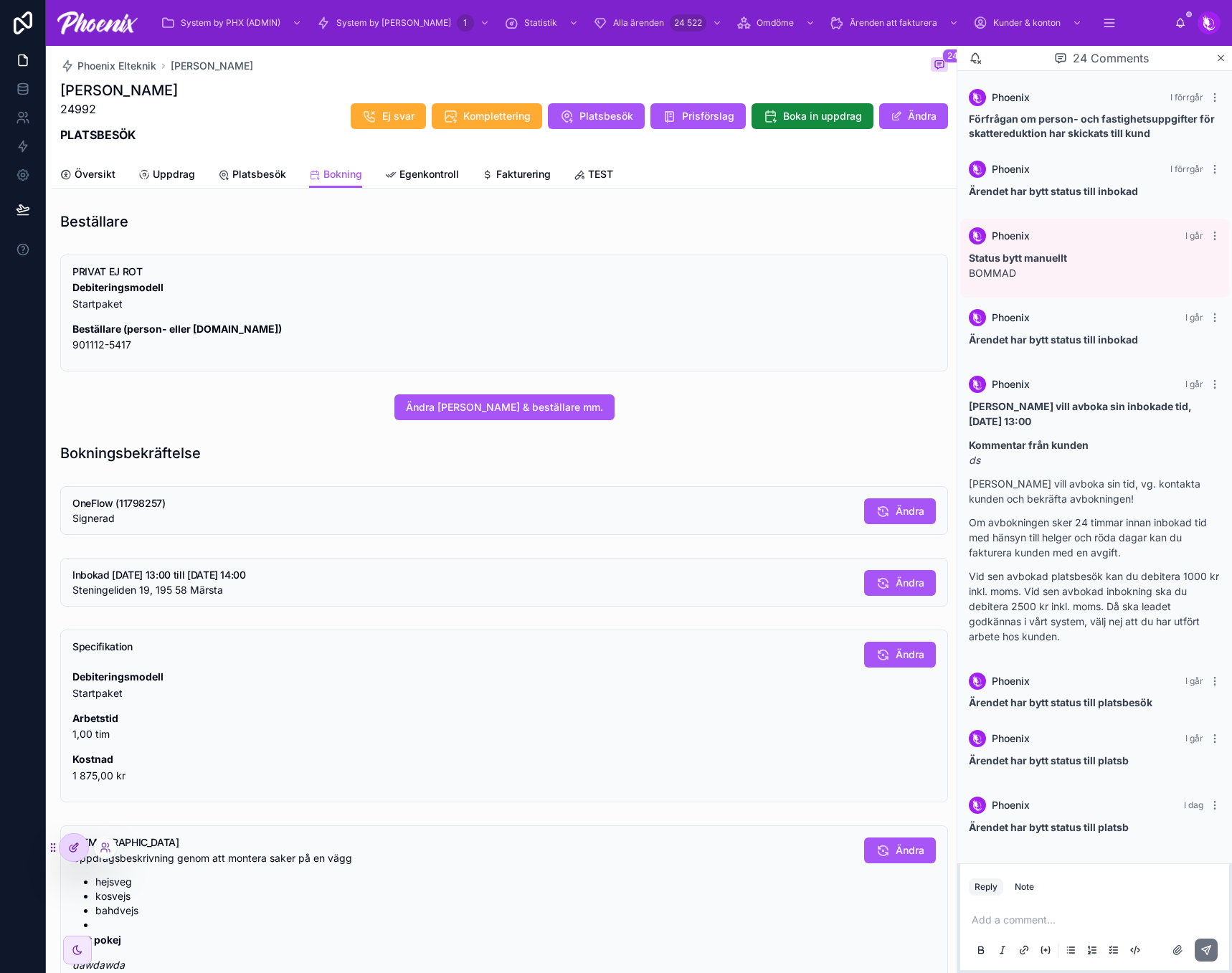
click at [77, 855] on div at bounding box center [74, 847] width 29 height 27
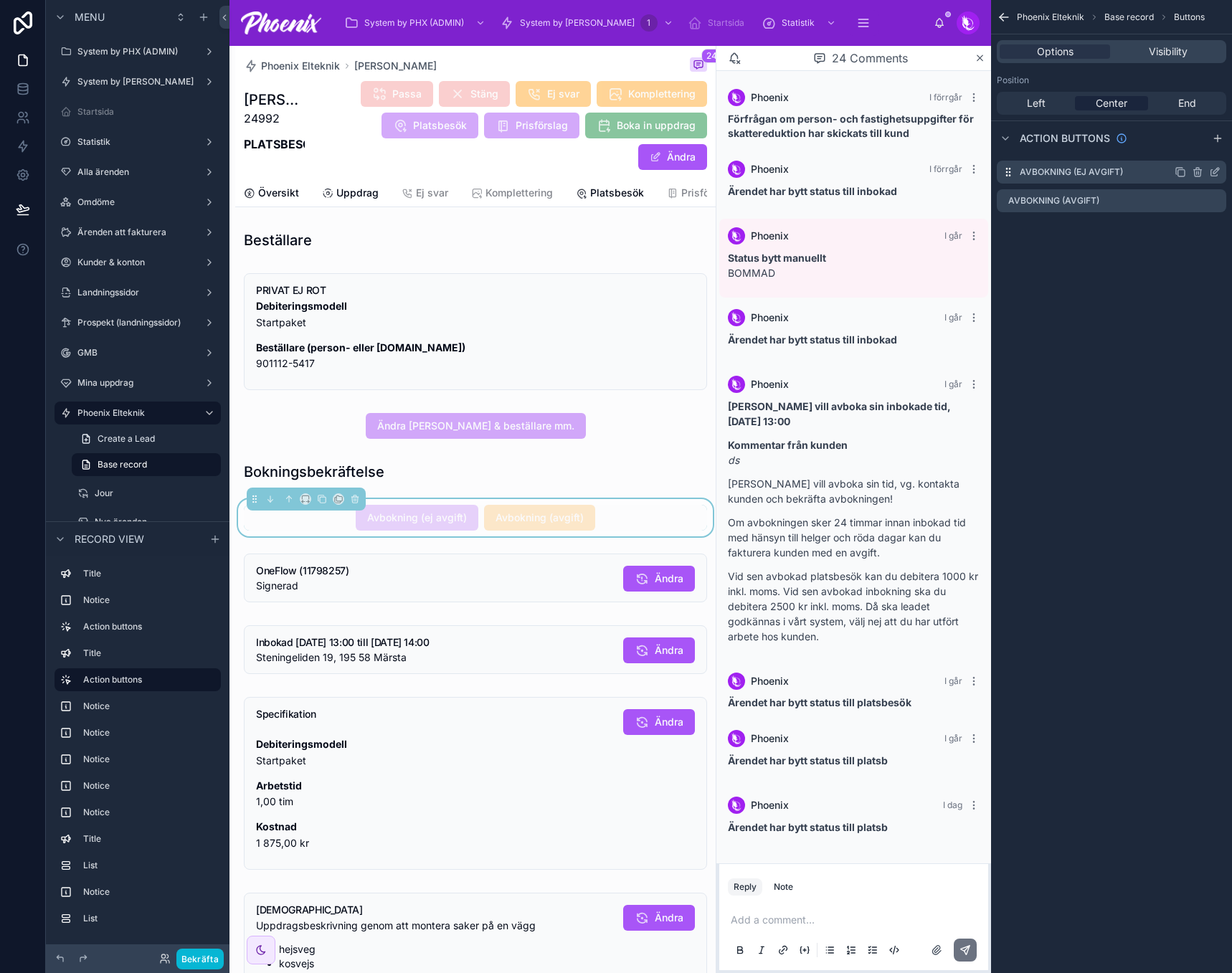
click at [1216, 173] on icon "scrollable content" at bounding box center [1215, 172] width 11 height 11
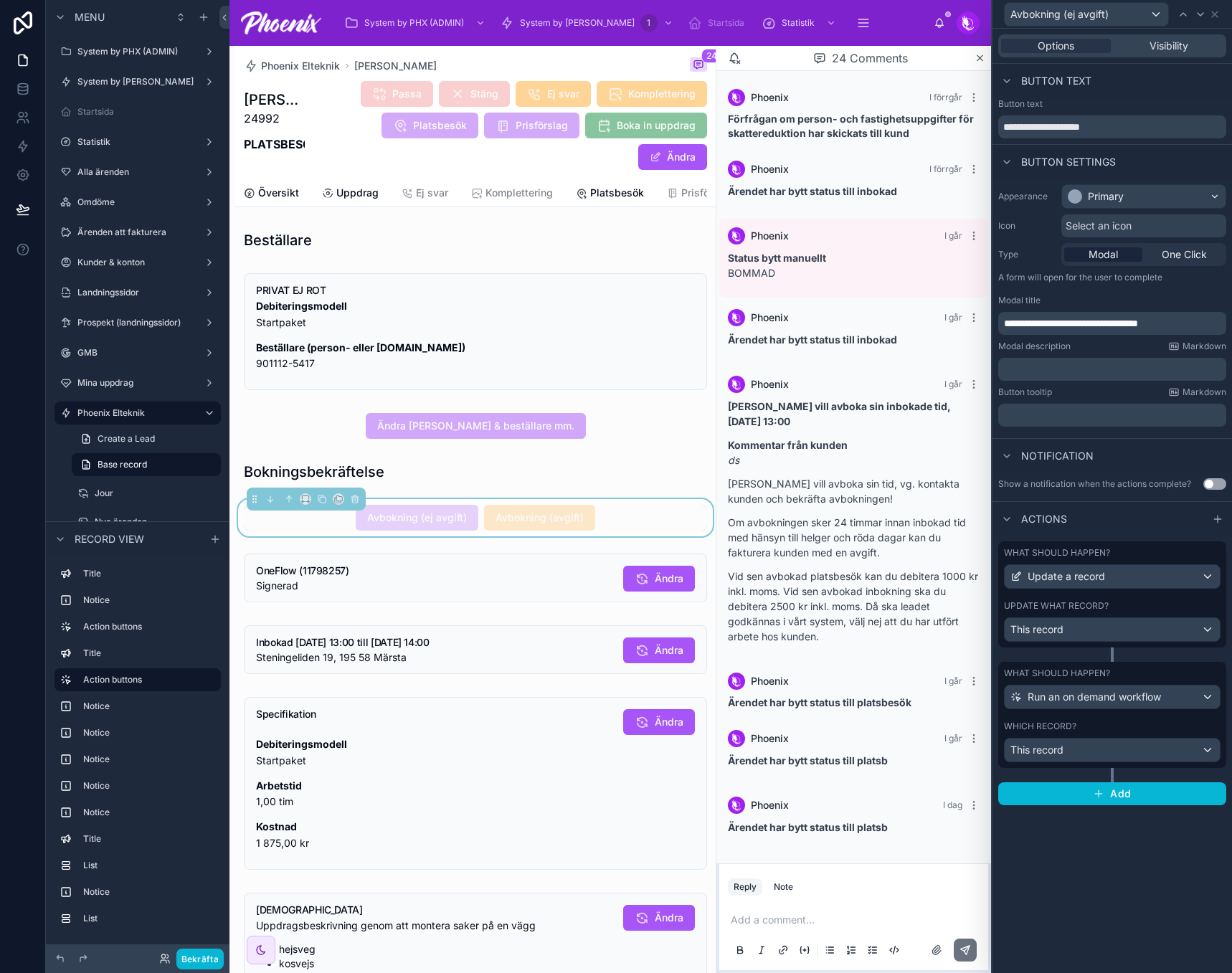
click at [1139, 602] on div "Update what record?" at bounding box center [1112, 606] width 216 height 11
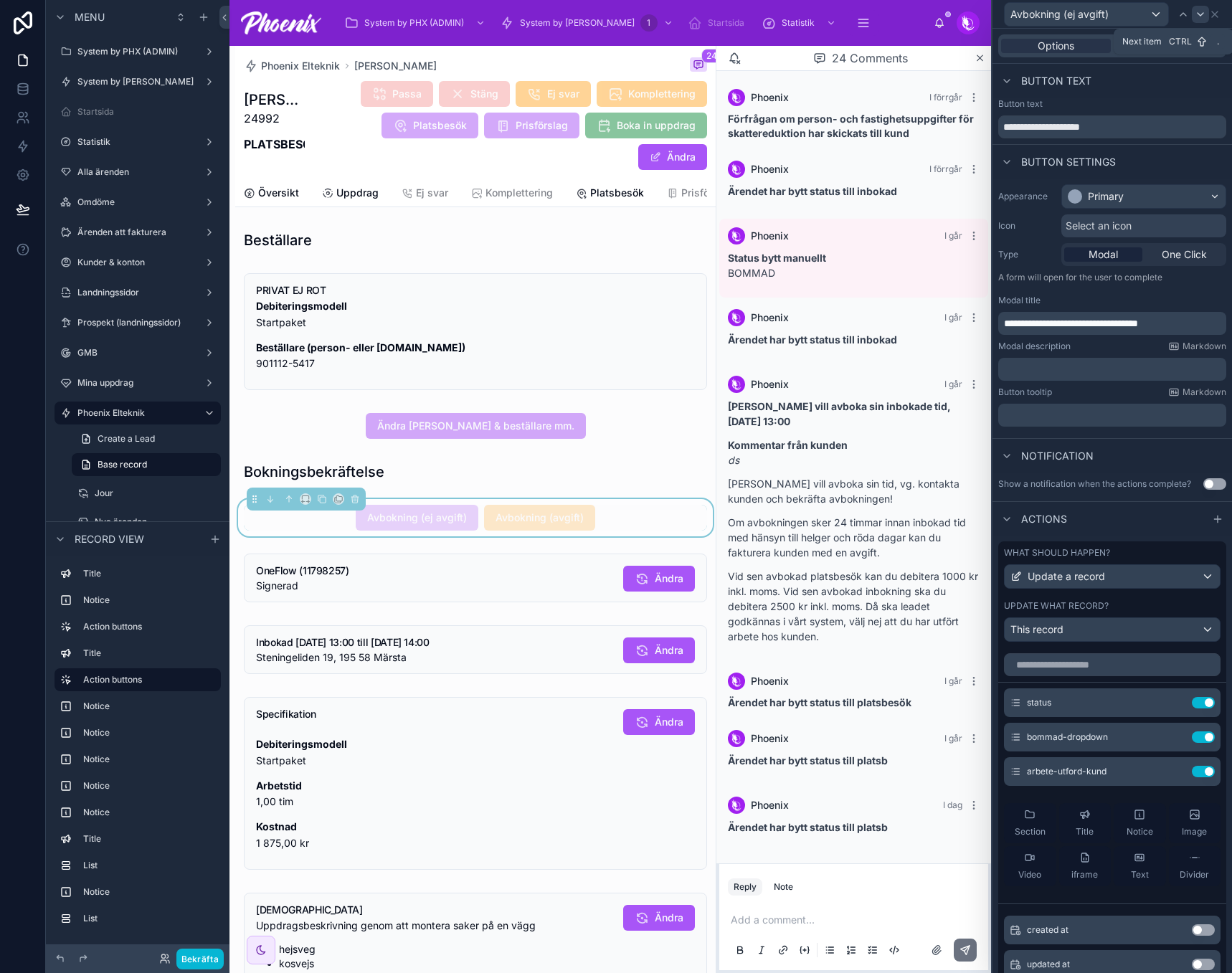
click at [1199, 18] on icon at bounding box center [1201, 15] width 11 height 11
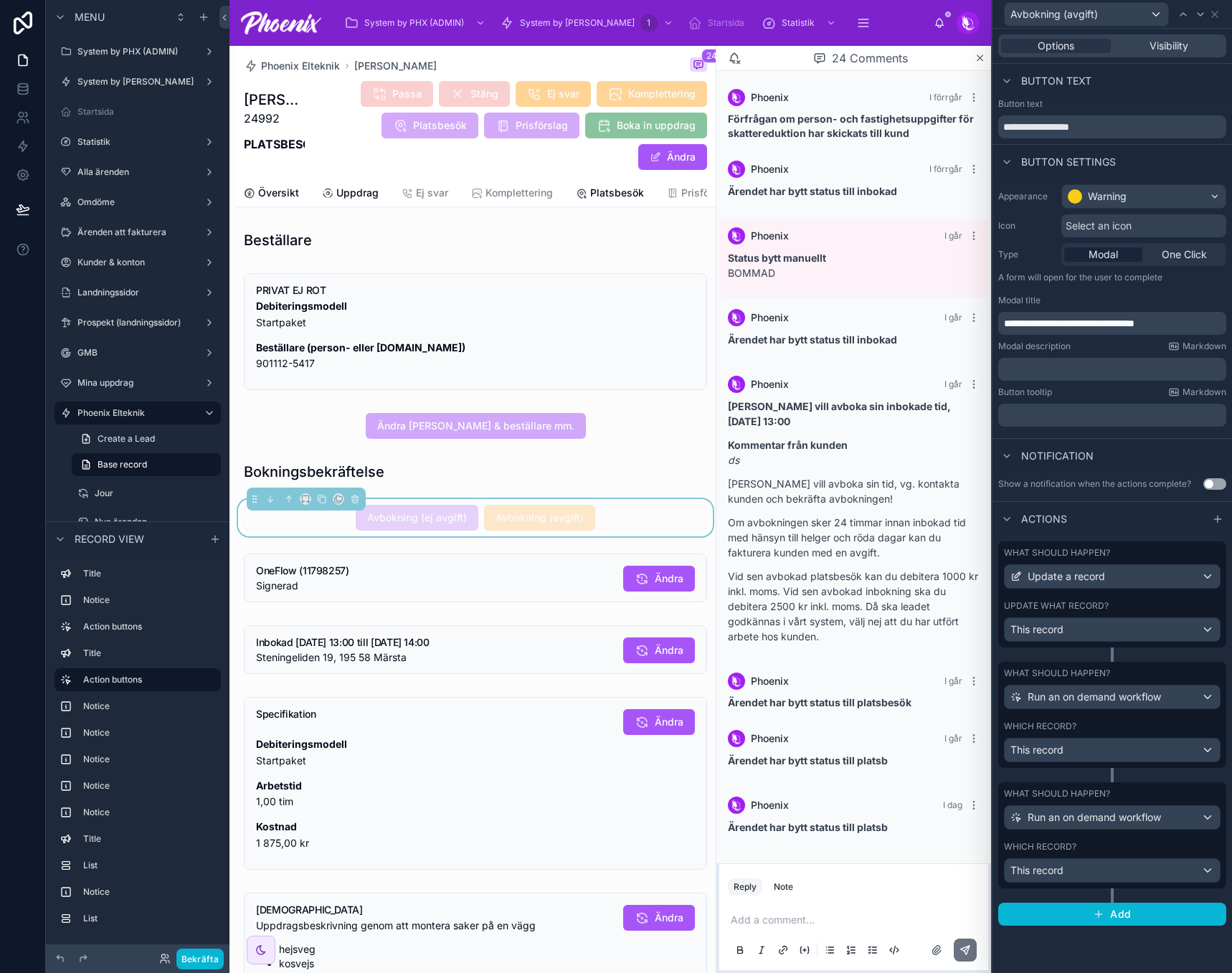
click at [1127, 596] on div "What should happen? Update a record Update what record? This record" at bounding box center [1112, 595] width 228 height 106
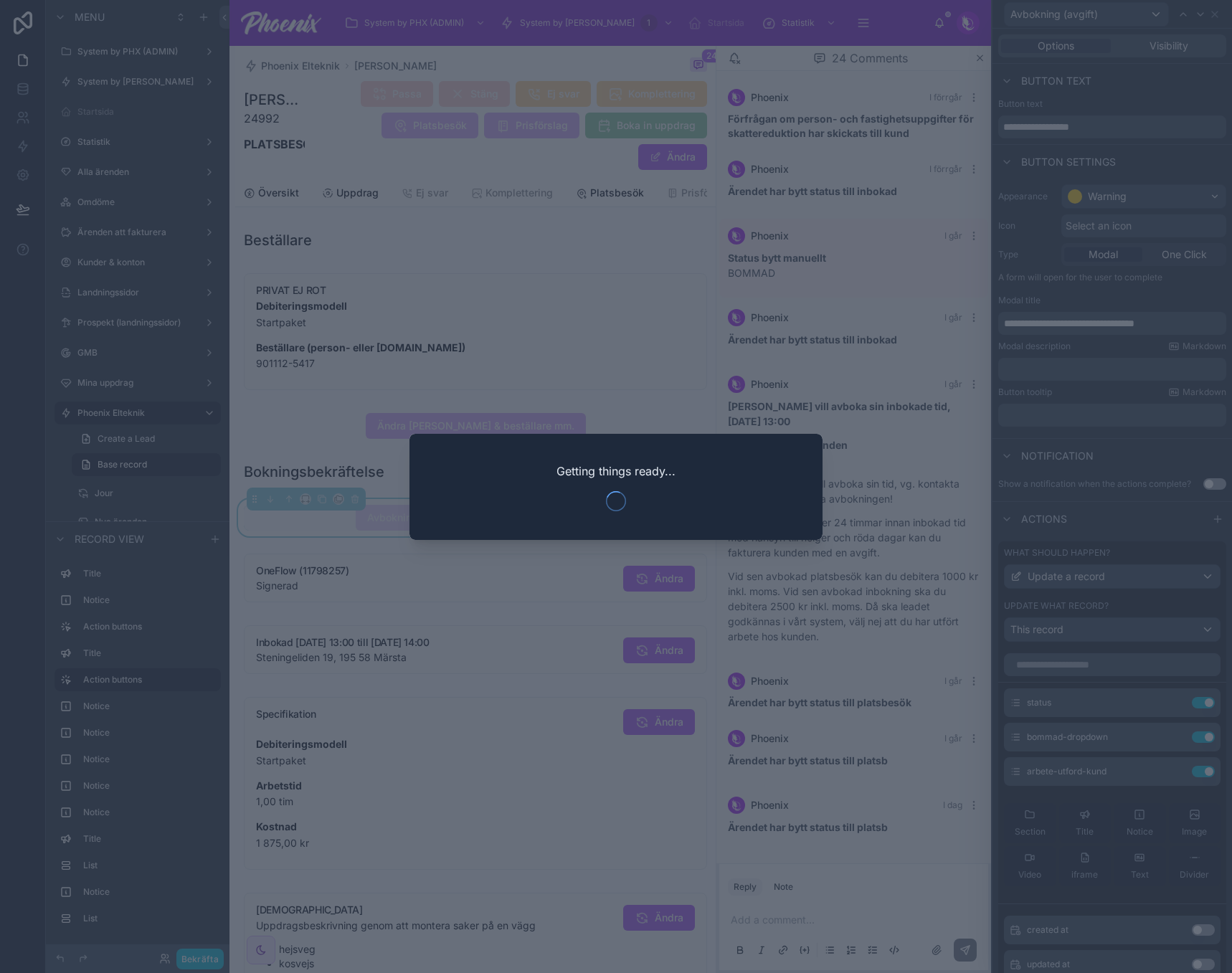
click at [656, 283] on div at bounding box center [616, 486] width 1232 height 973
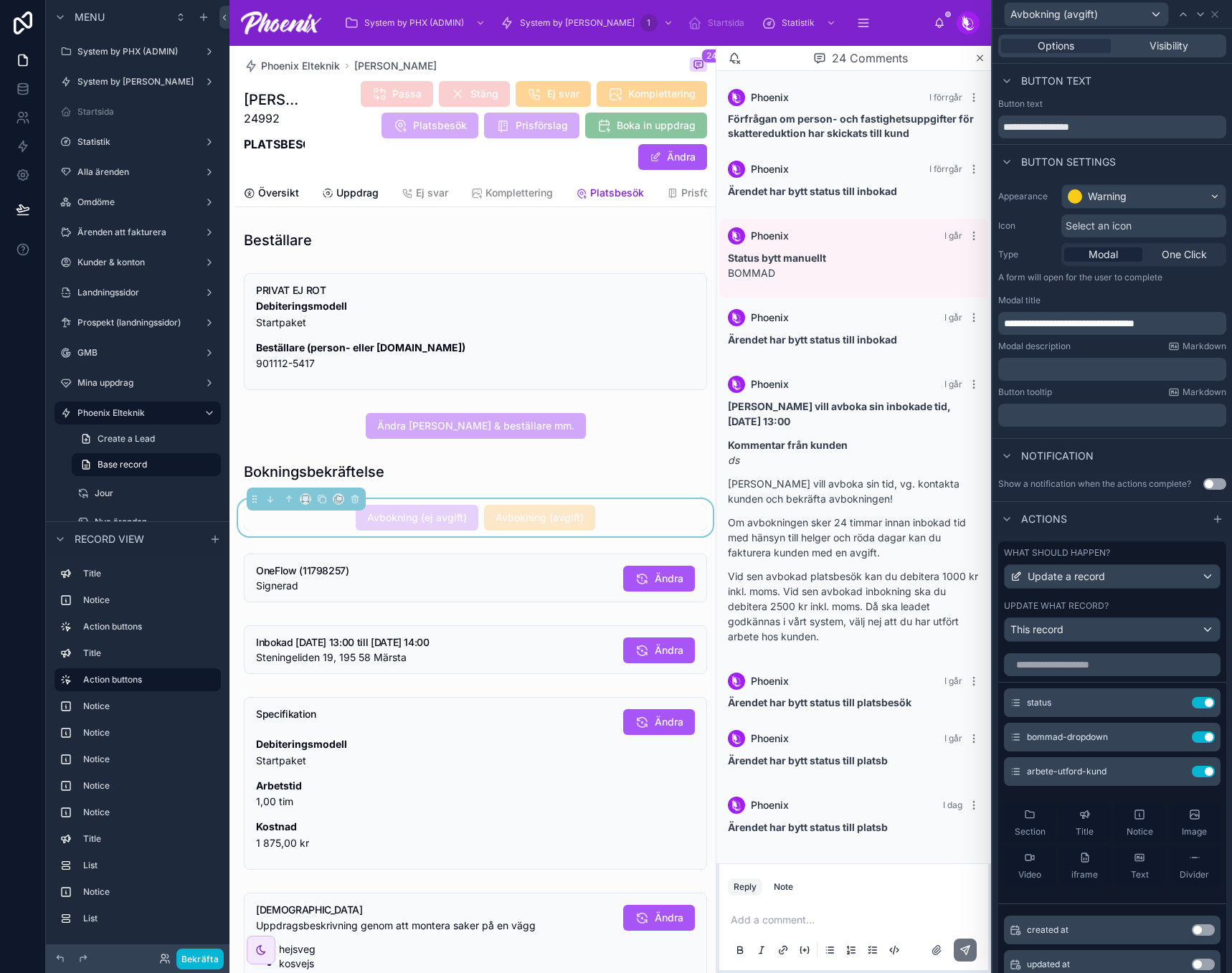
click at [614, 199] on span "Platsbesök" at bounding box center [618, 193] width 54 height 15
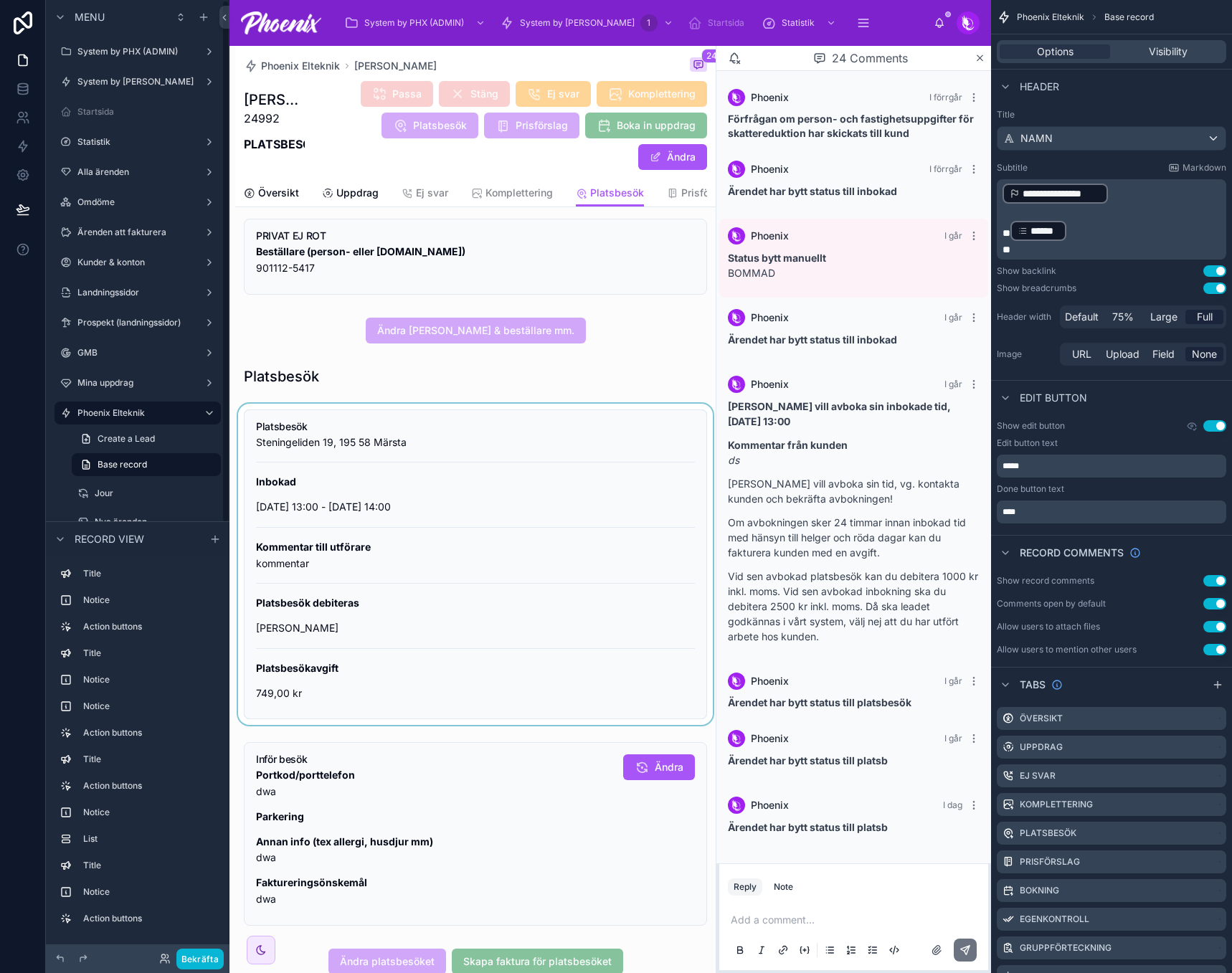
scroll to position [359, 0]
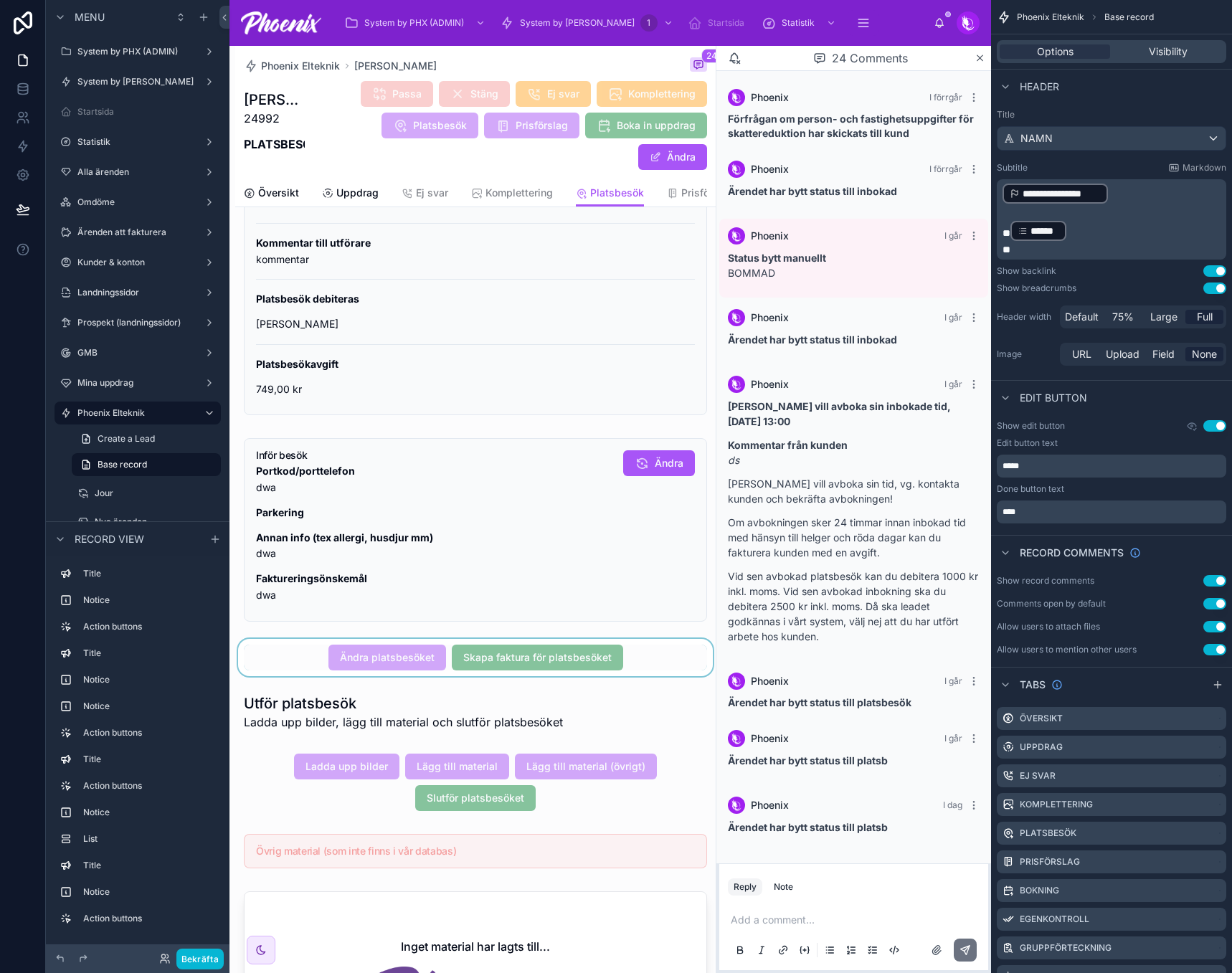
click at [458, 667] on div at bounding box center [475, 658] width 480 height 38
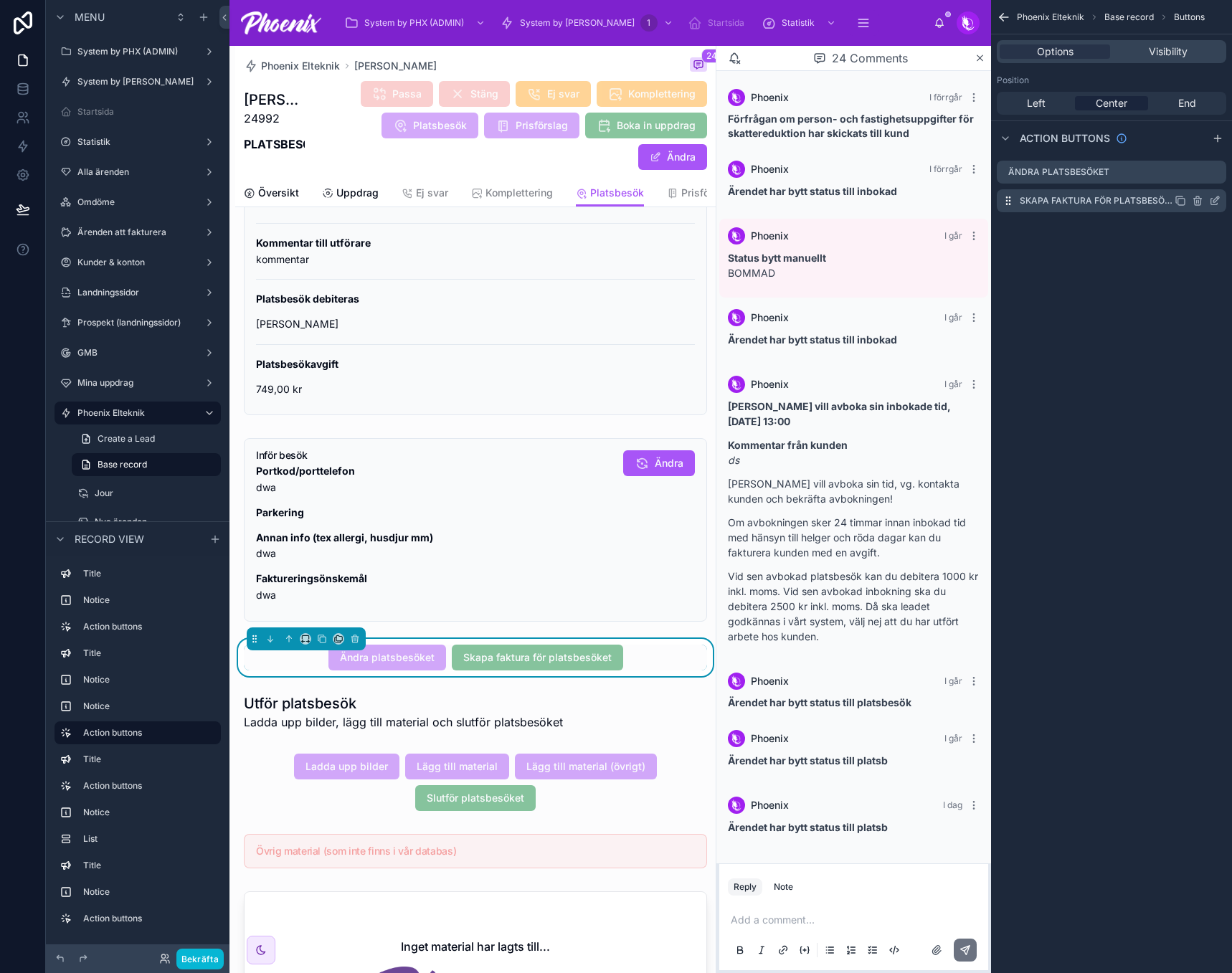
click at [1212, 199] on icon "scrollable content" at bounding box center [1215, 202] width 7 height 7
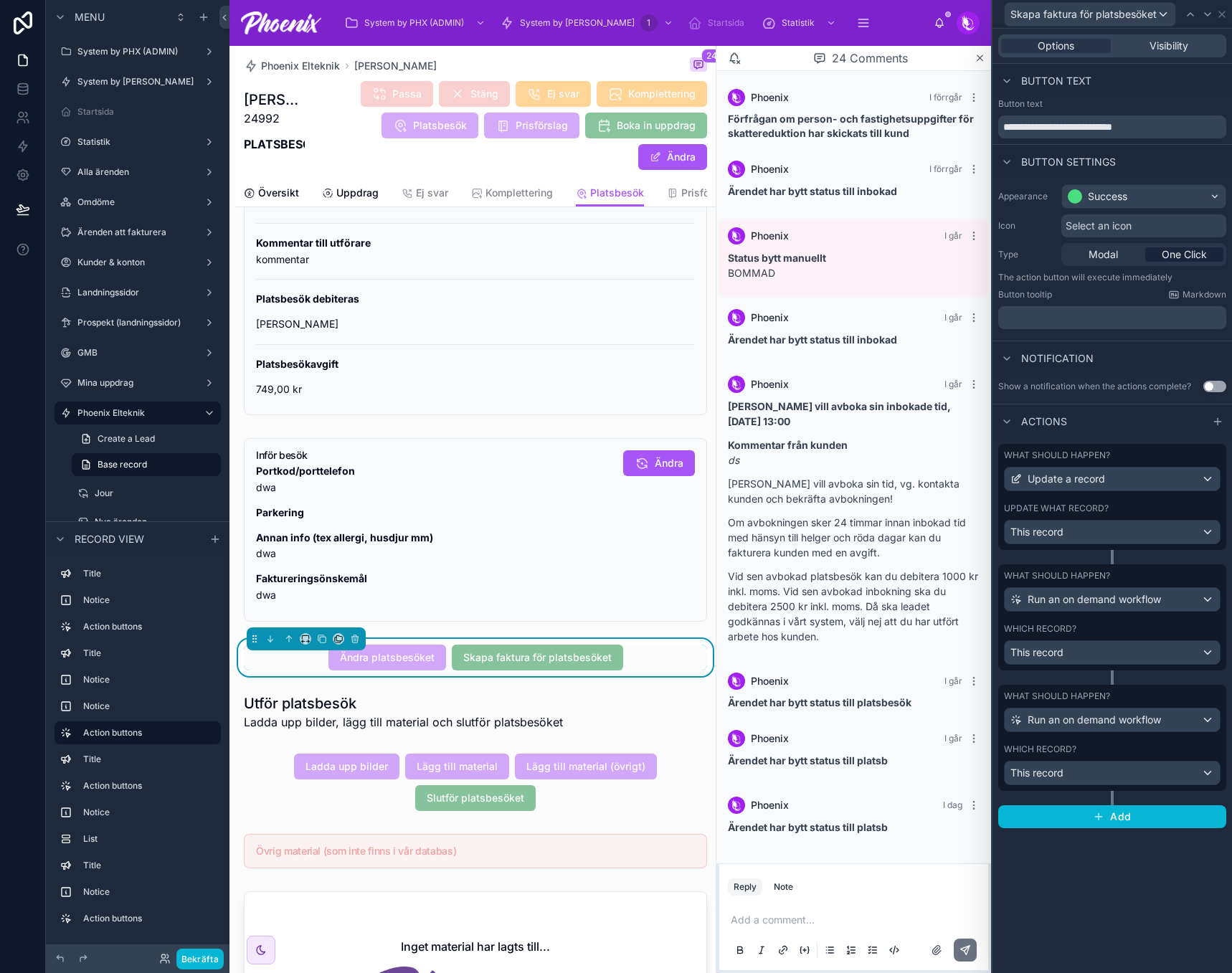
click at [1108, 510] on label "Update what record?" at bounding box center [1056, 508] width 105 height 11
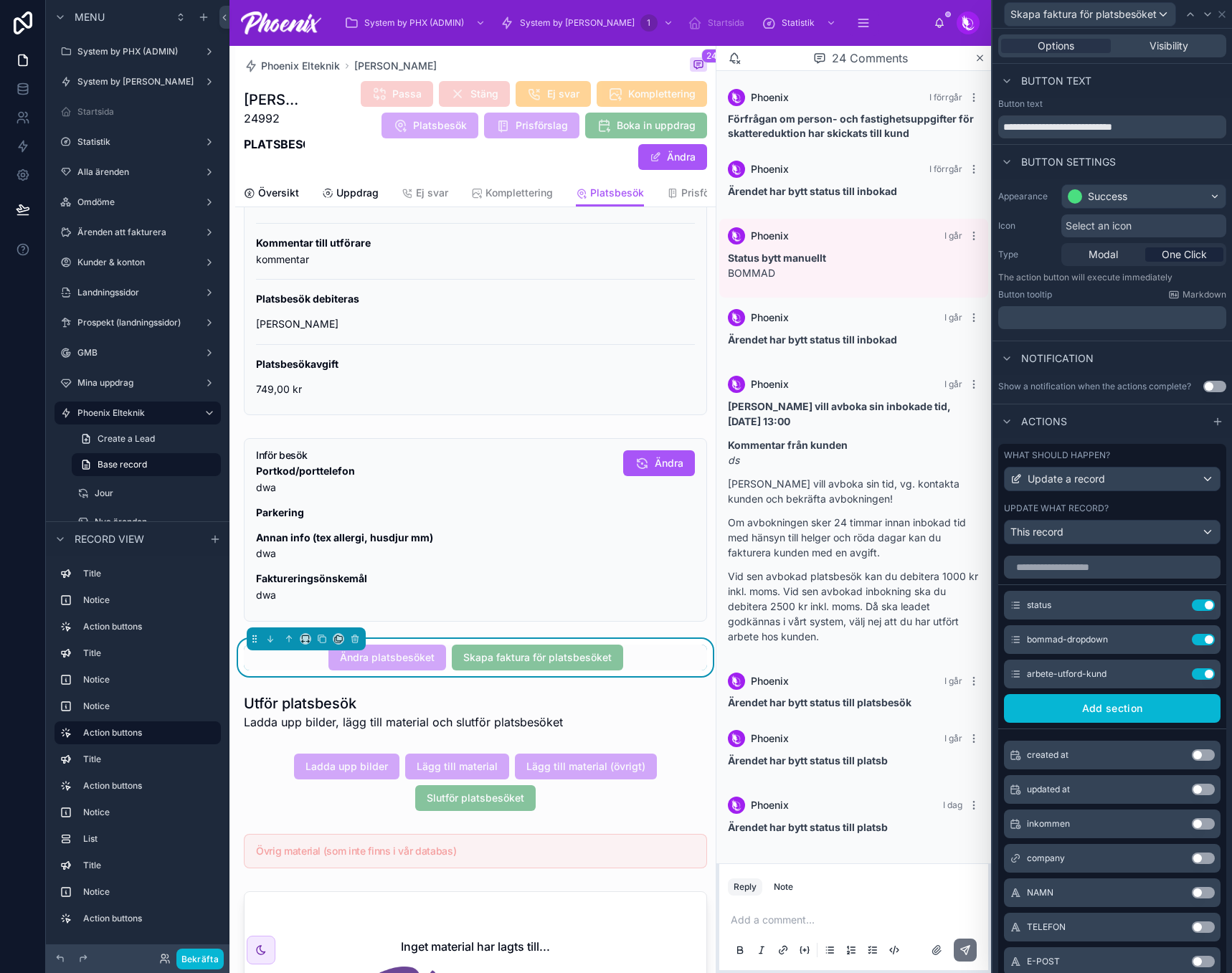
click at [1108, 510] on label "Update what record?" at bounding box center [1056, 508] width 105 height 11
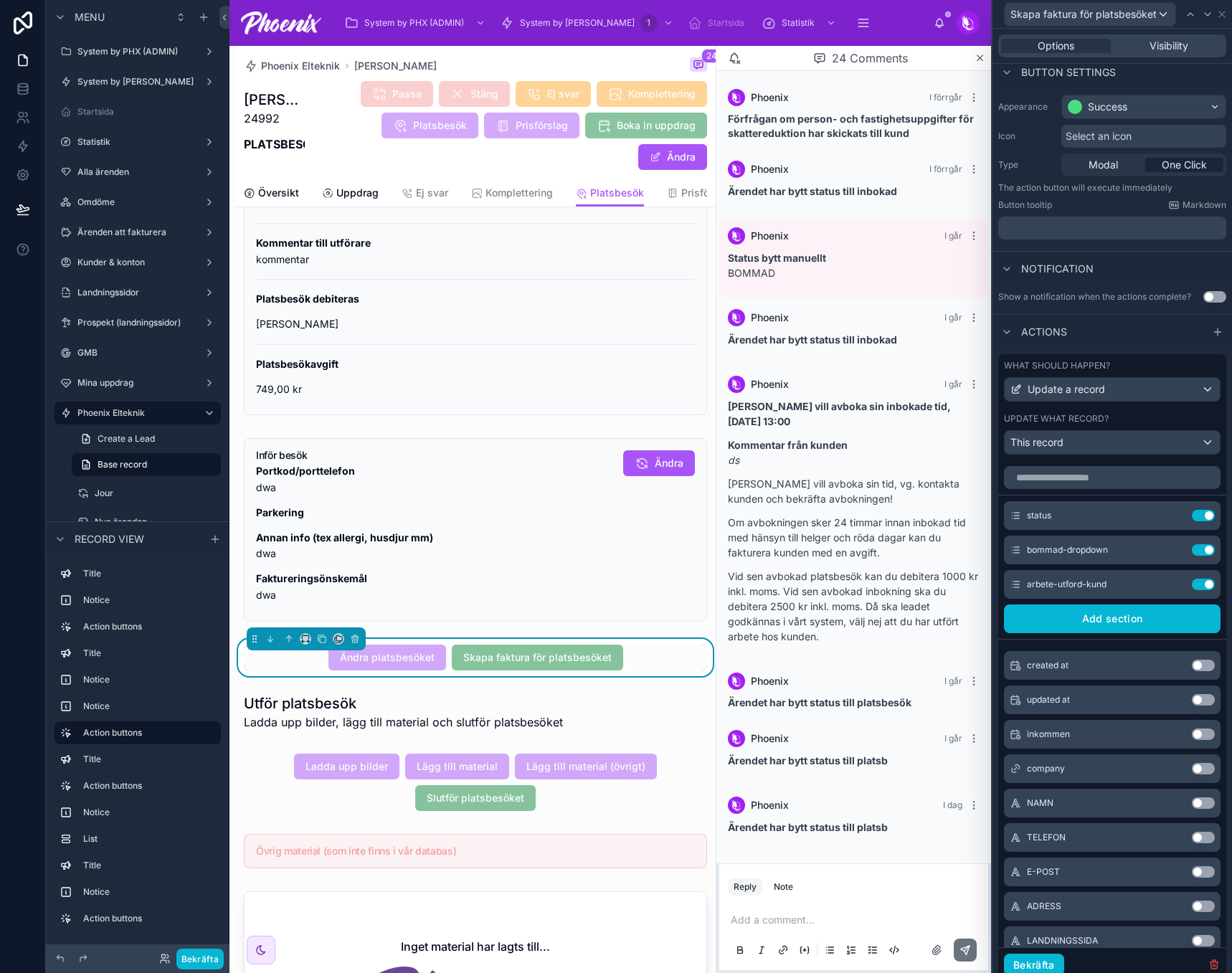
scroll to position [382, 0]
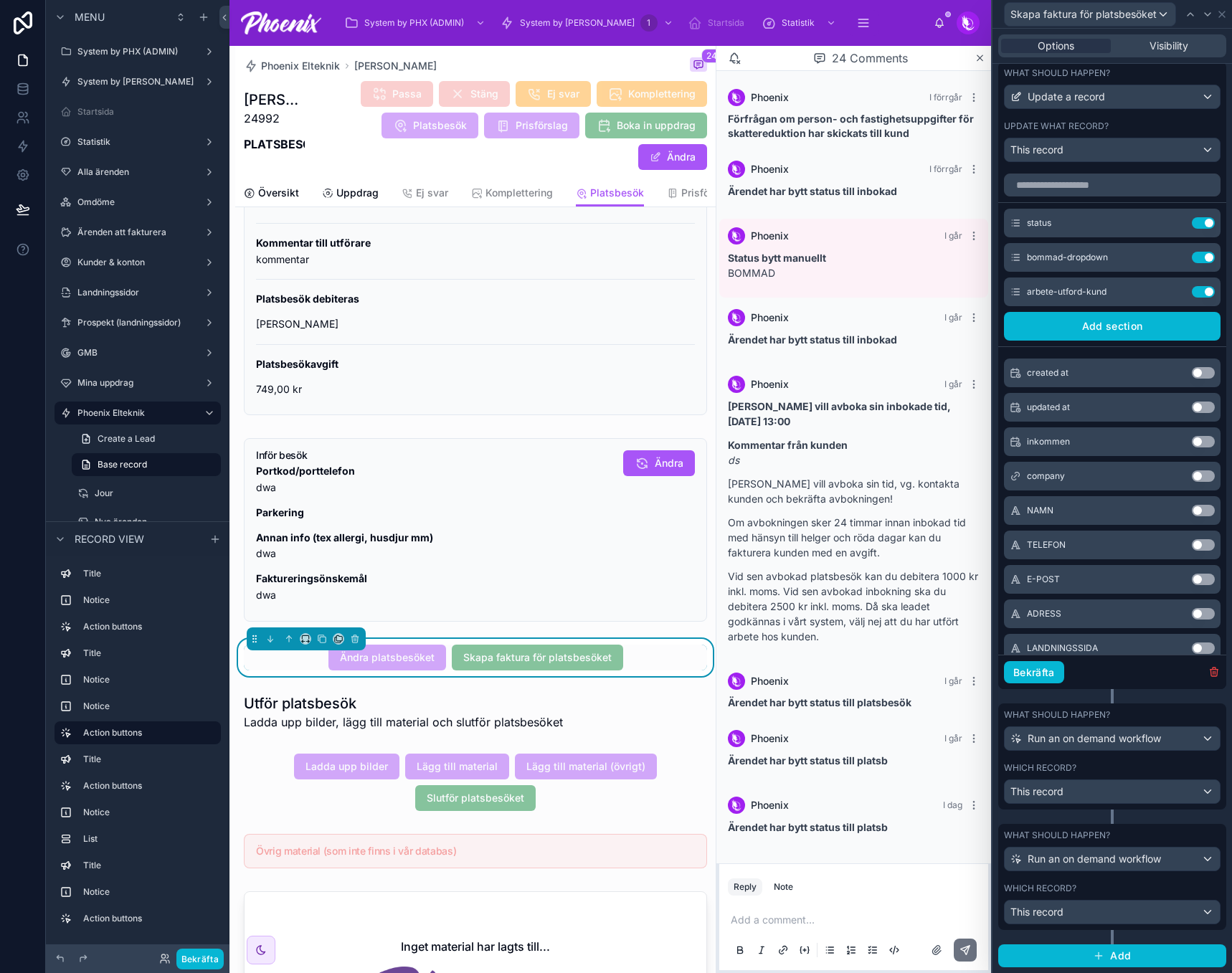
click at [1131, 873] on div "Which record?" at bounding box center [1112, 889] width 216 height 11
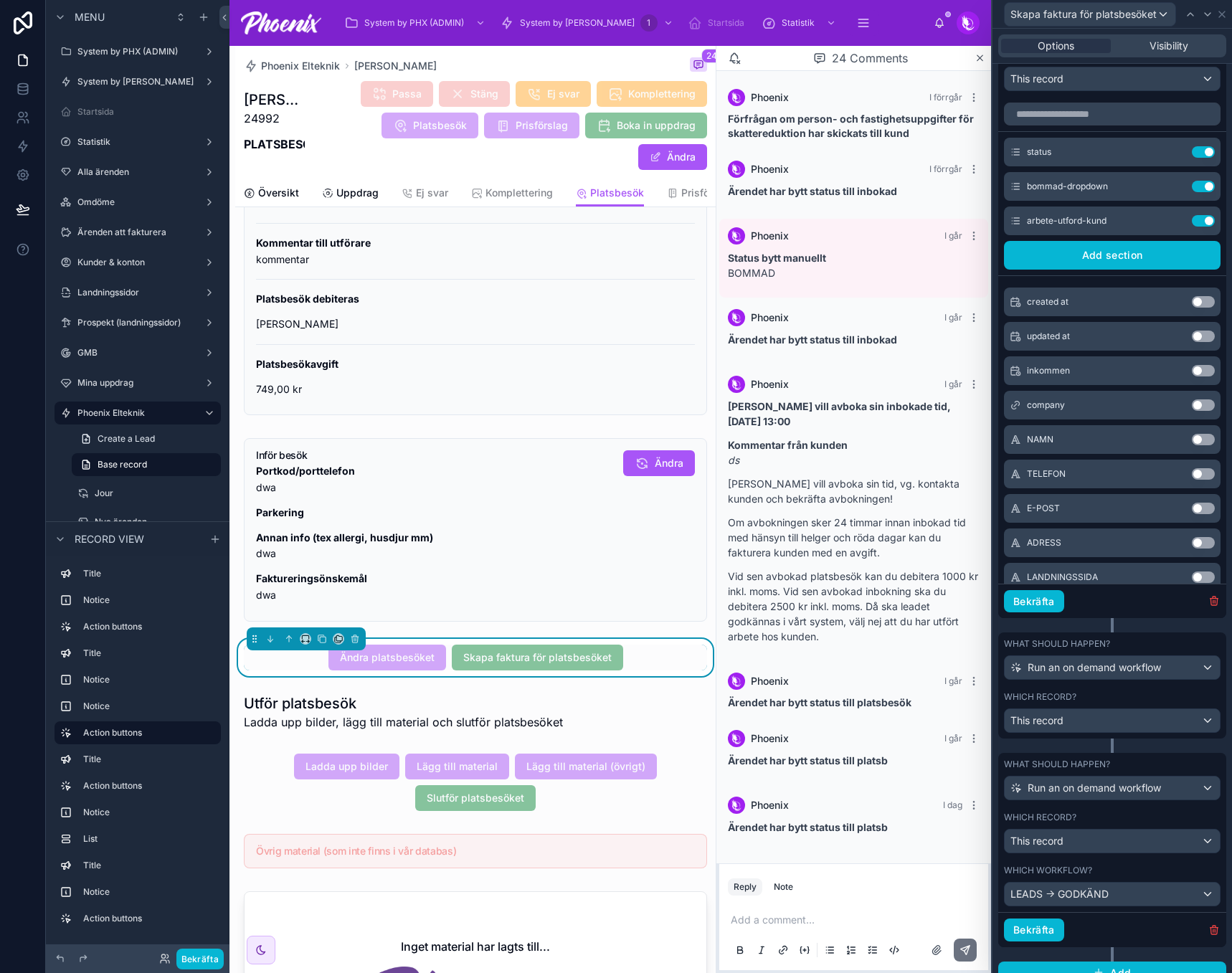
scroll to position [470, 0]
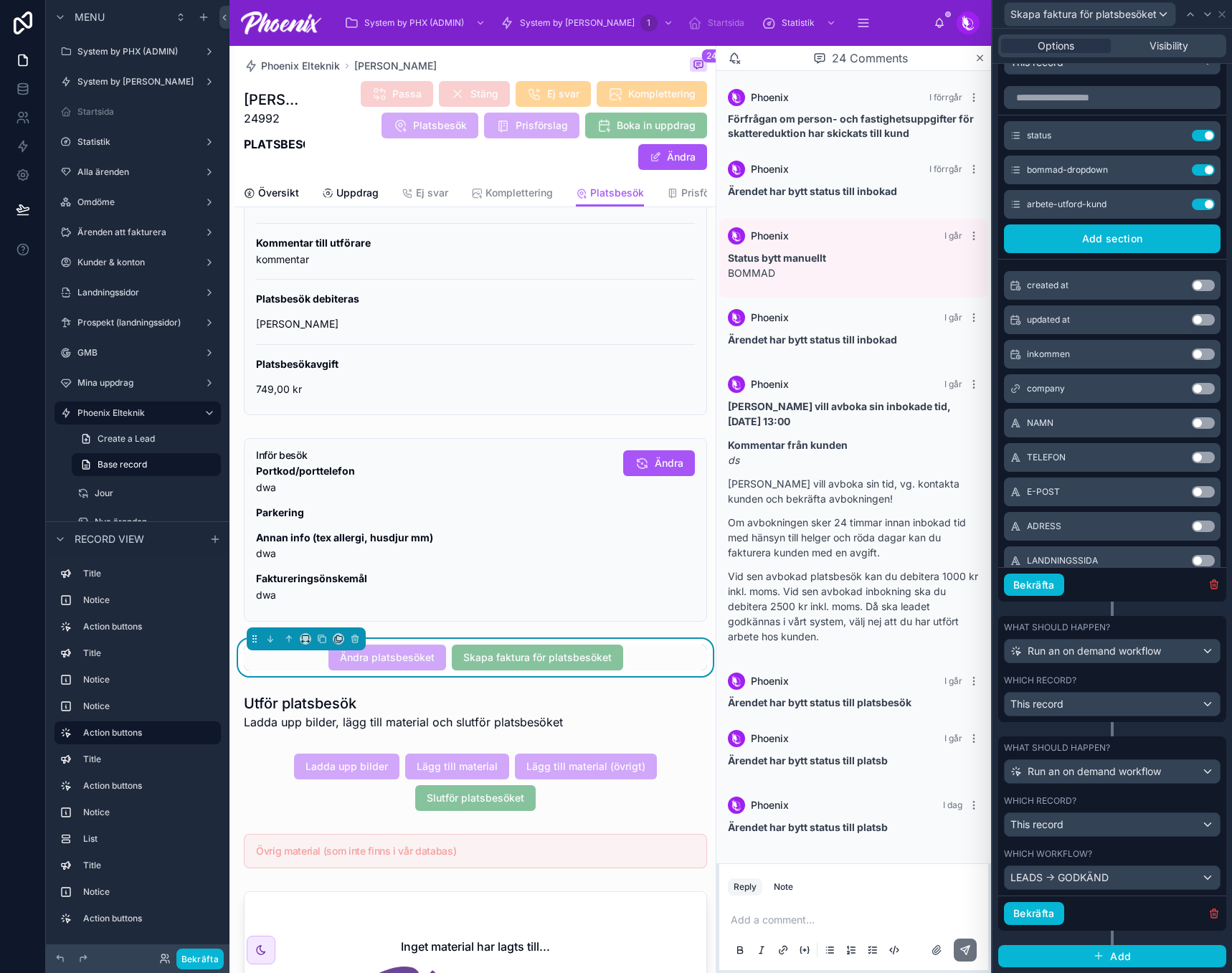
click at [1127, 683] on div "Which record?" at bounding box center [1112, 681] width 216 height 11
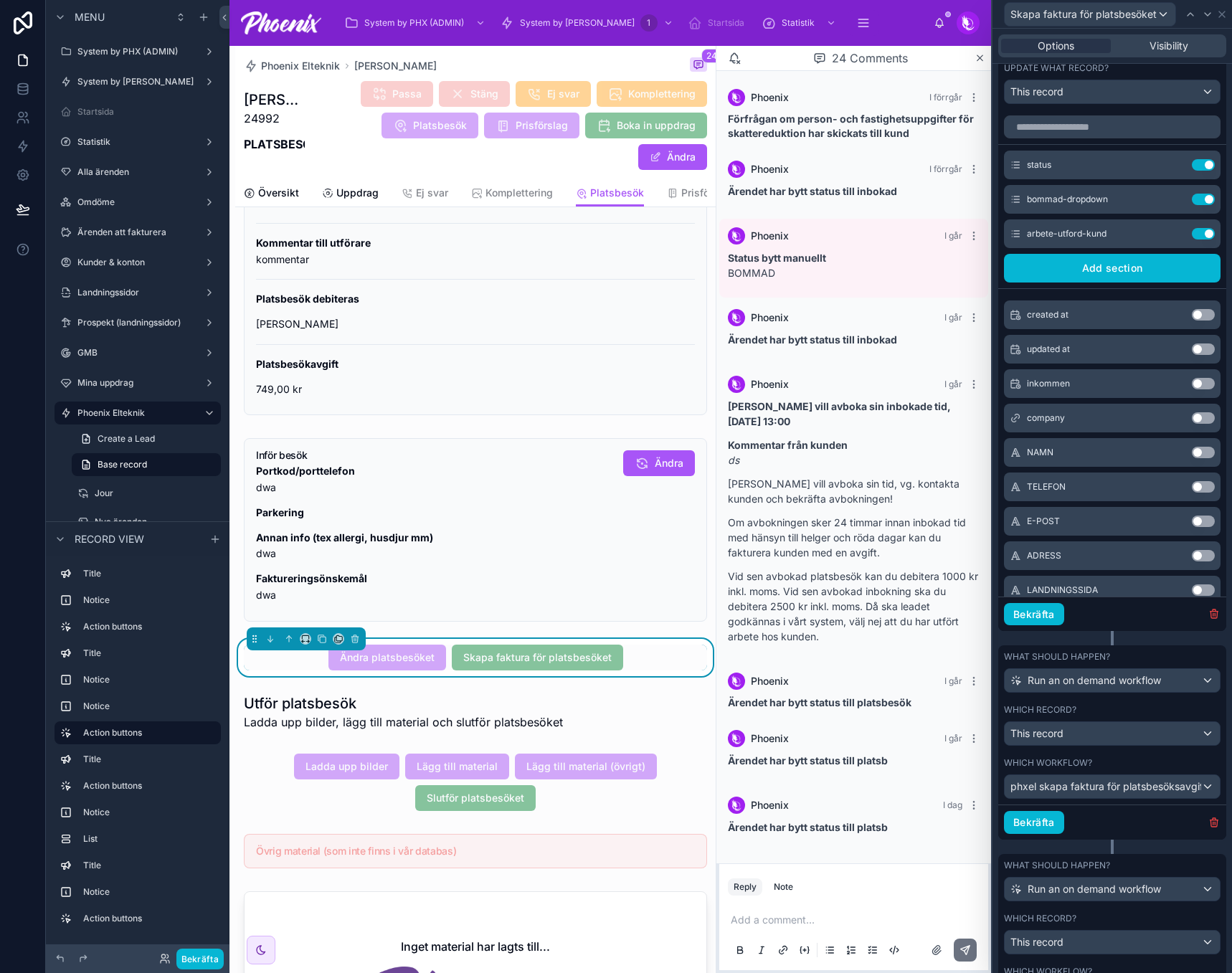
scroll to position [255, 0]
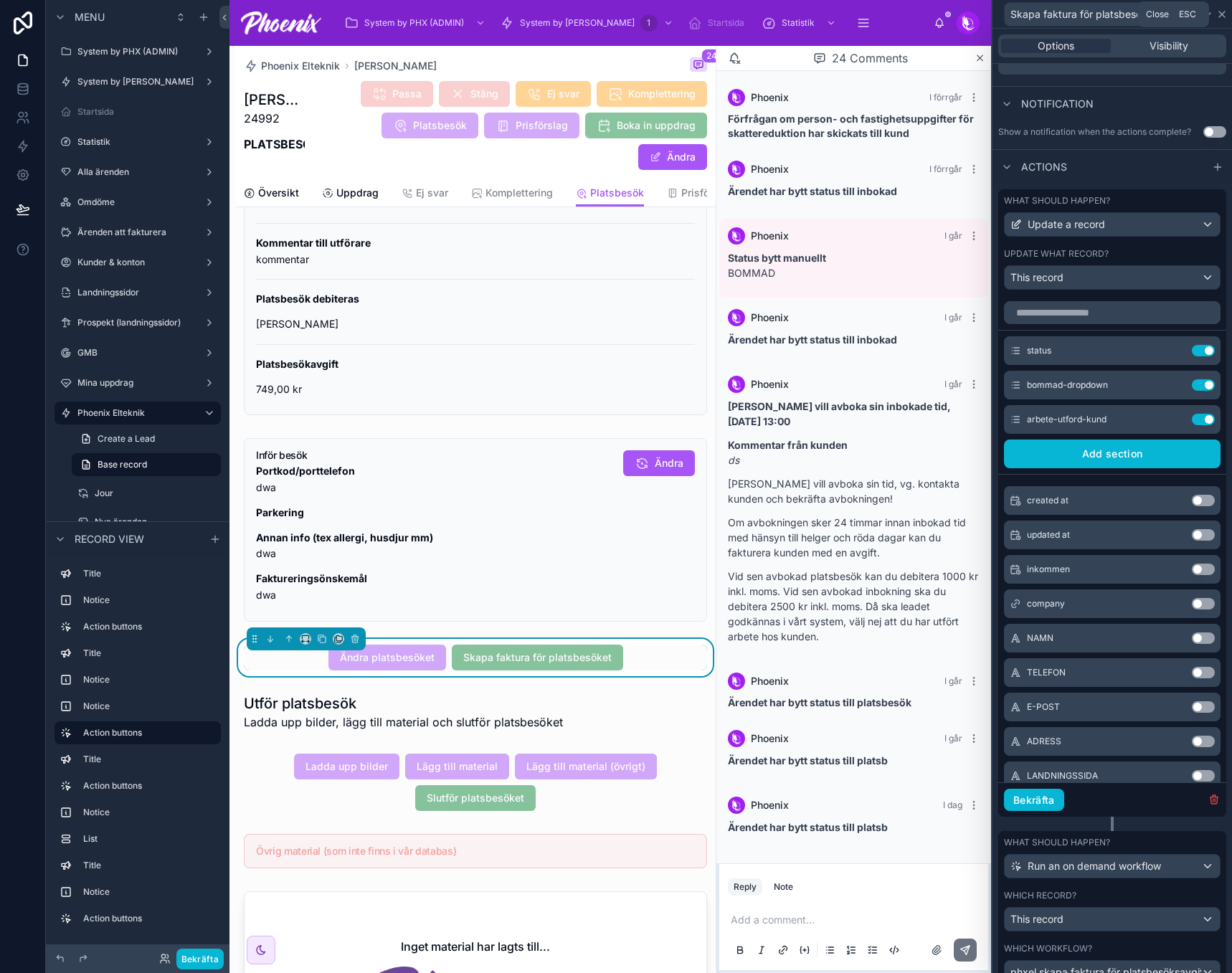
click at [1220, 16] on icon at bounding box center [1222, 14] width 6 height 6
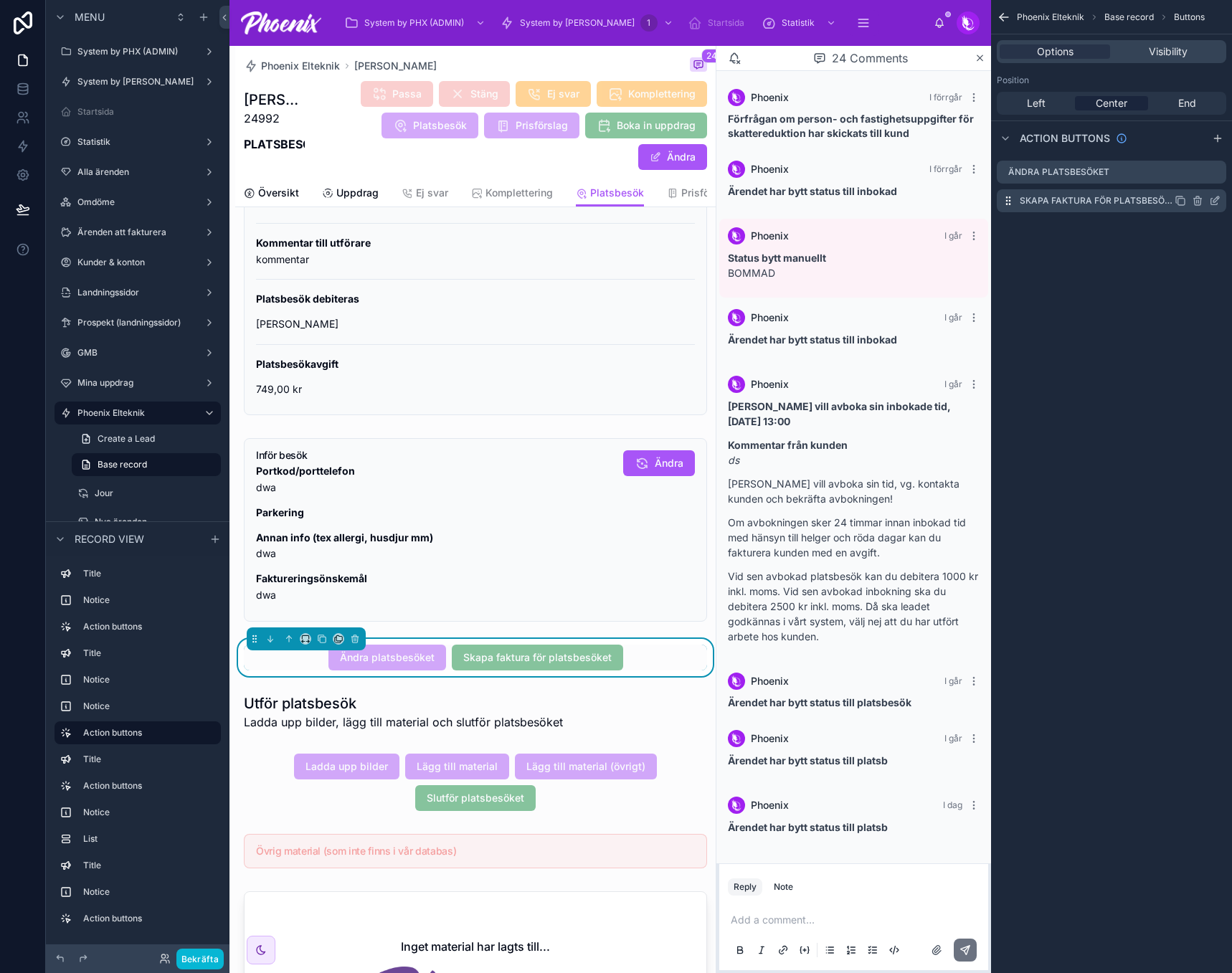
click at [1209, 199] on icon "scrollable content" at bounding box center [1215, 201] width 11 height 11
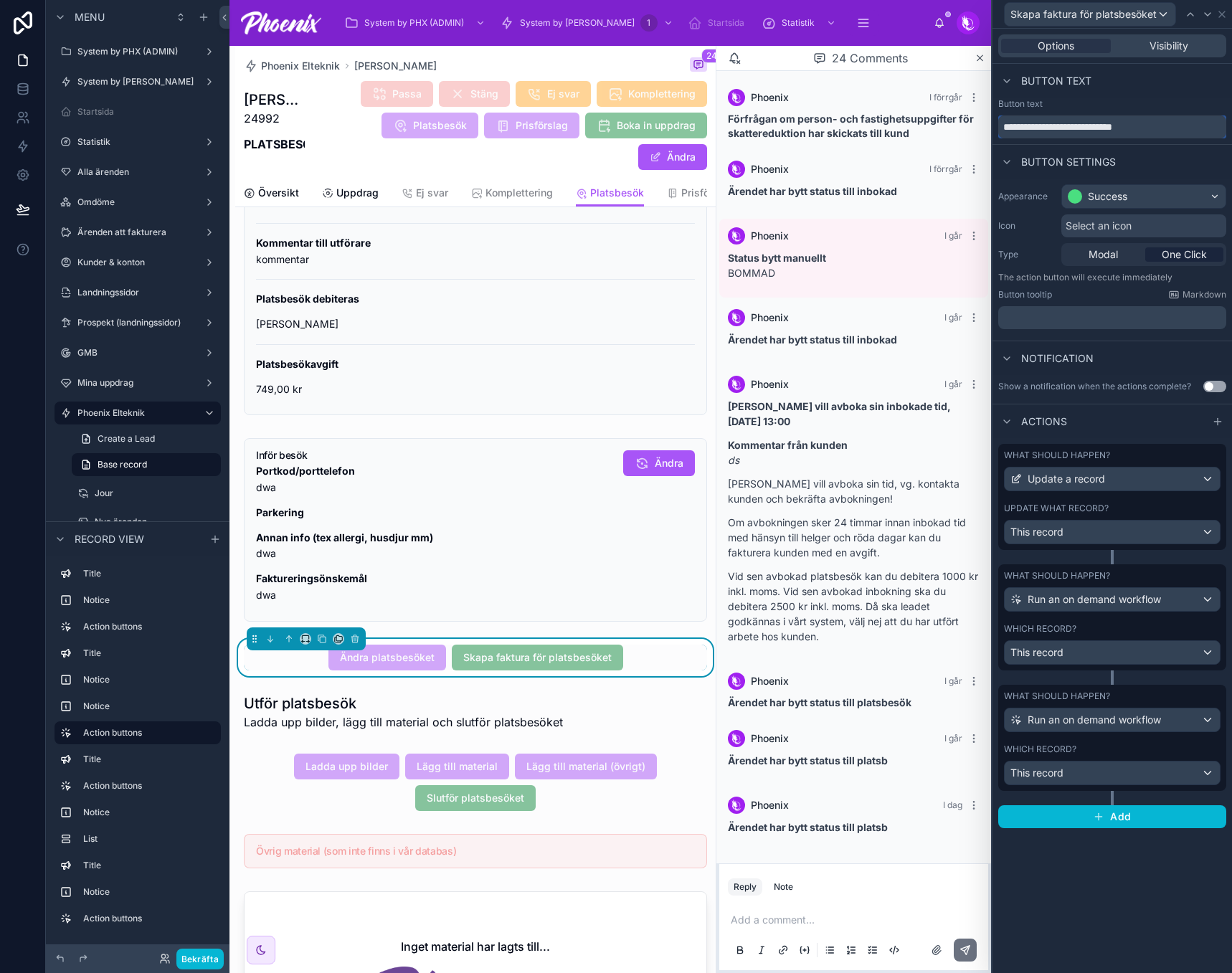
click at [1078, 125] on input "**********" at bounding box center [1112, 127] width 228 height 23
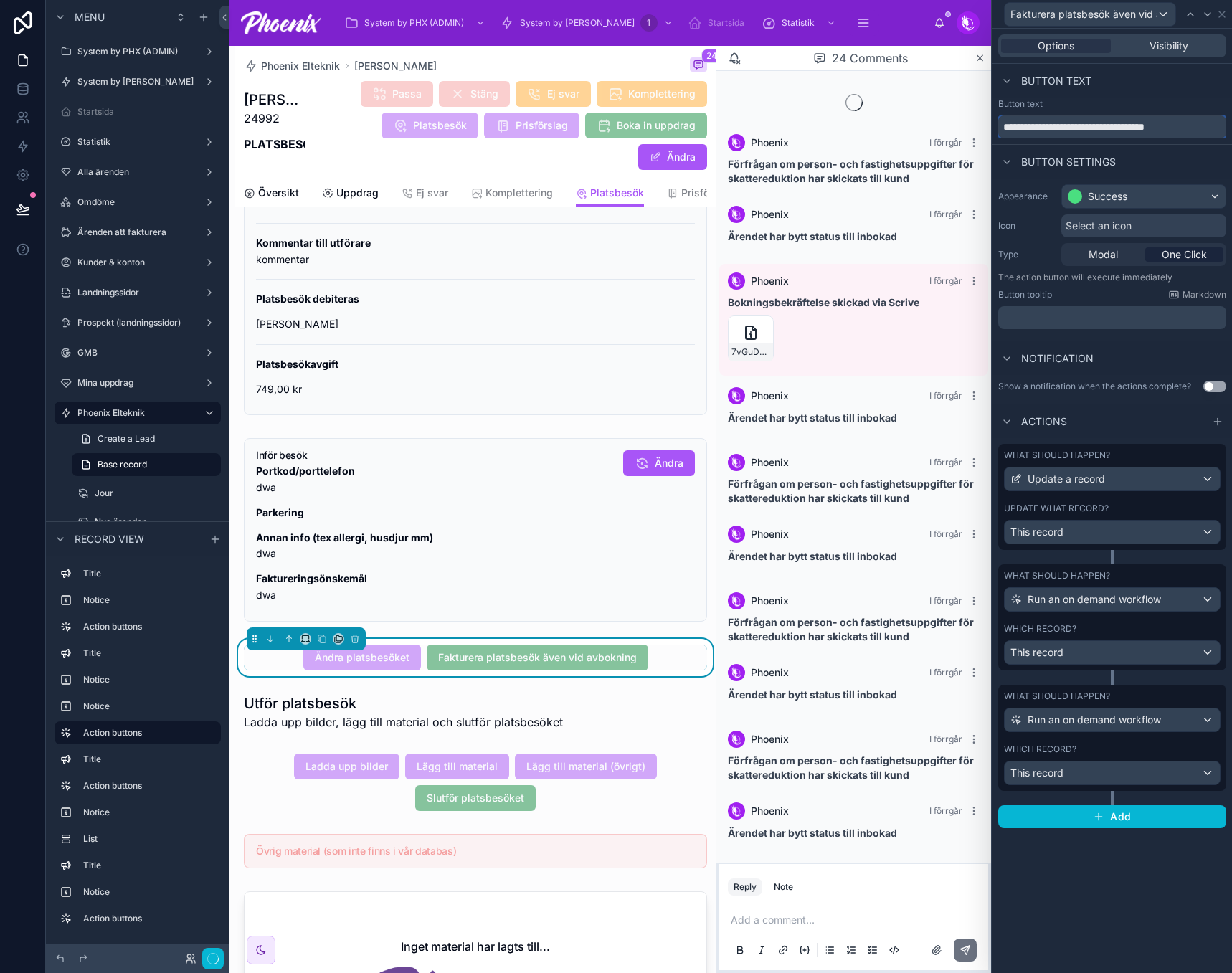
scroll to position [919, 0]
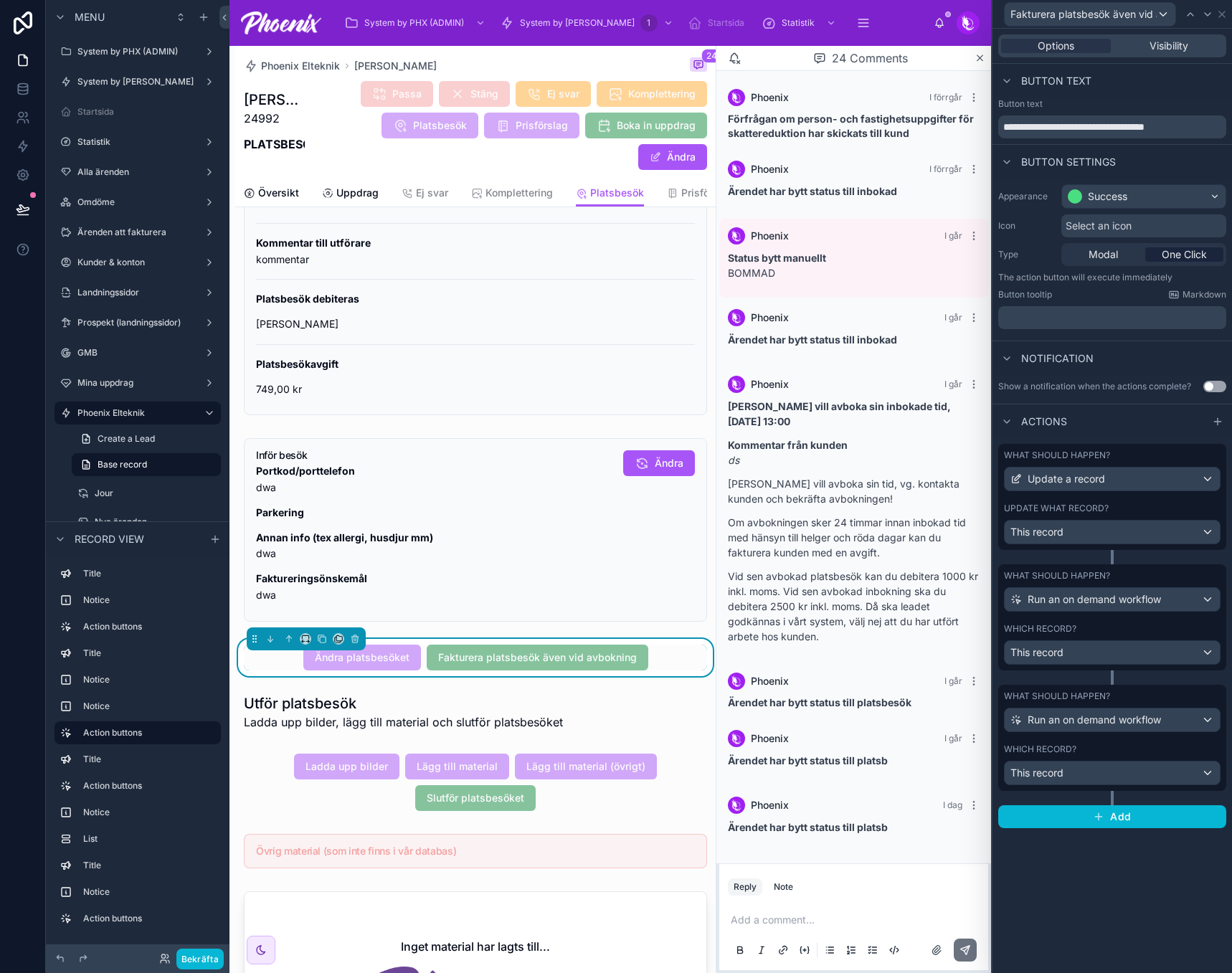
click at [1075, 502] on div "What should happen? Update a record Update what record? This record" at bounding box center [1112, 497] width 228 height 106
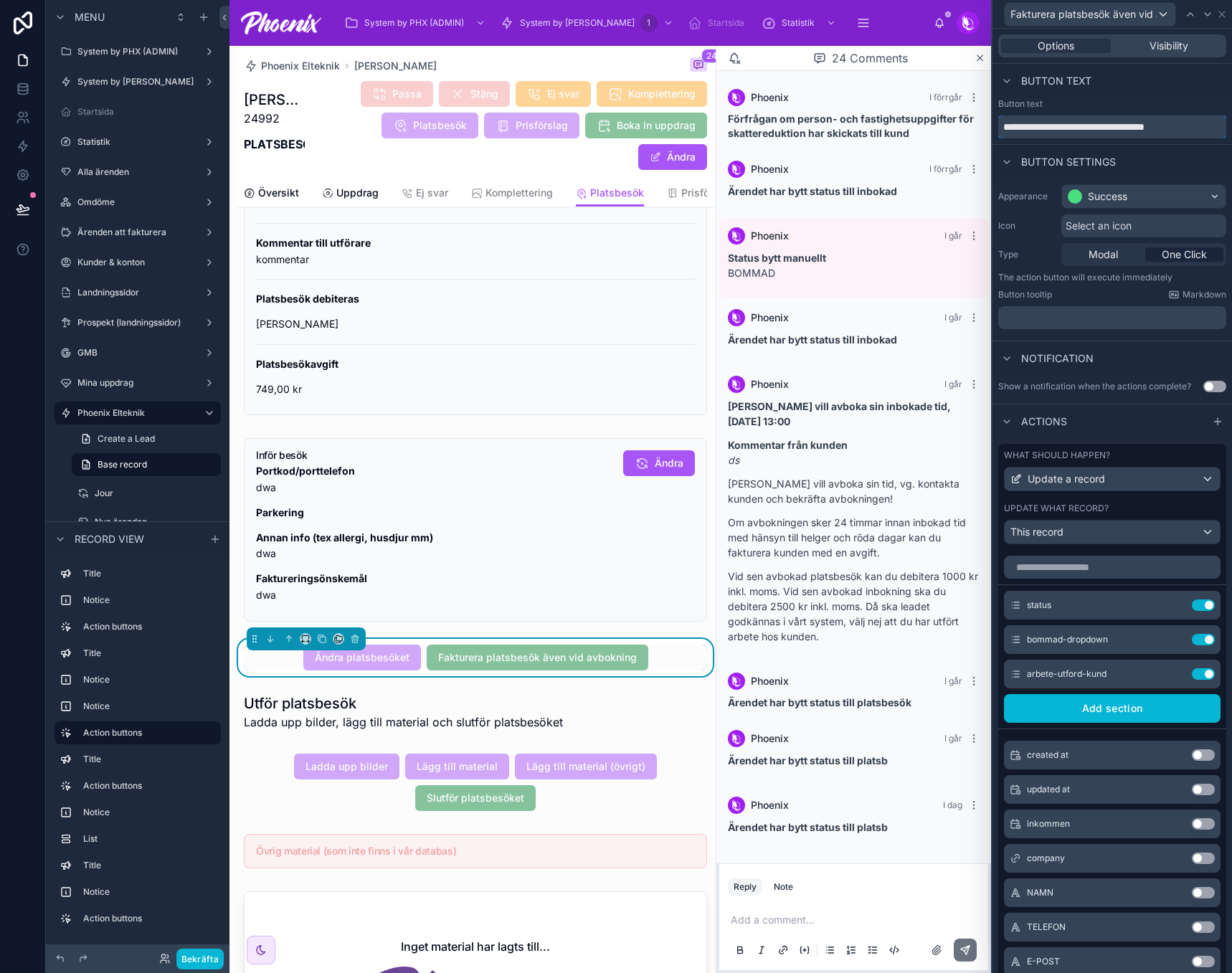
drag, startPoint x: 1144, startPoint y: 126, endPoint x: 1105, endPoint y: 125, distance: 39.0
click at [1105, 125] on input "**********" at bounding box center [1112, 127] width 228 height 23
type input "**********"
click at [190, 873] on button "Bekräfta" at bounding box center [200, 959] width 47 height 20
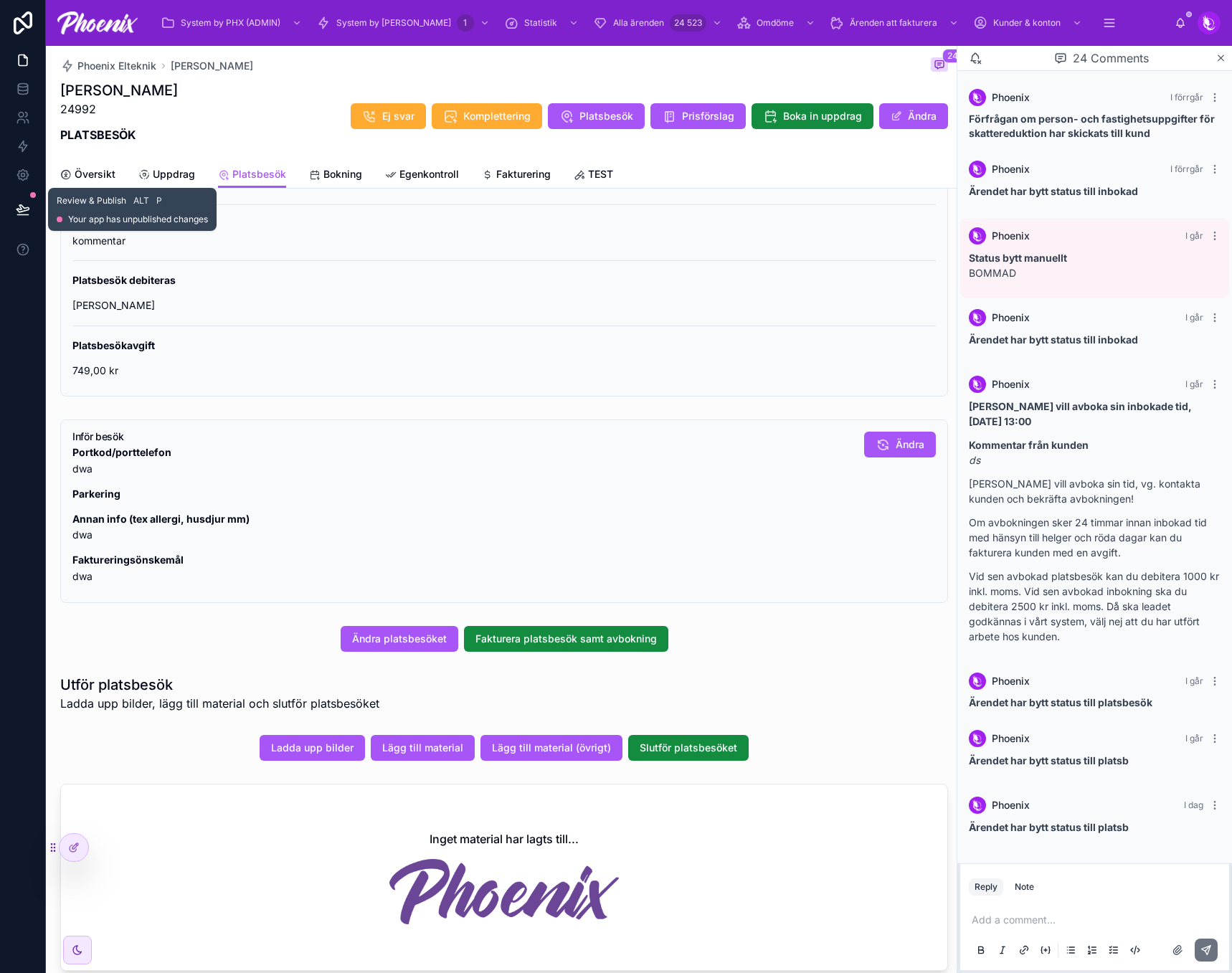
click at [17, 217] on button at bounding box center [23, 209] width 32 height 40
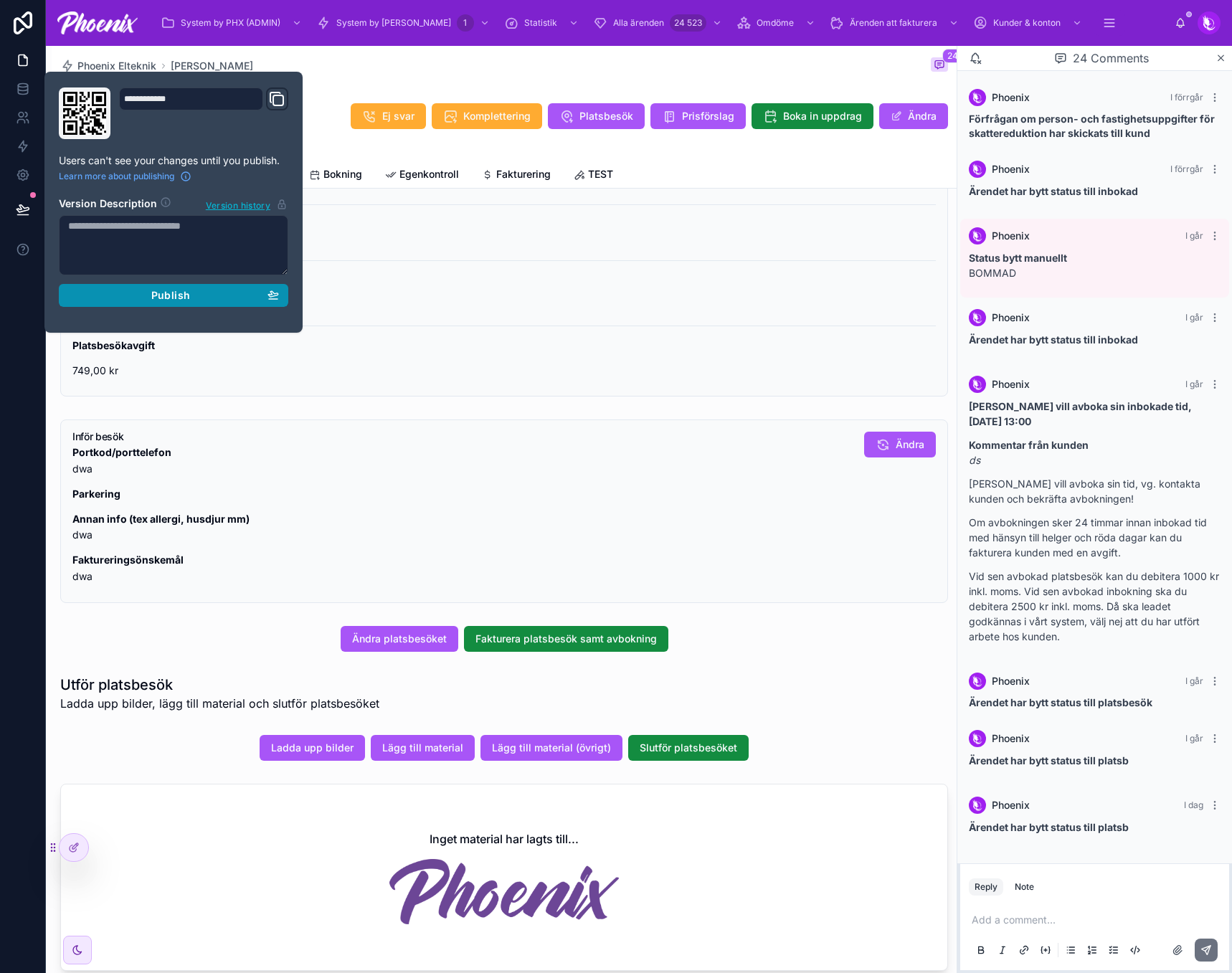
click at [150, 295] on div "Publish" at bounding box center [173, 296] width 211 height 13
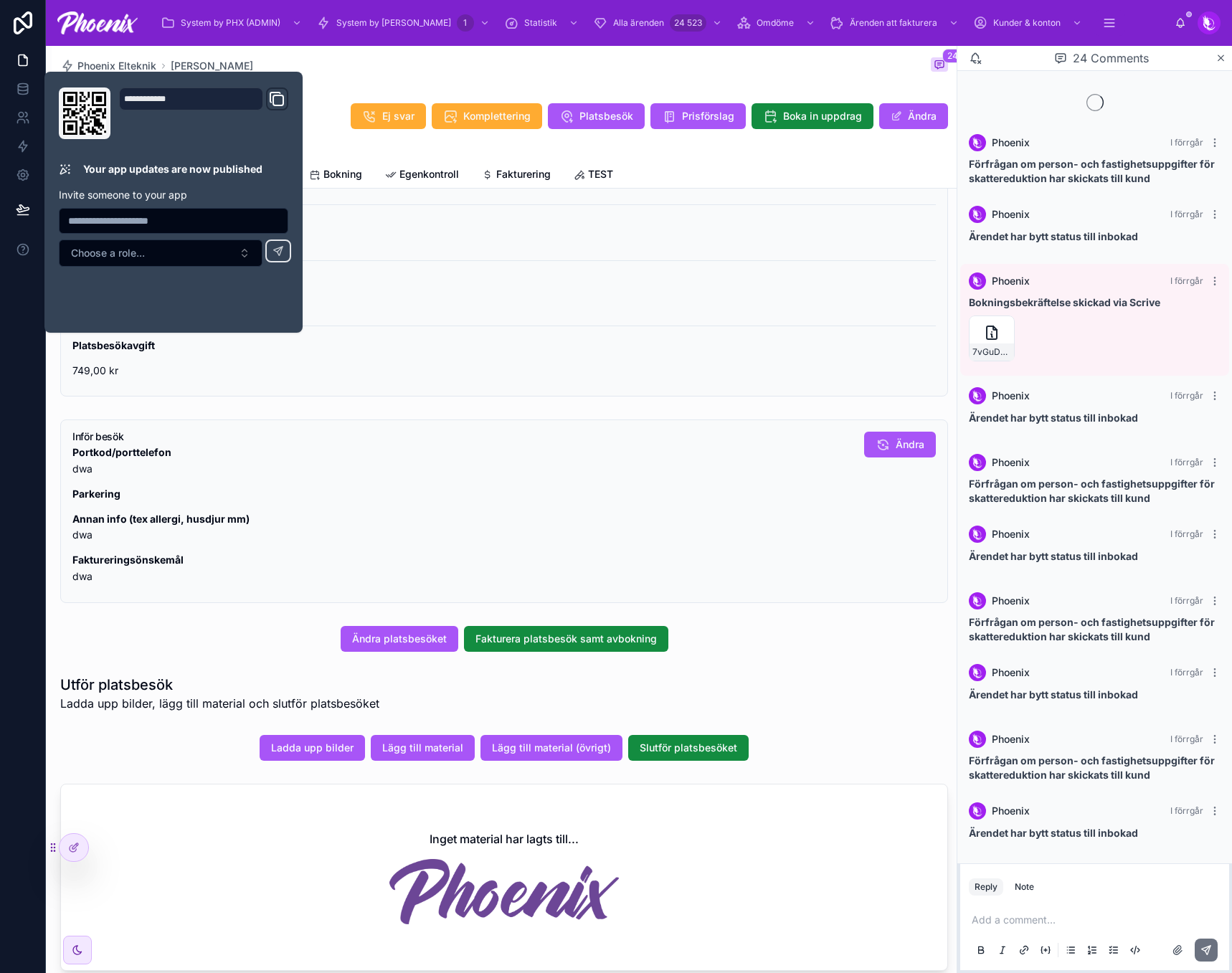
scroll to position [919, 0]
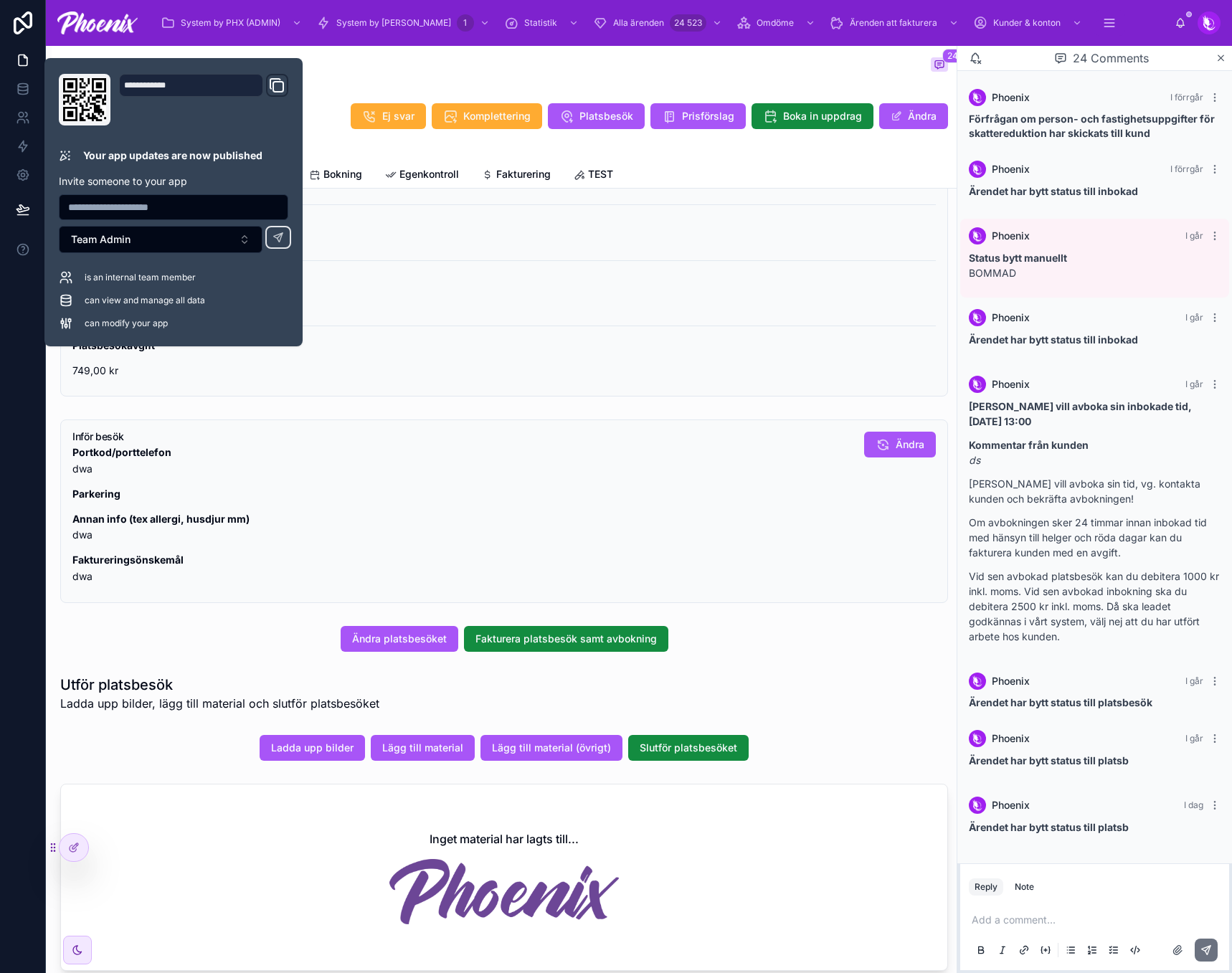
click at [707, 245] on p "Kommentar till utförare kommentar" at bounding box center [504, 233] width 864 height 33
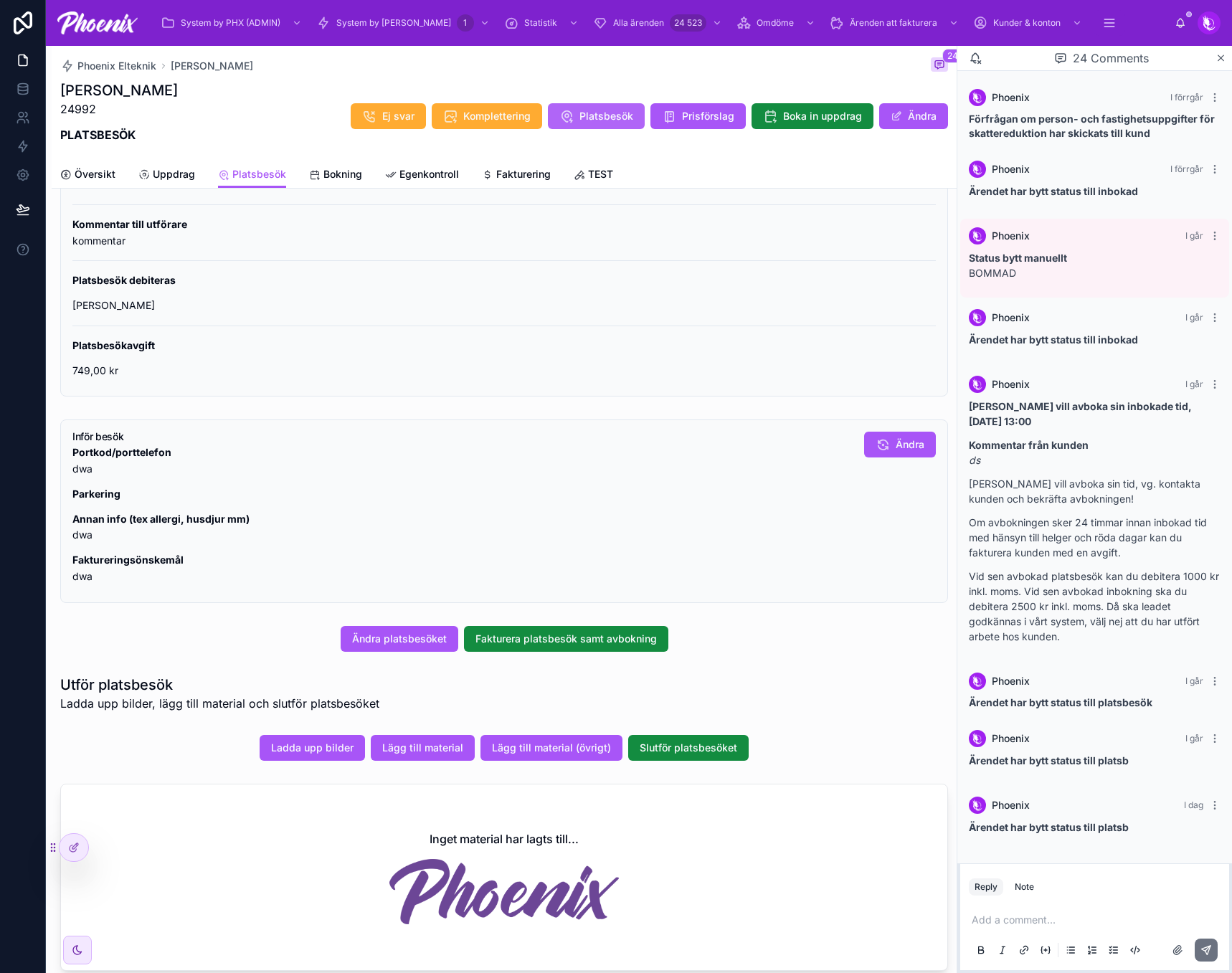
click at [594, 107] on button "Platsbesök" at bounding box center [596, 116] width 97 height 26
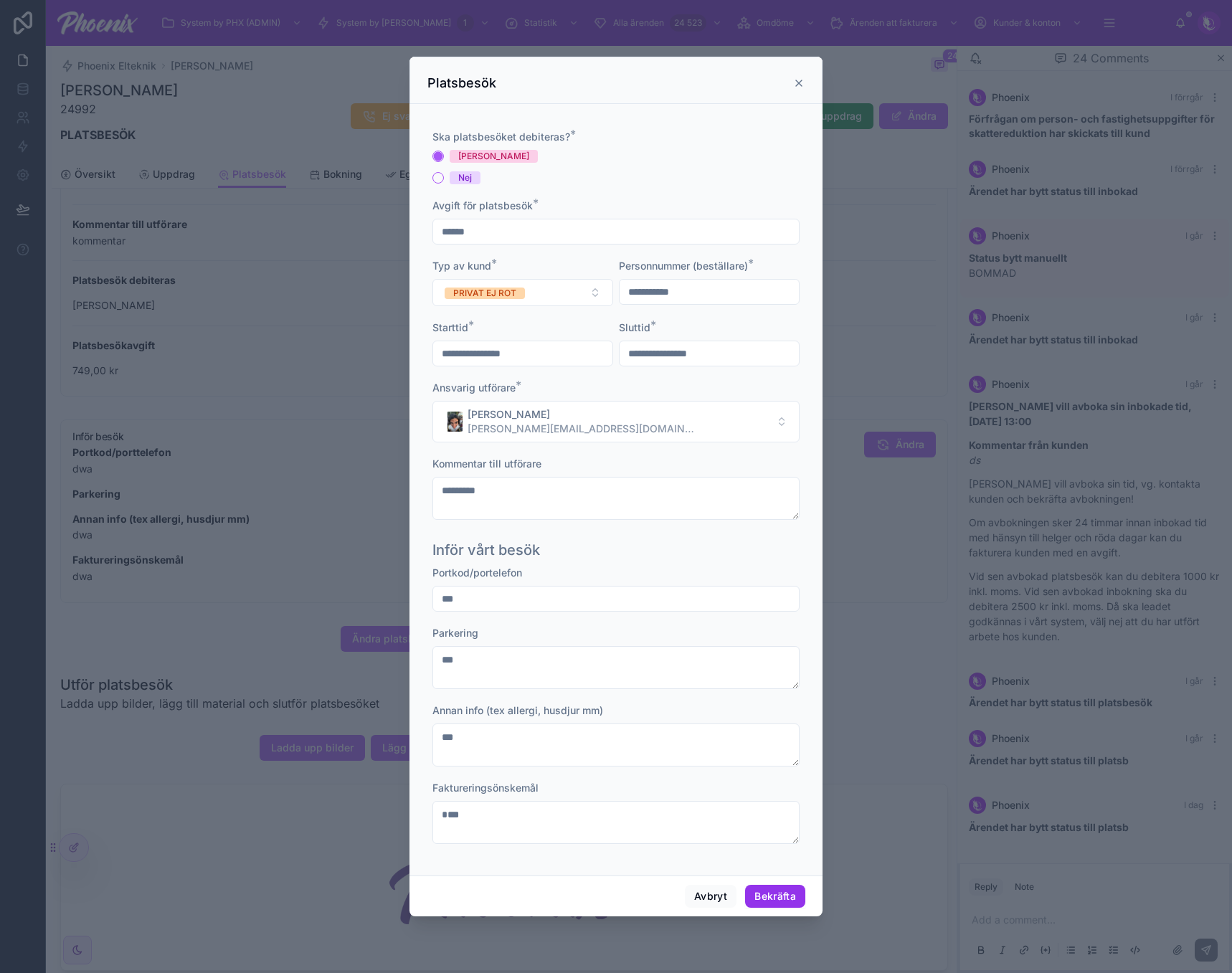
click at [773, 873] on button "Bekräfta" at bounding box center [775, 896] width 60 height 23
